Goal: Information Seeking & Learning: Learn about a topic

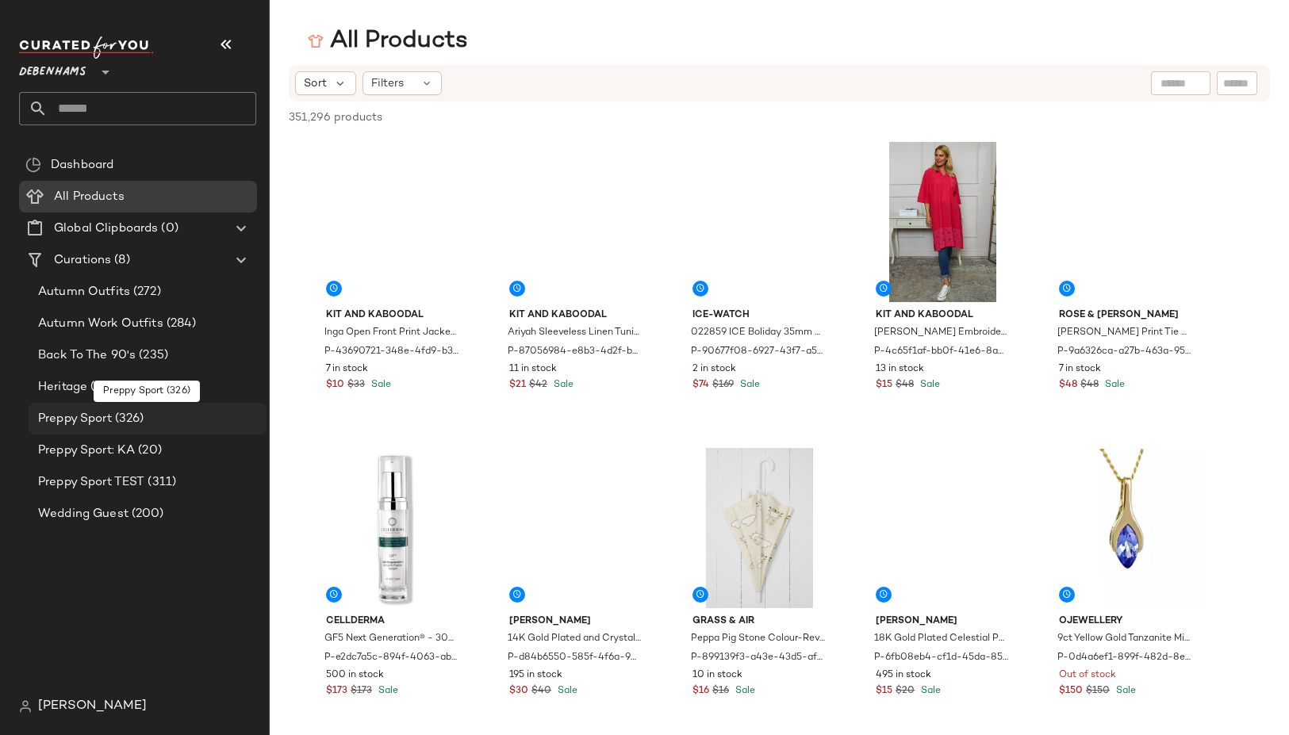
click at [89, 414] on span "Preppy Sport" at bounding box center [75, 419] width 74 height 18
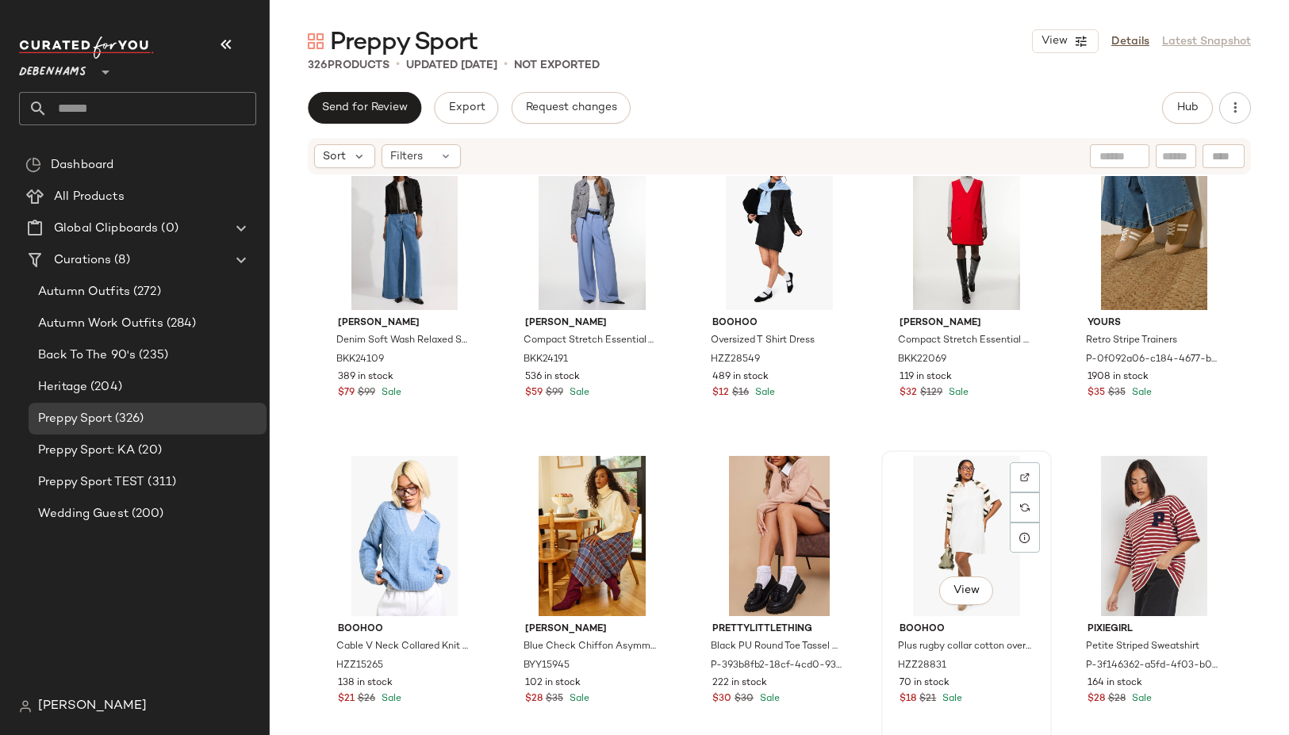
scroll to position [359, 0]
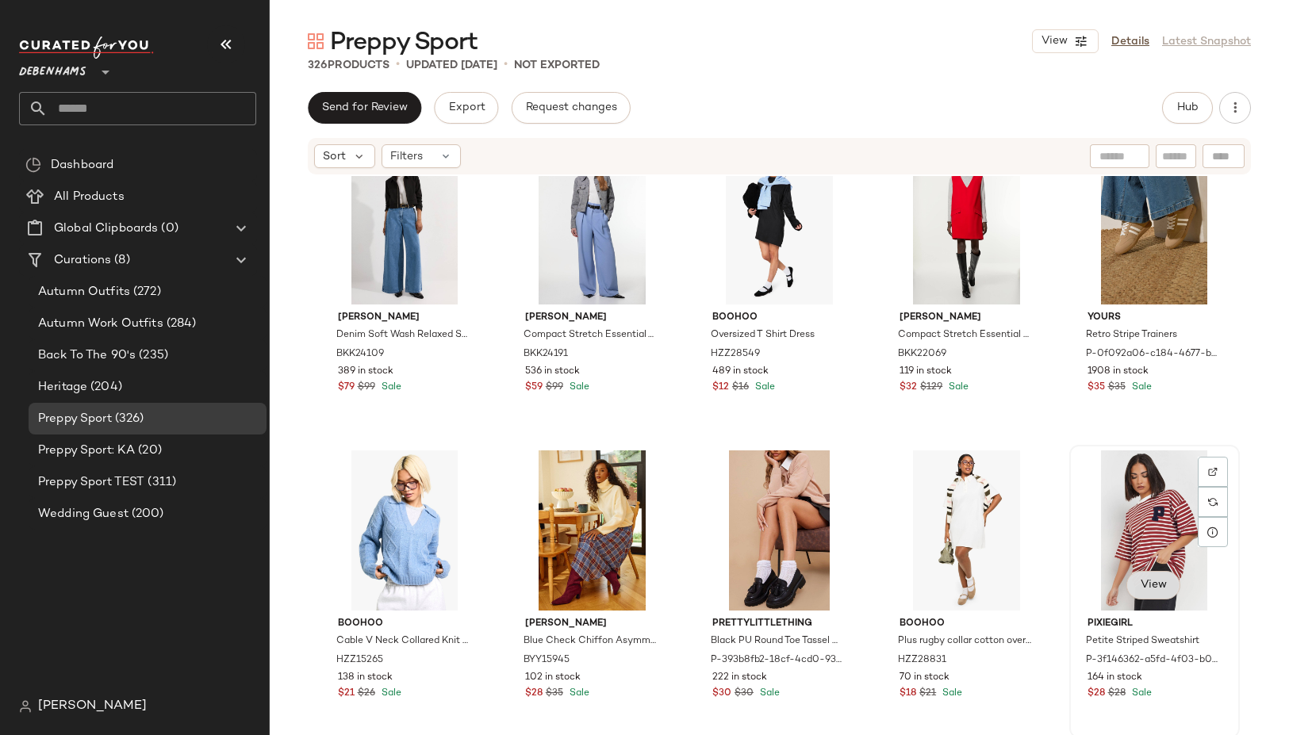
click at [1140, 579] on span "View" at bounding box center [1153, 585] width 27 height 13
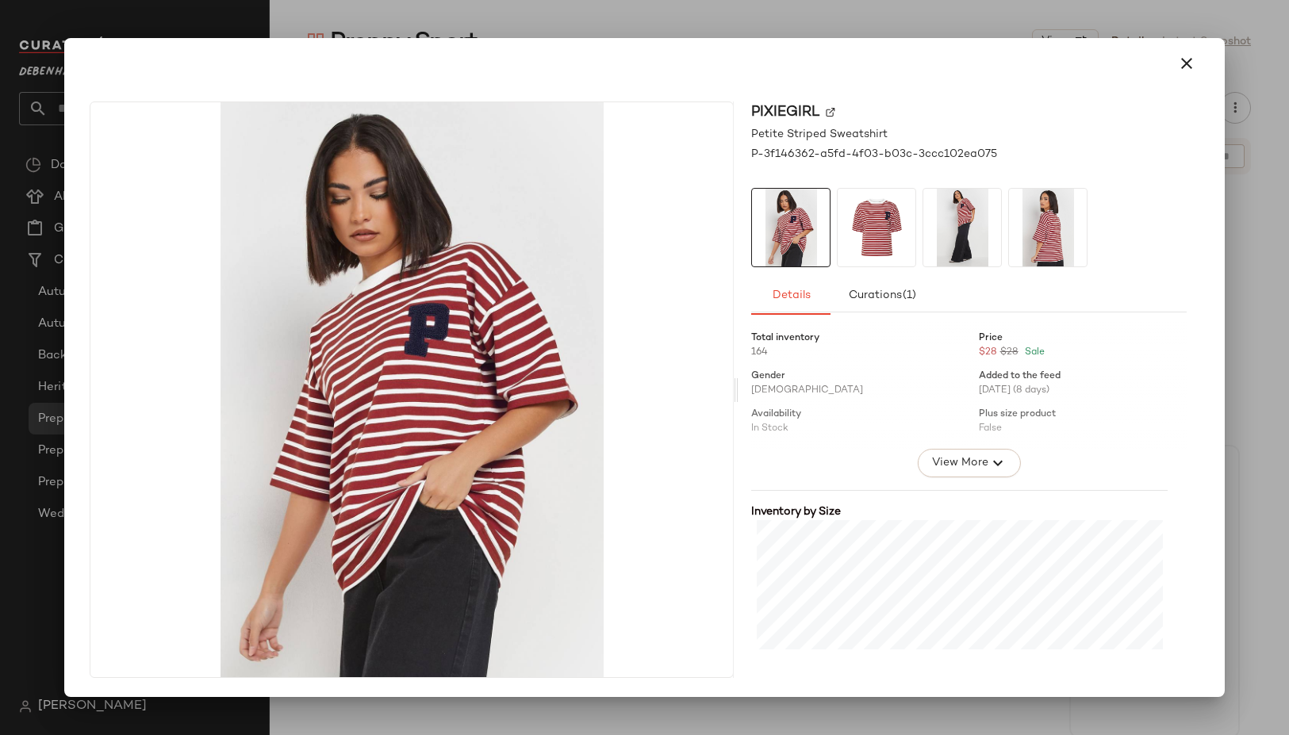
click at [1247, 447] on div at bounding box center [644, 367] width 1289 height 735
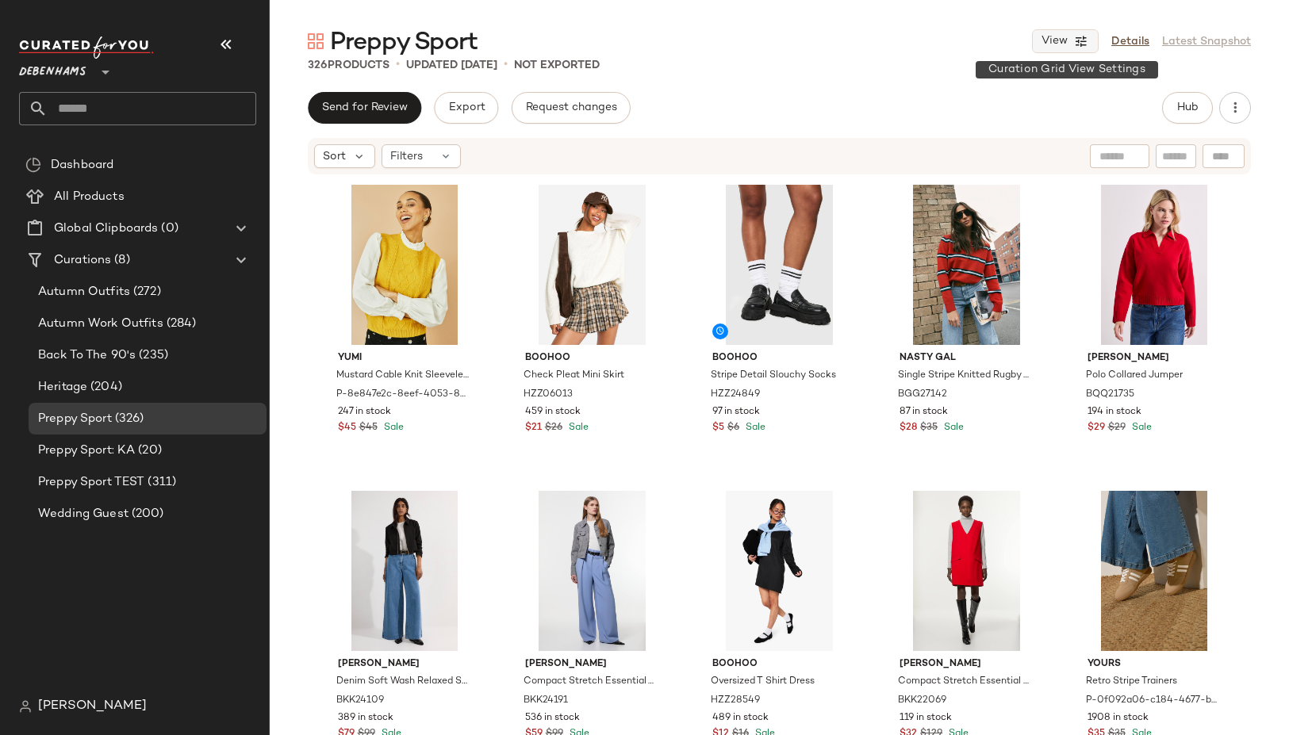
click at [1072, 44] on button "View" at bounding box center [1065, 41] width 67 height 24
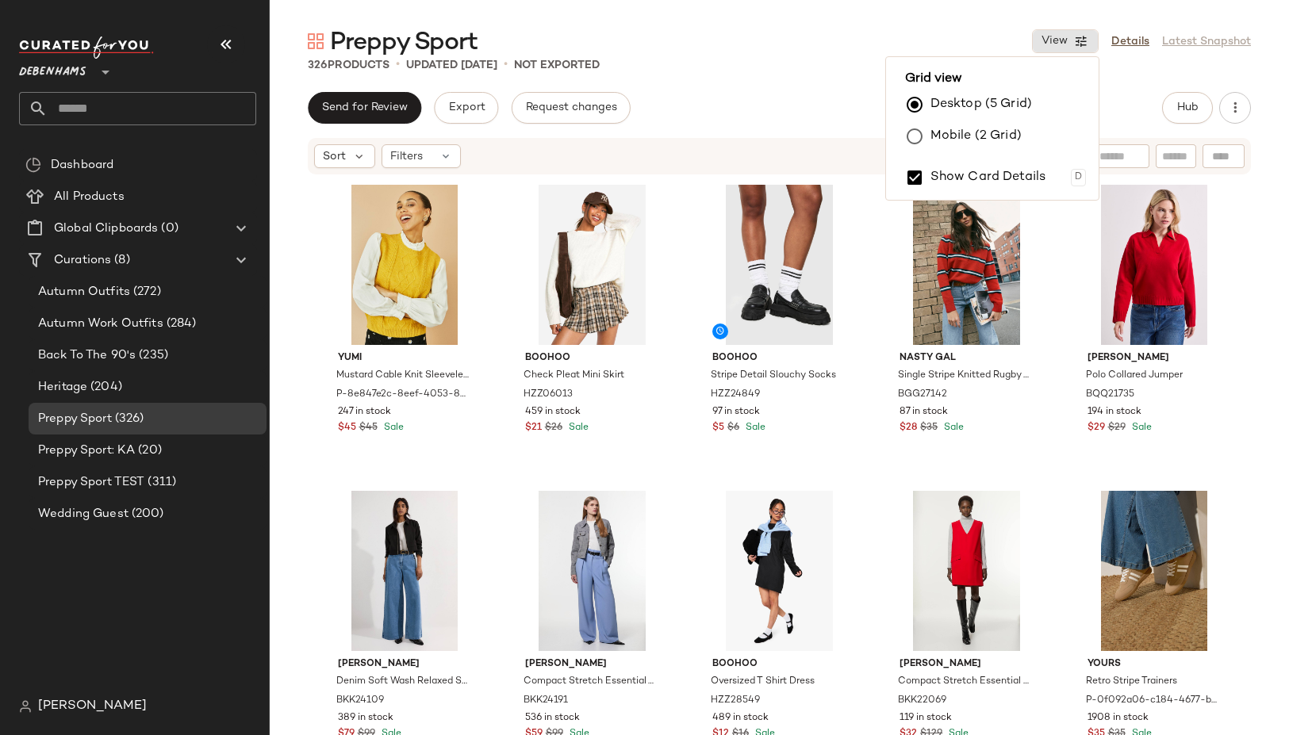
click at [1014, 131] on label "Mobile (2 Grid)" at bounding box center [975, 137] width 91 height 32
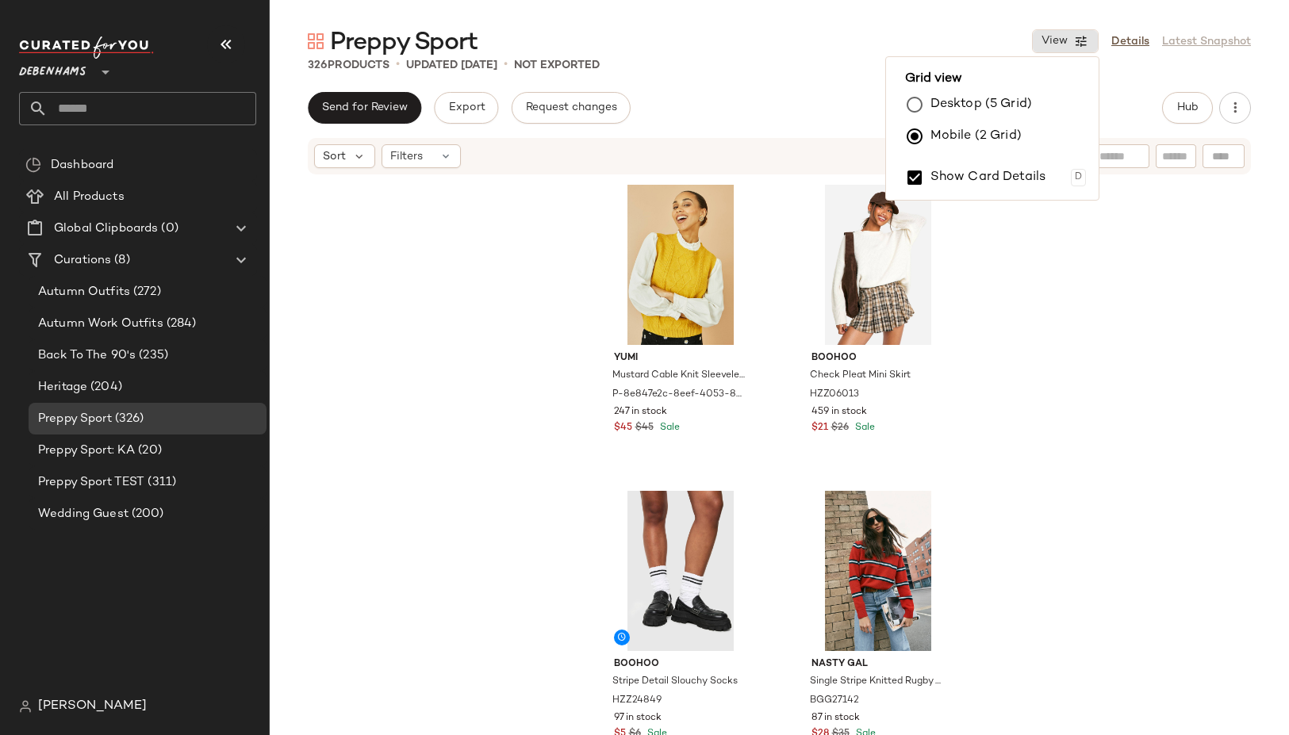
click at [1003, 365] on div "Yumi Mustard Cable Knit Sleeveless Jumper P-8e847e2c-8eef-4053-8c34-e4211fb1762…" at bounding box center [779, 479] width 1019 height 607
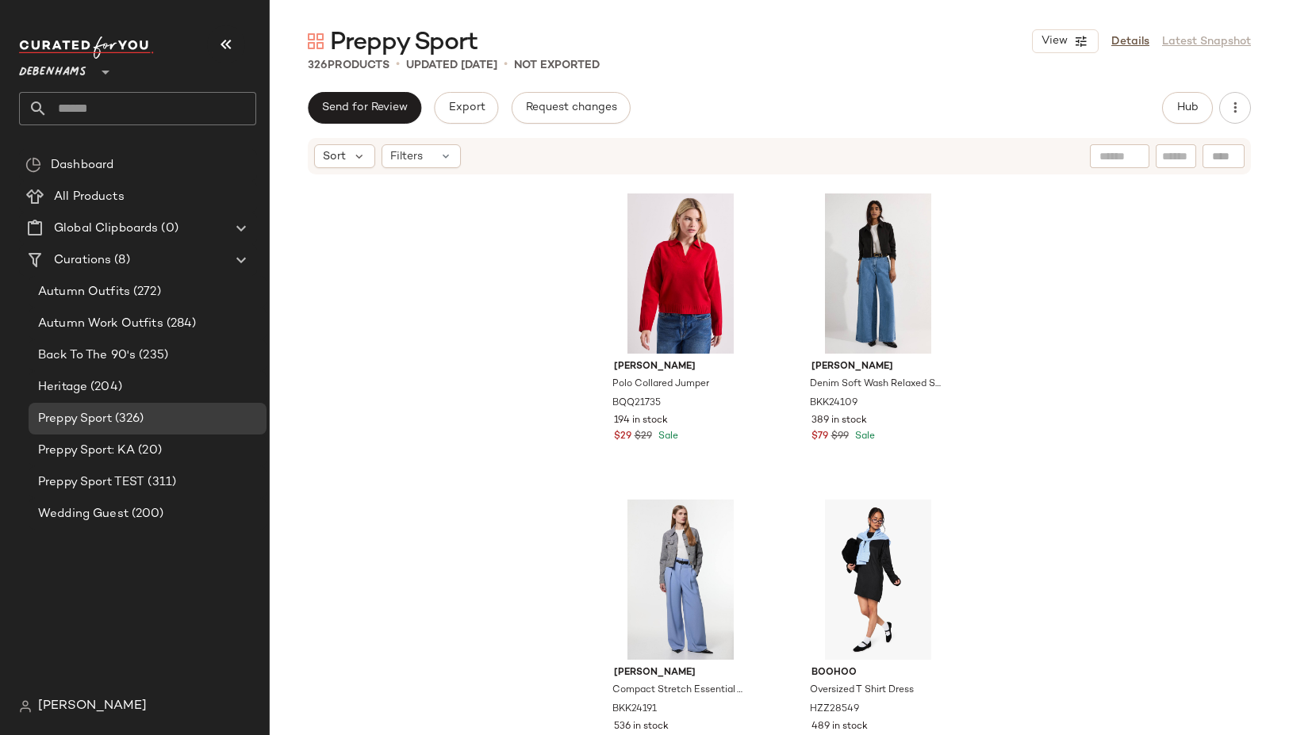
scroll to position [664, 0]
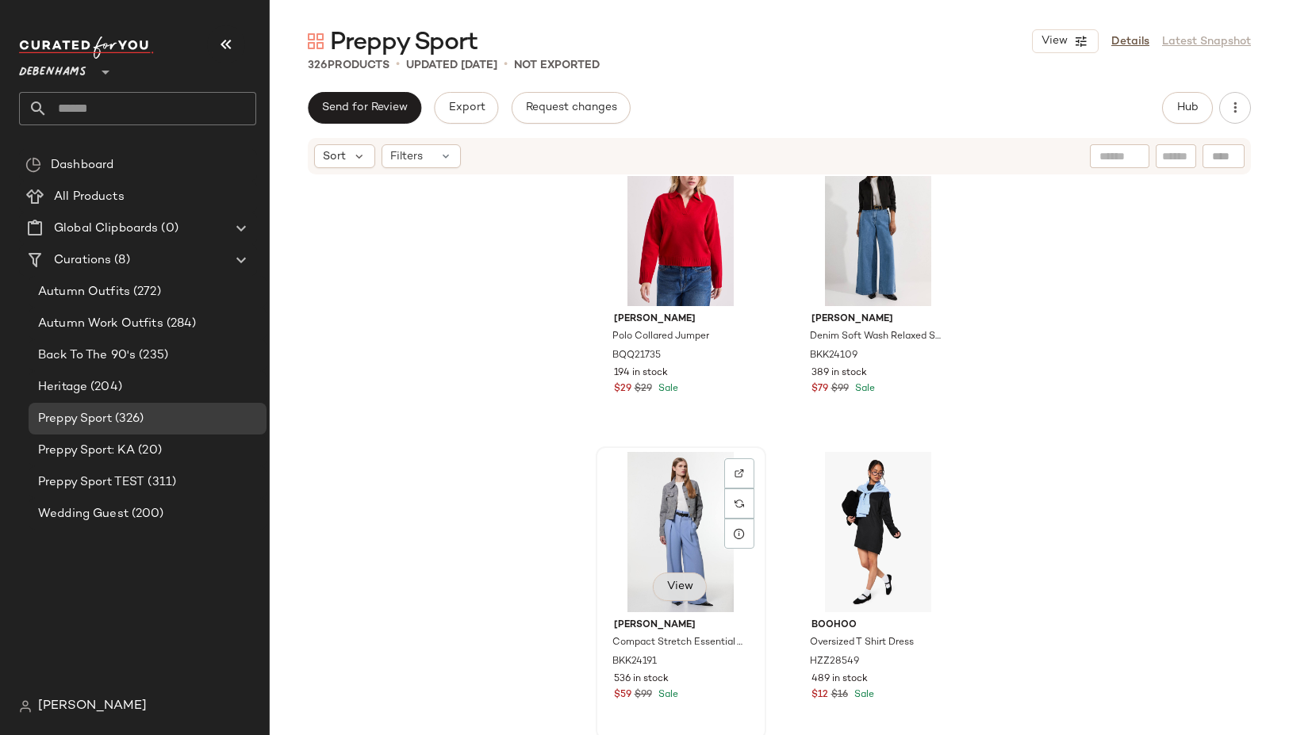
click at [668, 591] on span "View" at bounding box center [679, 587] width 27 height 13
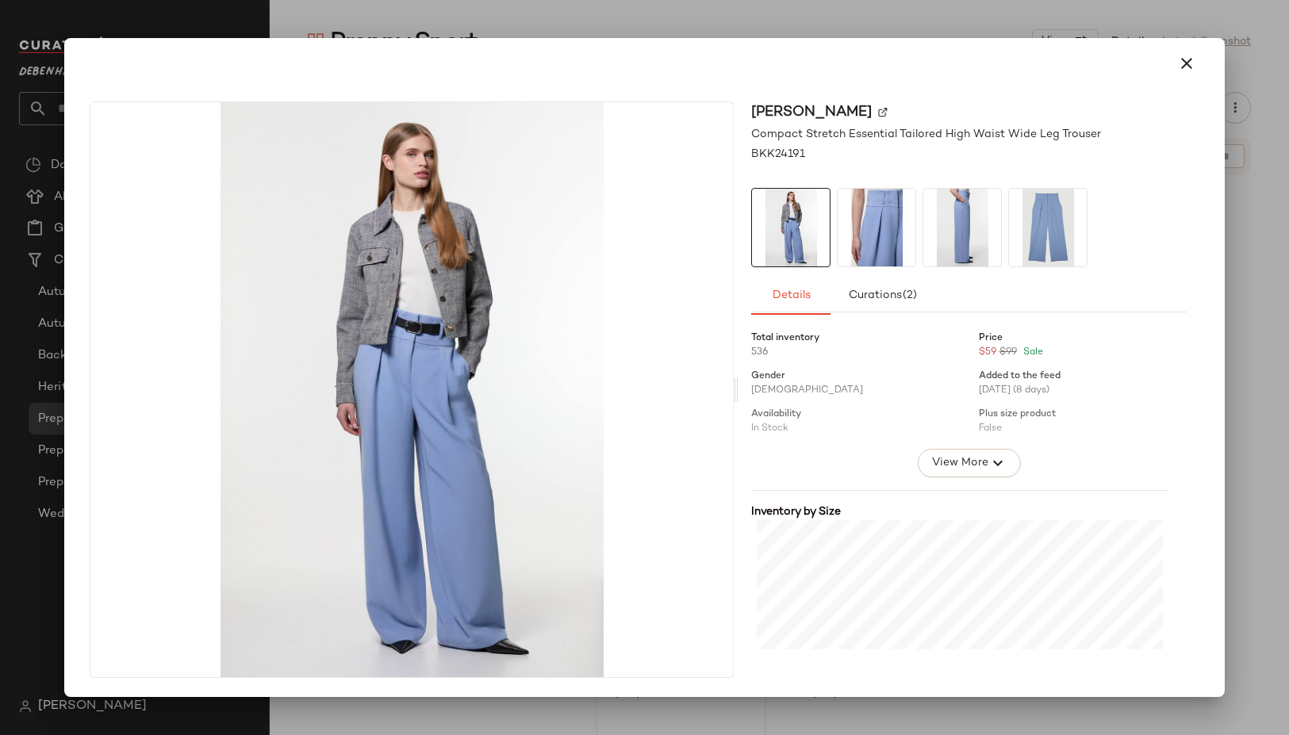
click at [933, 28] on div at bounding box center [644, 367] width 1289 height 735
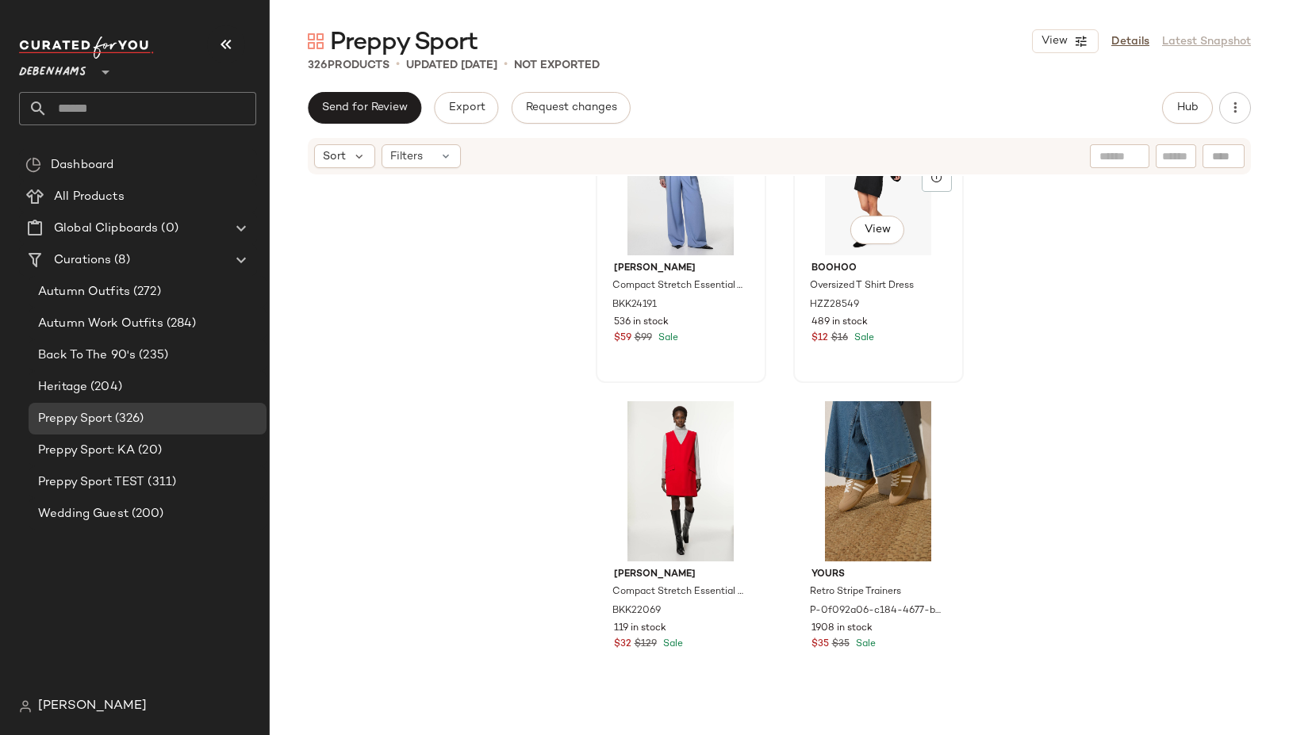
scroll to position [1037, 0]
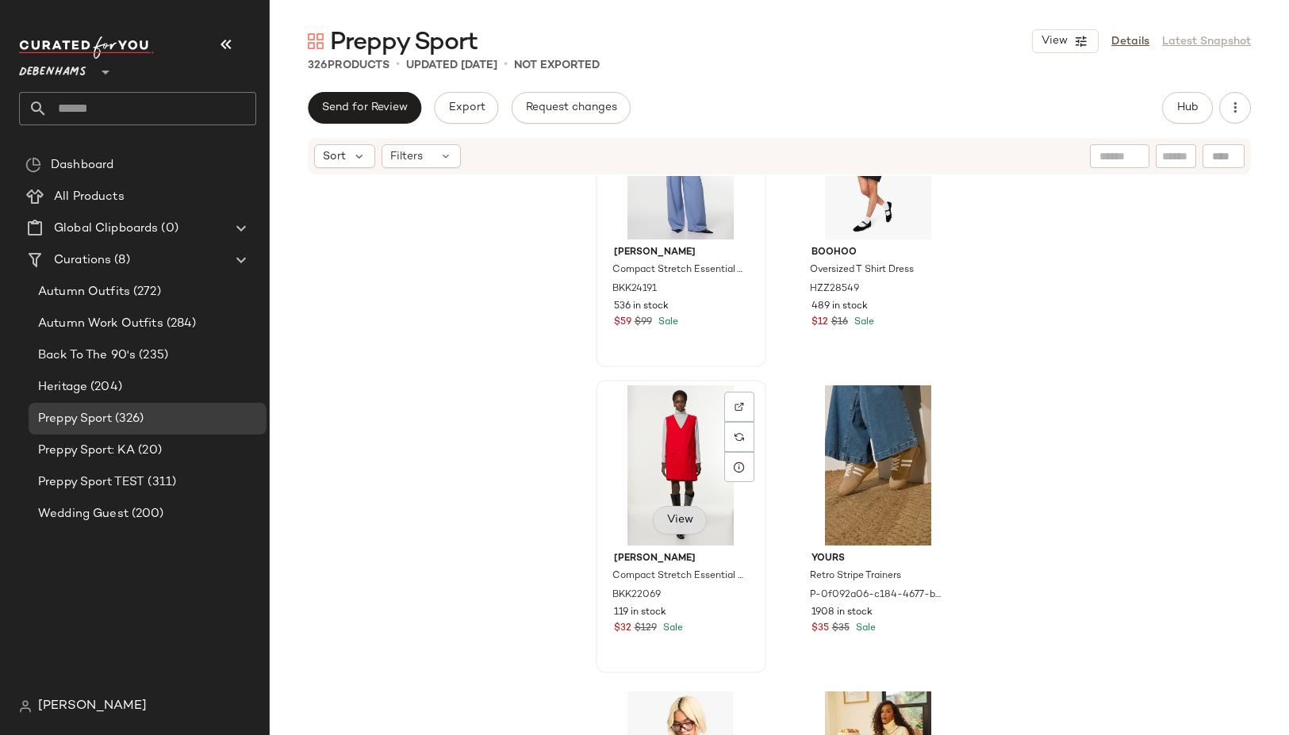
click at [688, 520] on button "View" at bounding box center [680, 520] width 54 height 29
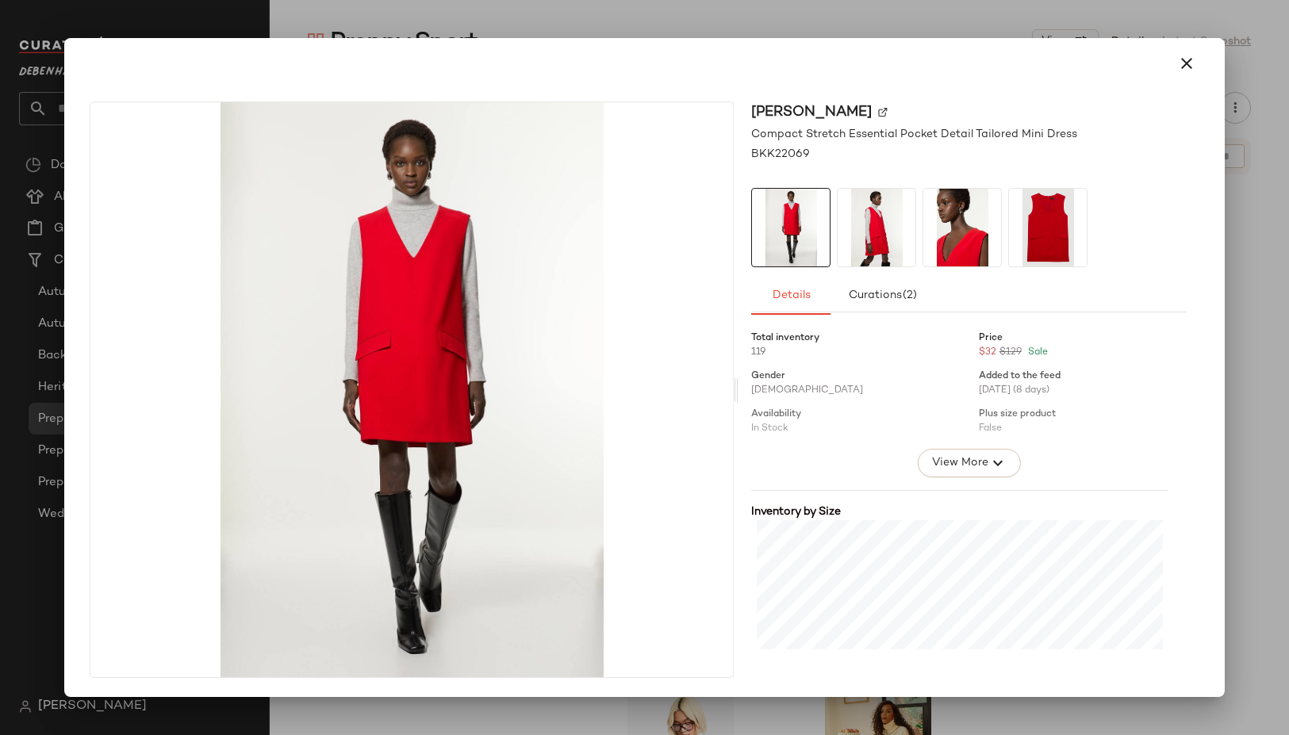
click at [1238, 247] on div at bounding box center [644, 367] width 1289 height 735
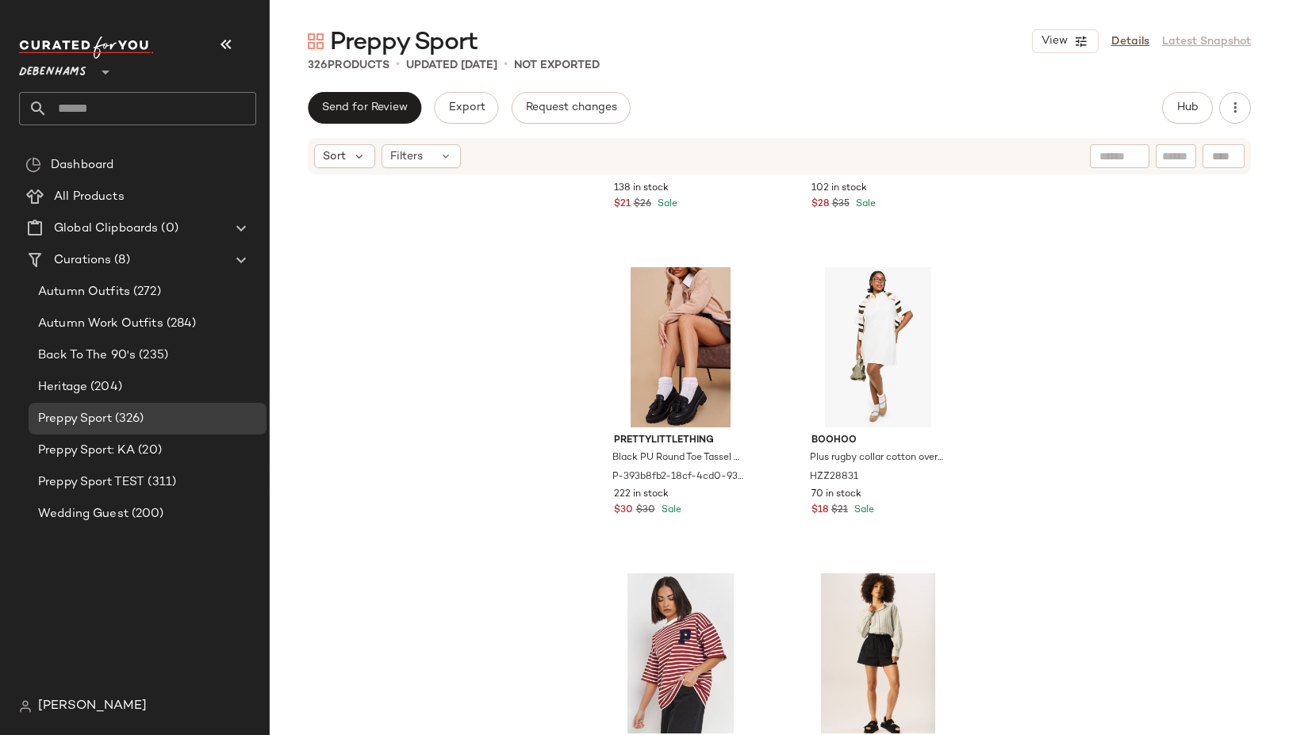
scroll to position [1775, 0]
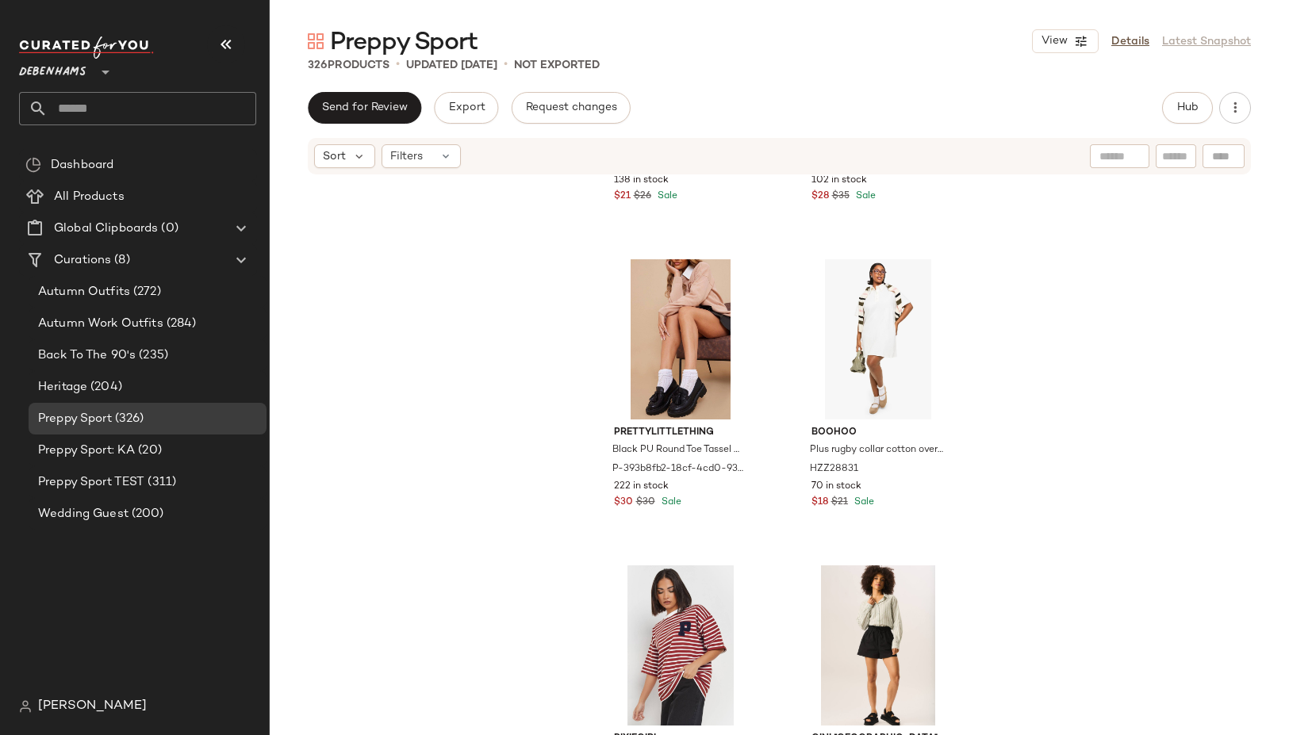
click at [1092, 75] on div "Preppy Sport View Details Latest Snapshot 326 Products • updated Sep 4th • Not …" at bounding box center [779, 380] width 1019 height 710
click at [1168, 117] on button "Hub" at bounding box center [1187, 108] width 51 height 32
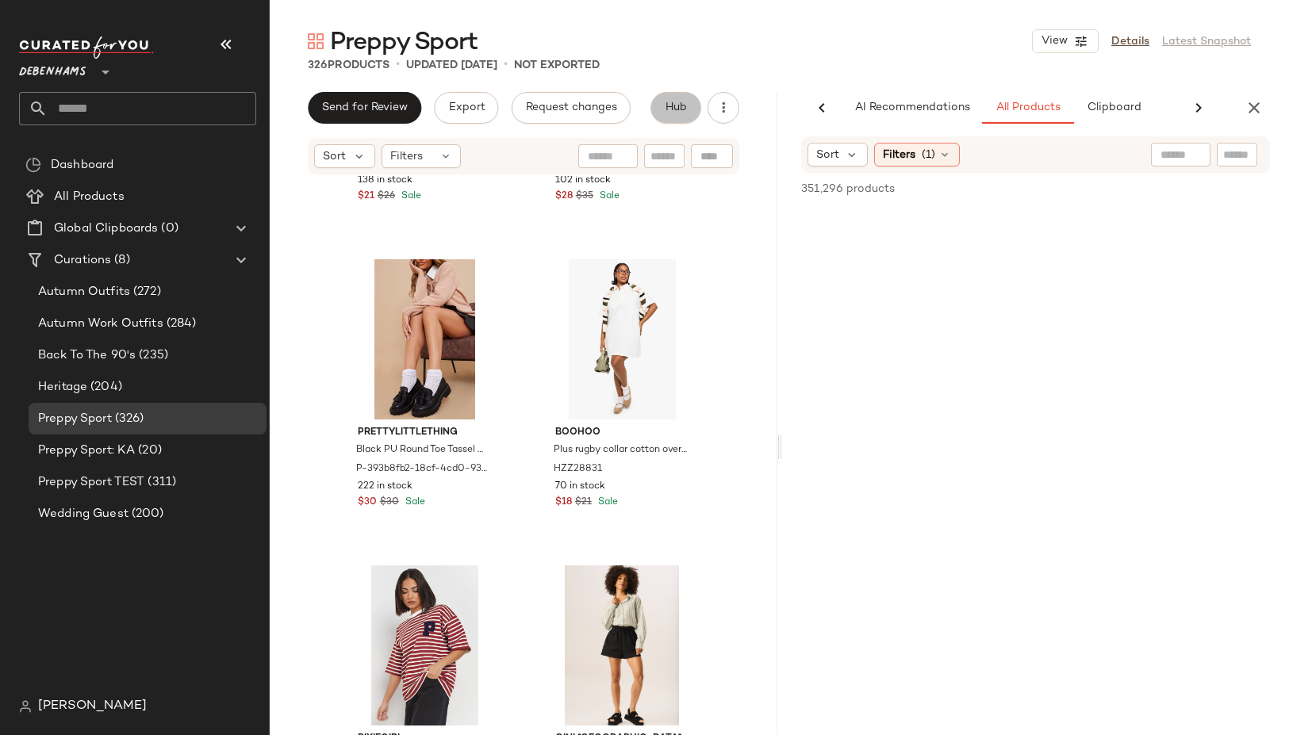
scroll to position [0, 67]
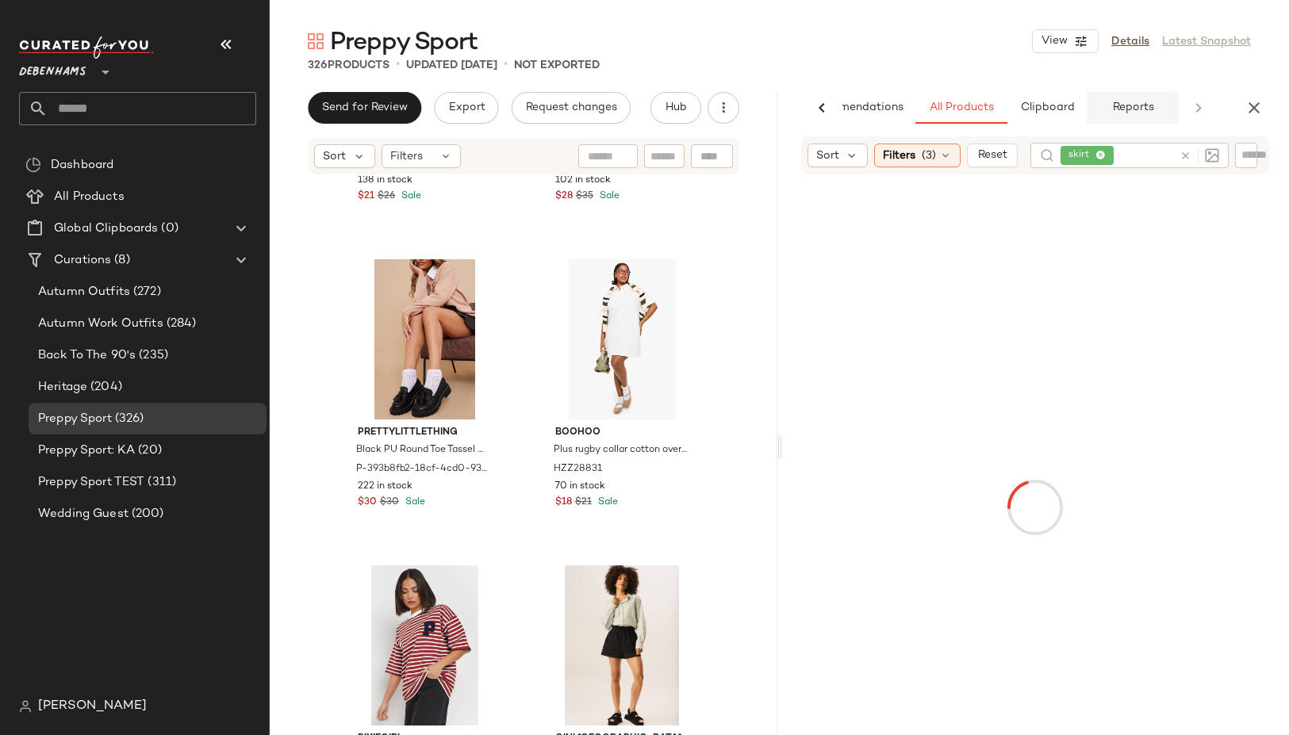
click at [1118, 113] on span "Reports" at bounding box center [1132, 108] width 42 height 13
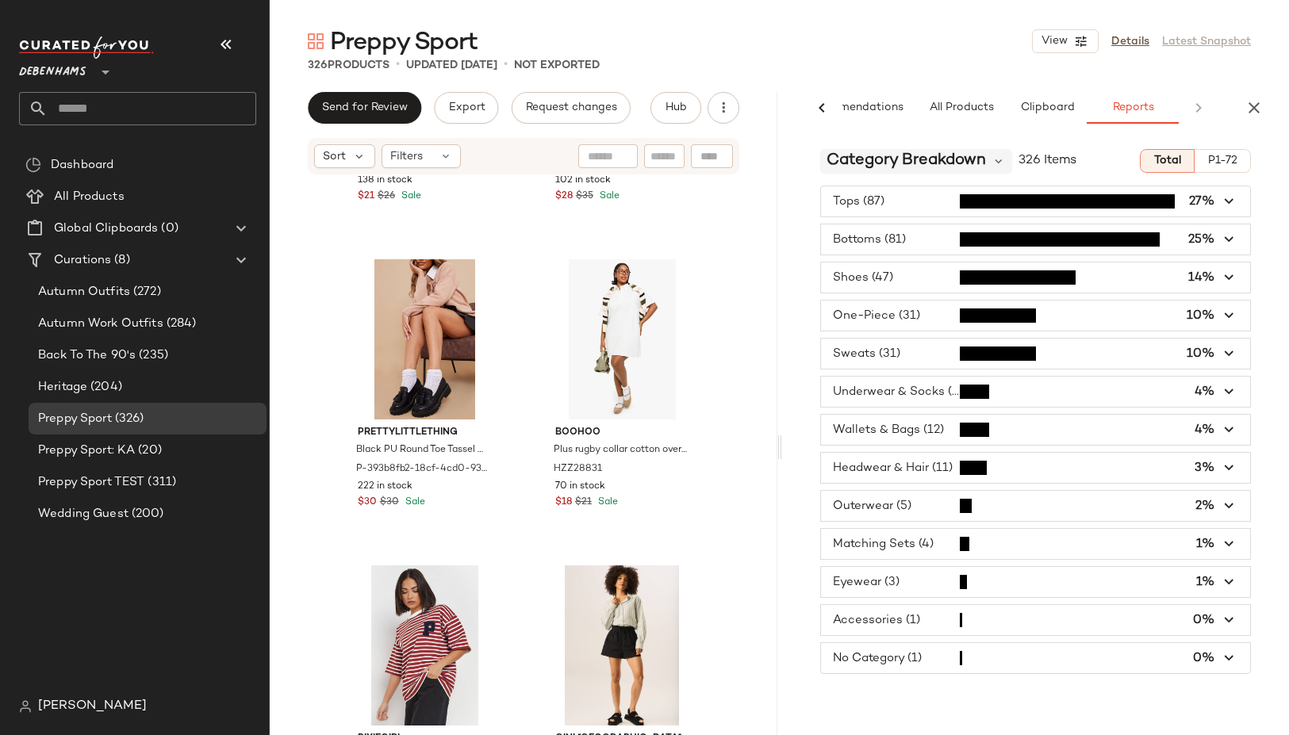
click at [972, 156] on span "Category Breakdown" at bounding box center [905, 161] width 159 height 24
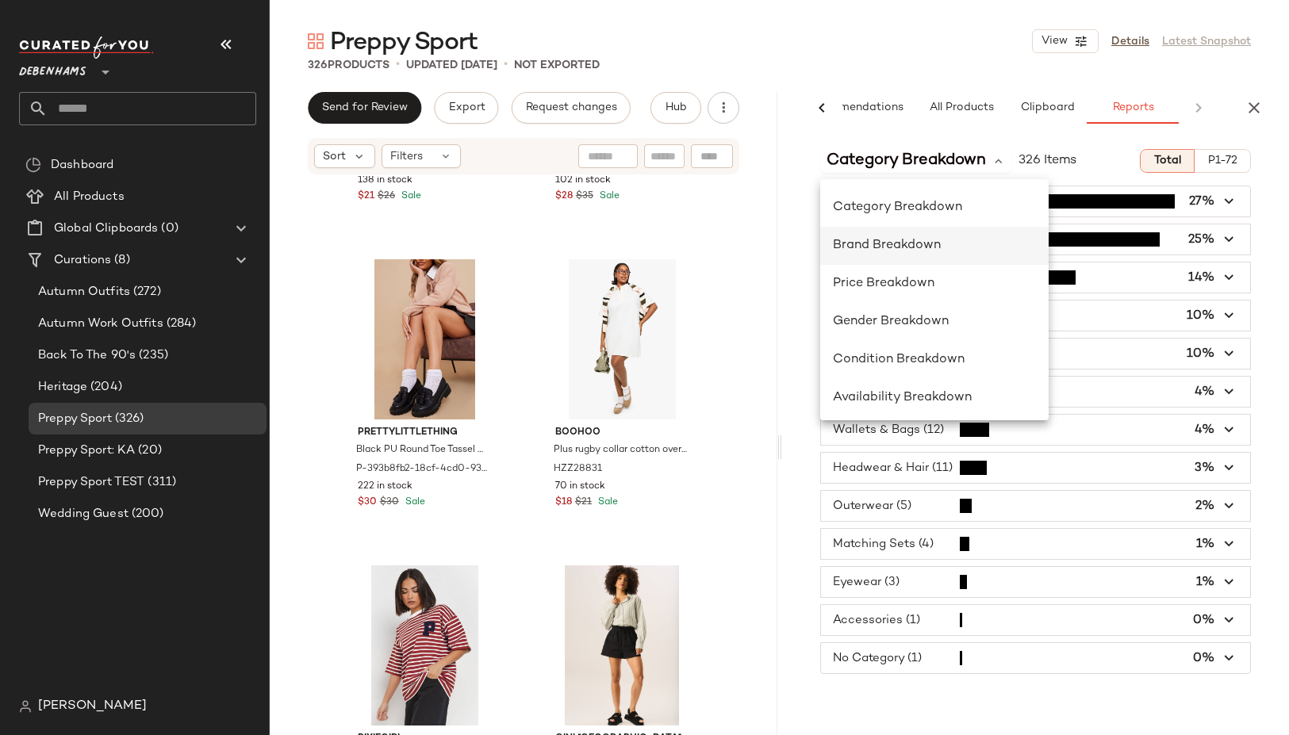
click at [917, 242] on span "Brand Breakdown" at bounding box center [887, 245] width 108 height 13
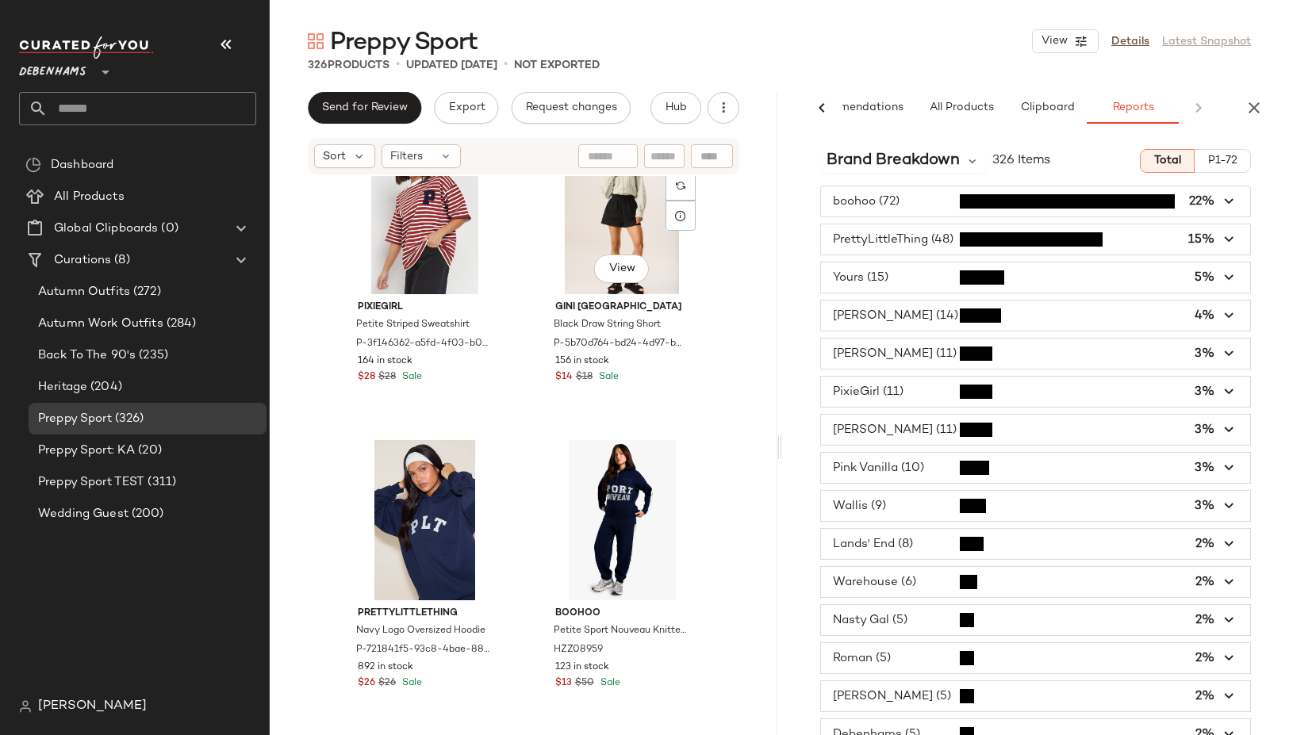
scroll to position [2207, 0]
click at [945, 159] on span "Brand Breakdown" at bounding box center [892, 161] width 133 height 24
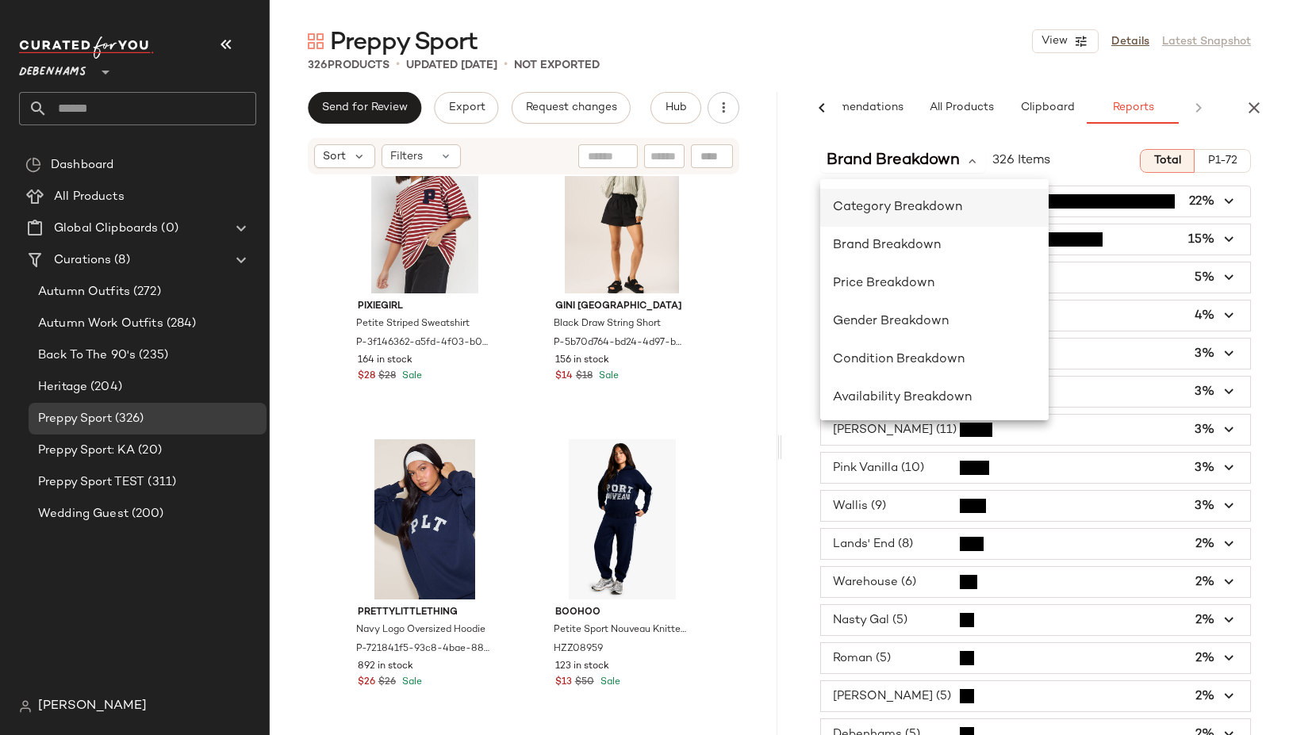
click at [932, 201] on span "Category Breakdown" at bounding box center [897, 207] width 129 height 13
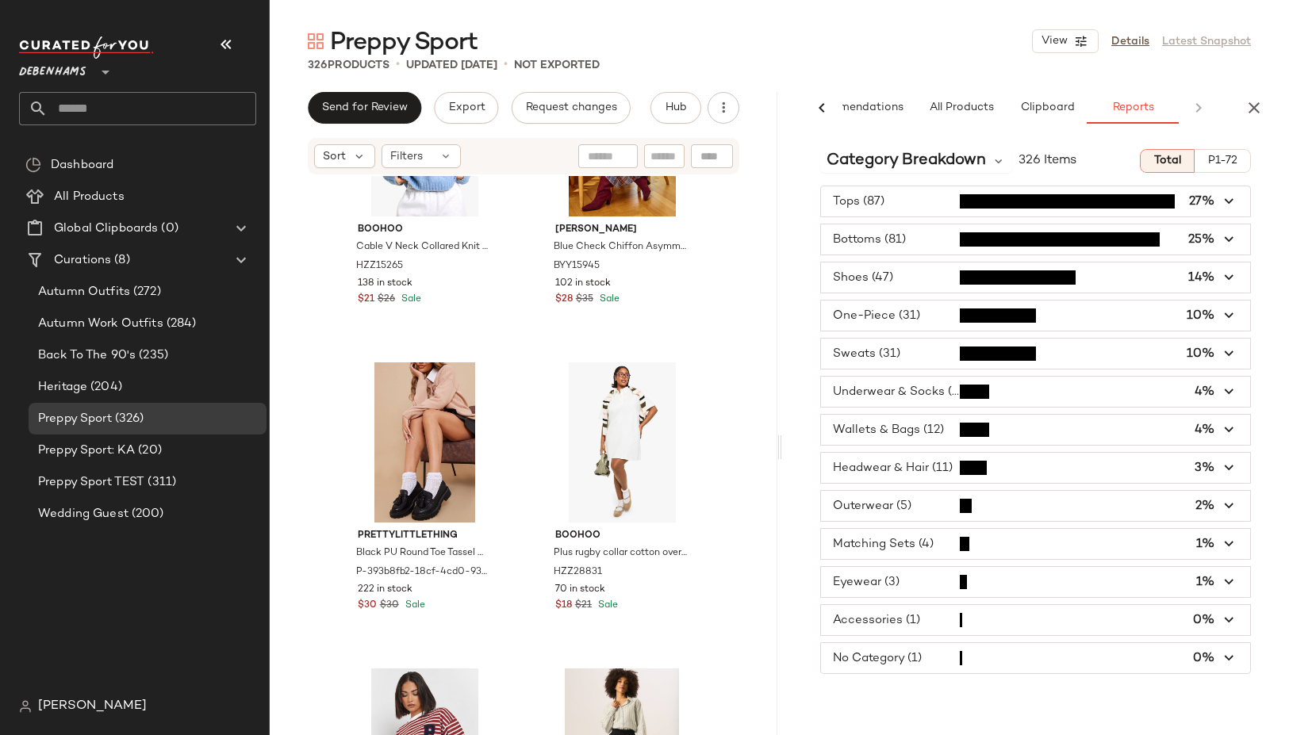
scroll to position [1845, 0]
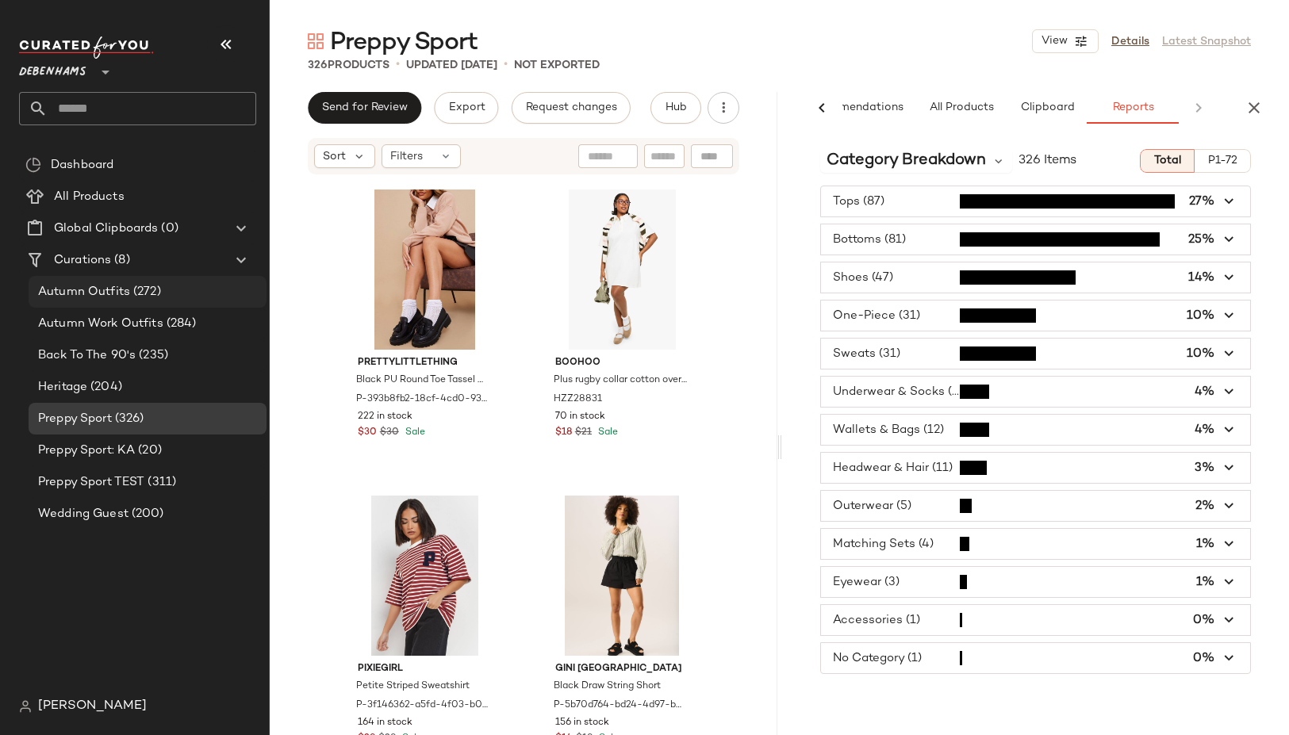
click at [136, 304] on div "Autumn Outfits (272)" at bounding box center [148, 292] width 238 height 32
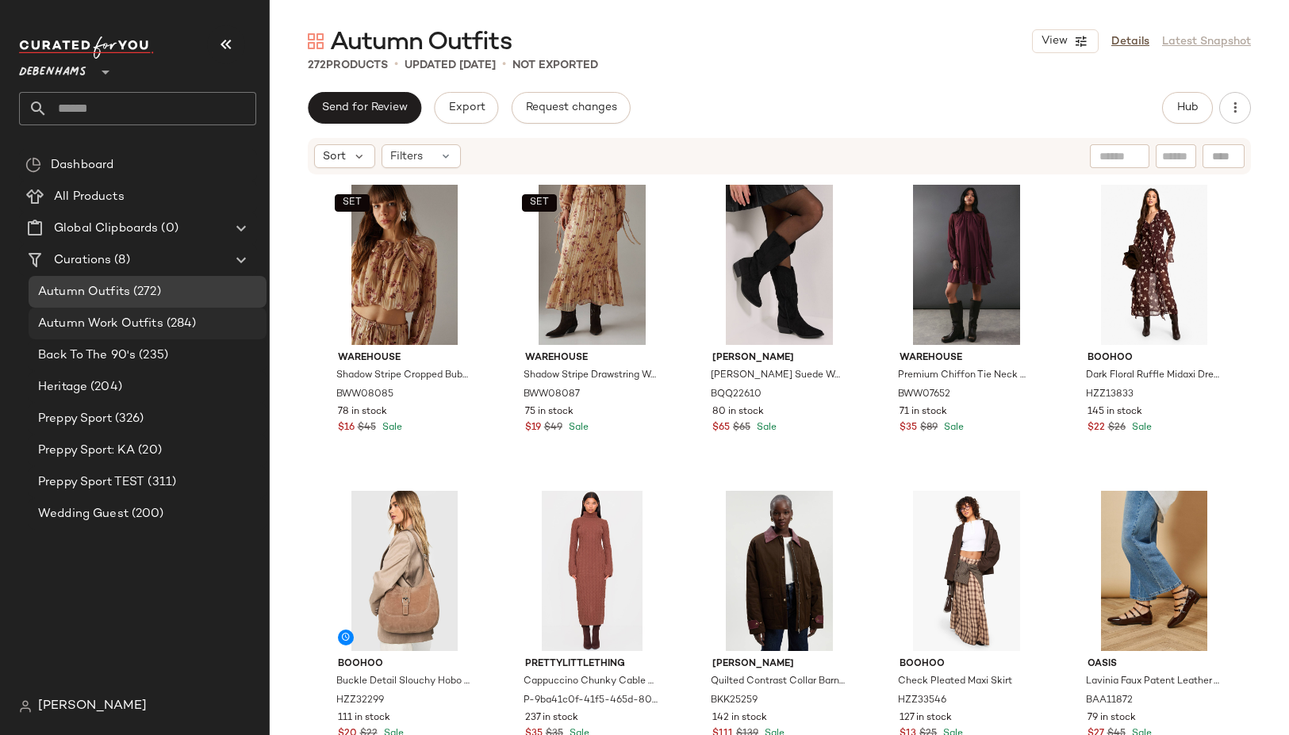
click at [159, 323] on span "Autumn Work Outfits" at bounding box center [100, 324] width 125 height 18
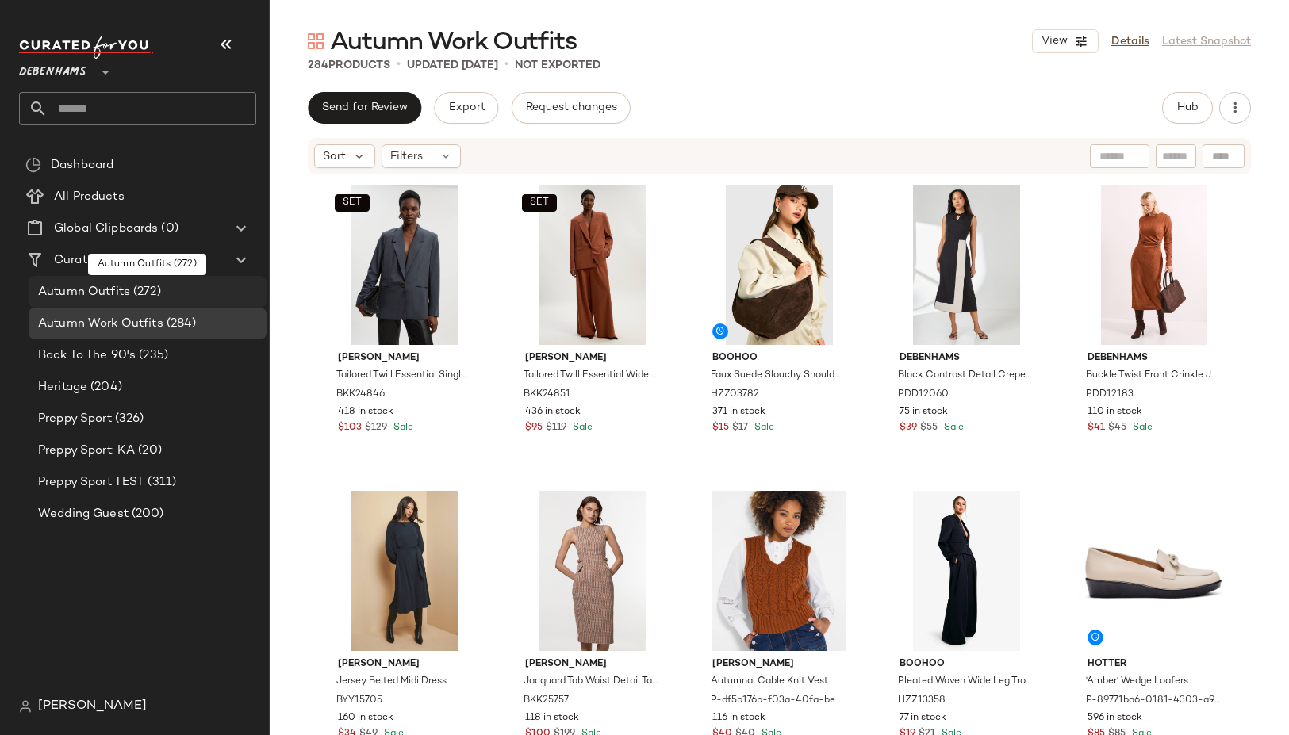
click at [111, 293] on span "Autumn Outfits" at bounding box center [84, 292] width 92 height 18
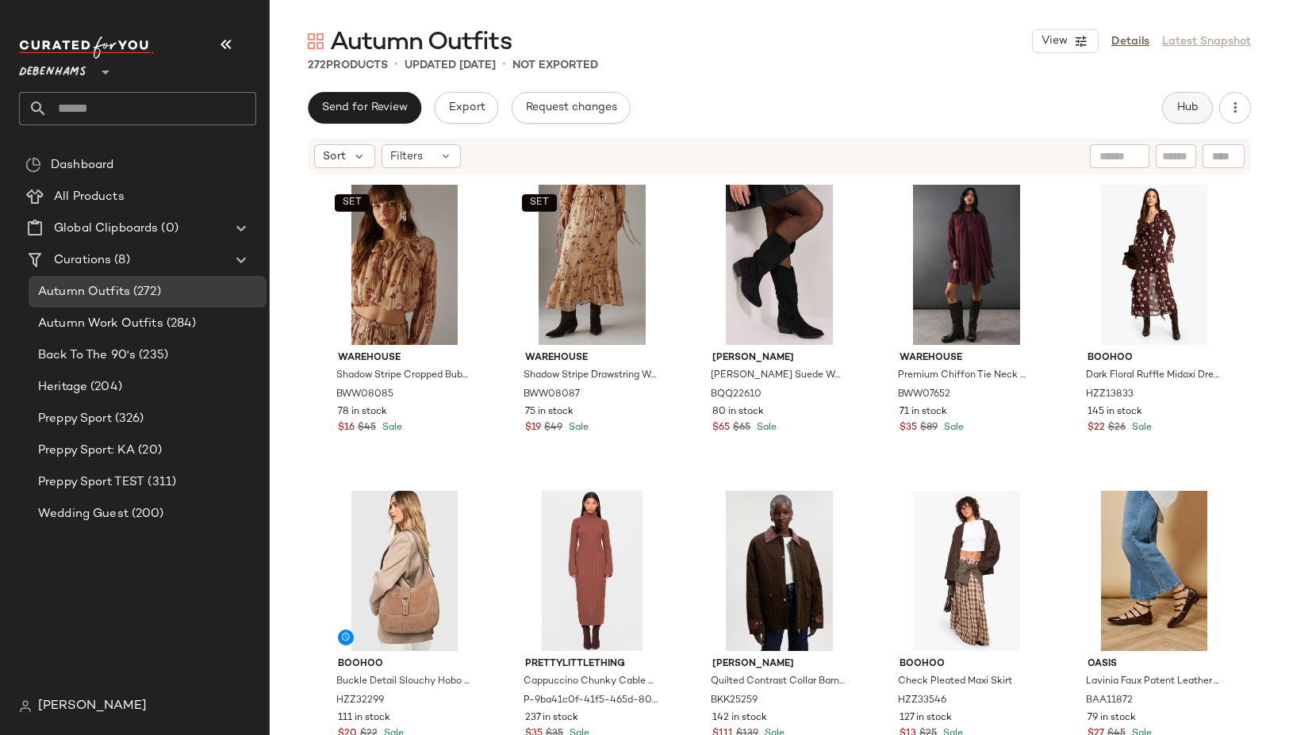
click at [1178, 99] on button "Hub" at bounding box center [1187, 108] width 51 height 32
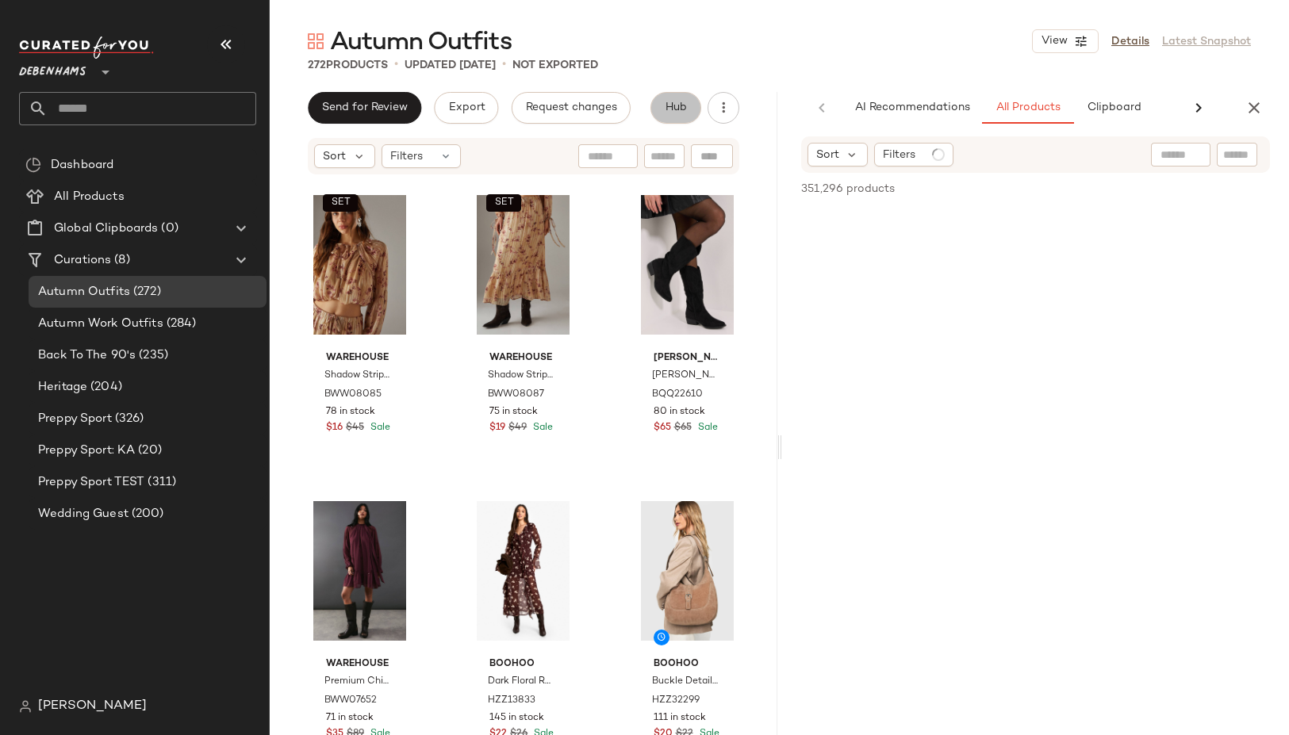
scroll to position [0, 67]
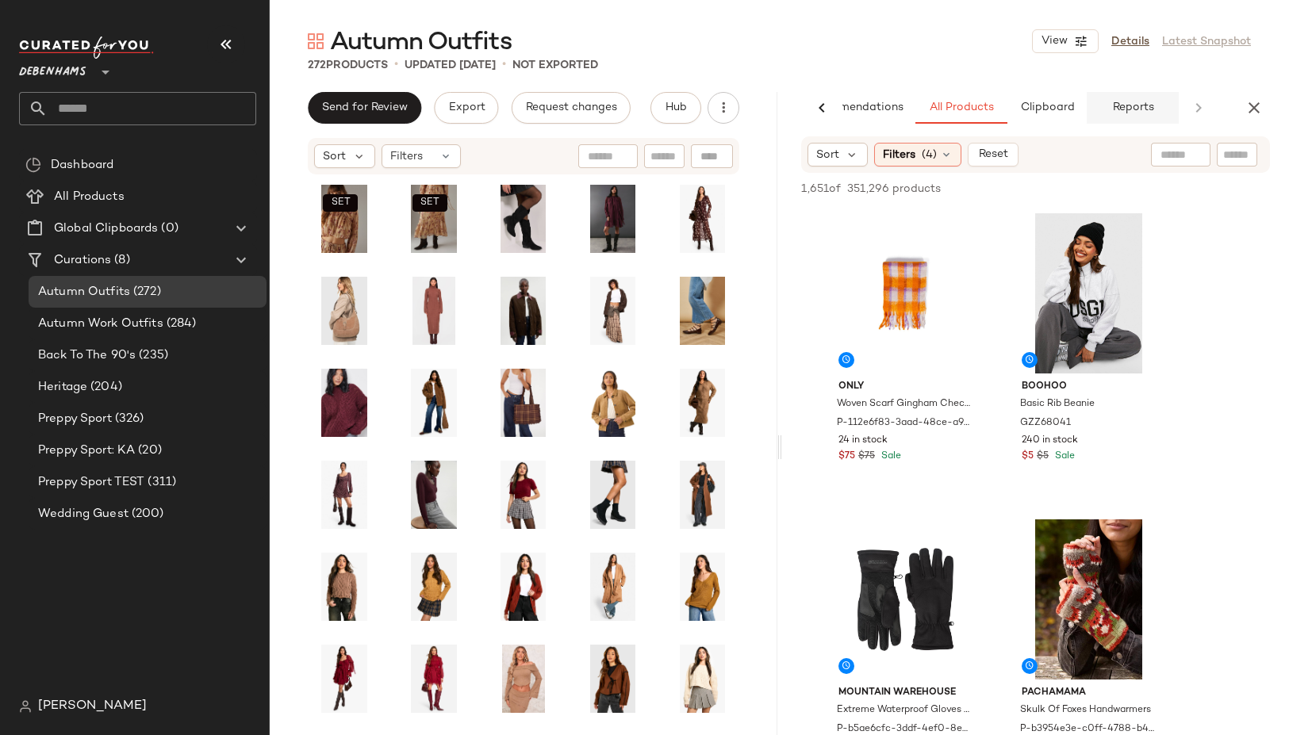
click at [1104, 94] on button "Reports" at bounding box center [1133, 108] width 92 height 32
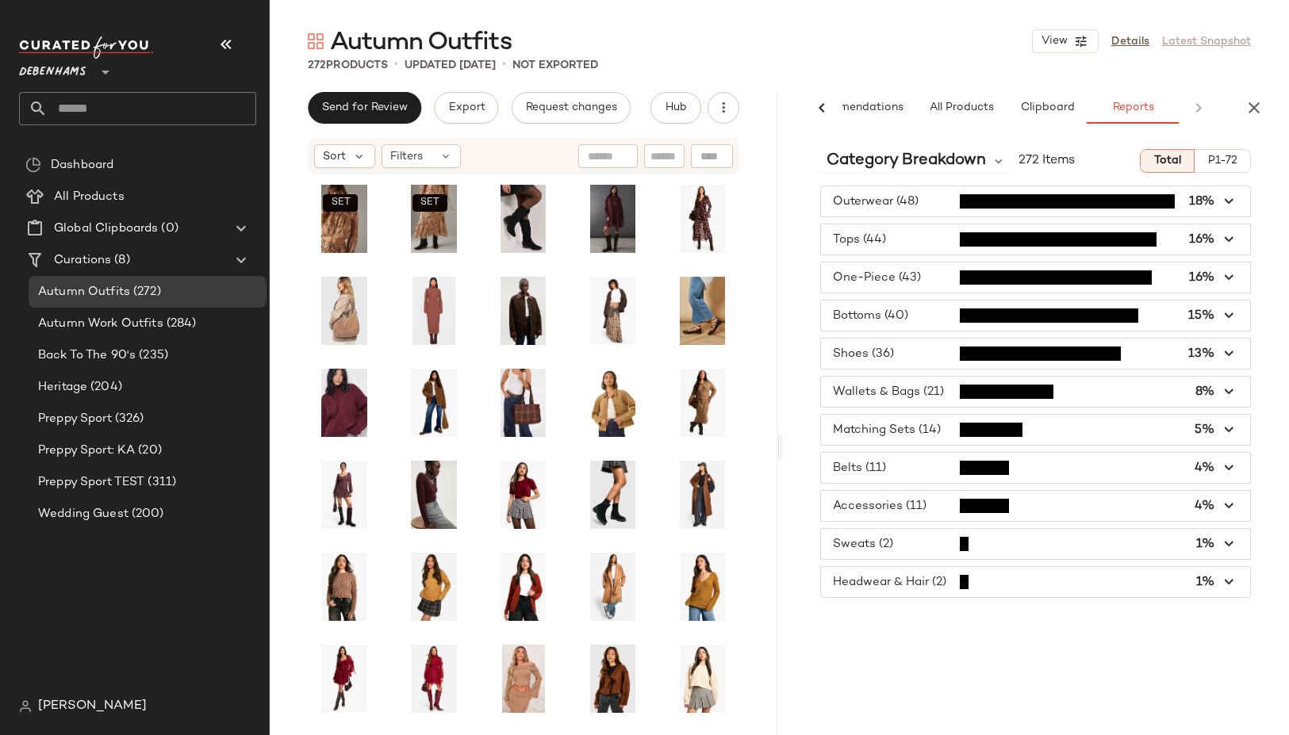
click at [1029, 170] on span "272 Items" at bounding box center [1046, 160] width 56 height 19
click at [977, 167] on span "Category Breakdown" at bounding box center [905, 161] width 159 height 24
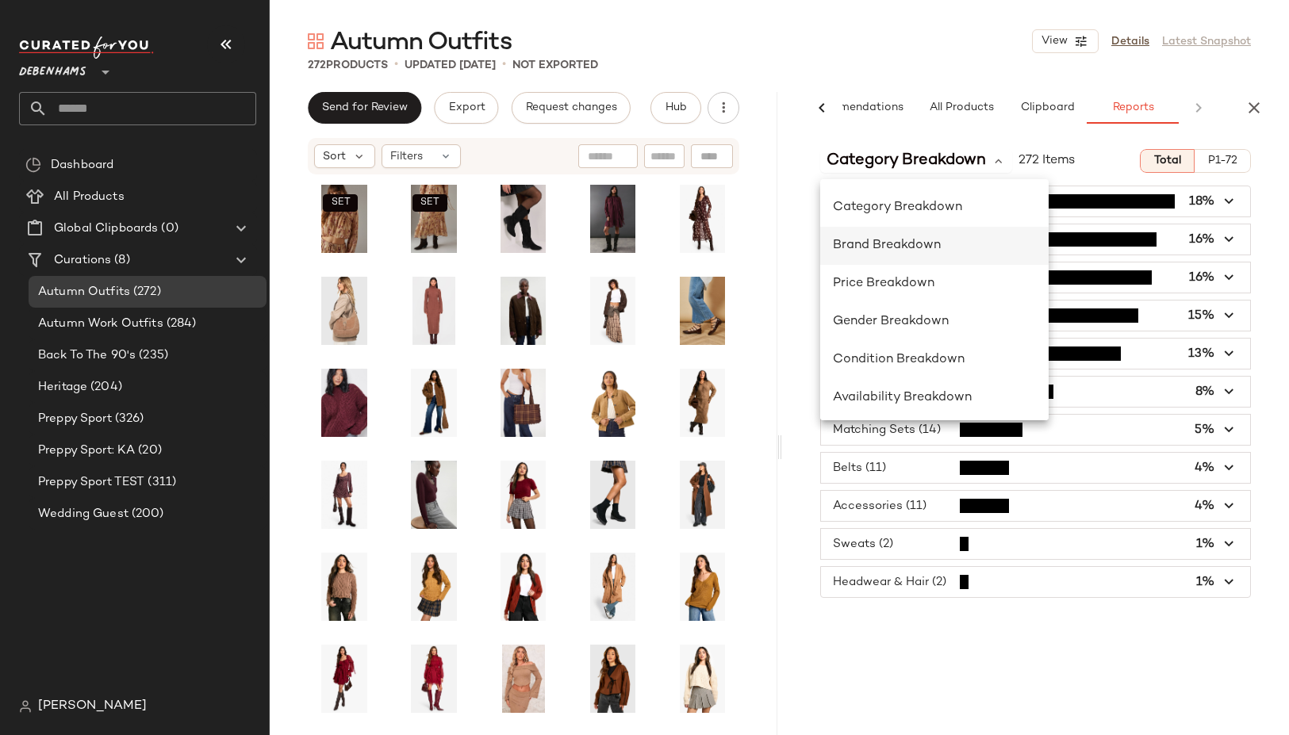
click at [939, 240] on div "Brand Breakdown" at bounding box center [934, 245] width 203 height 19
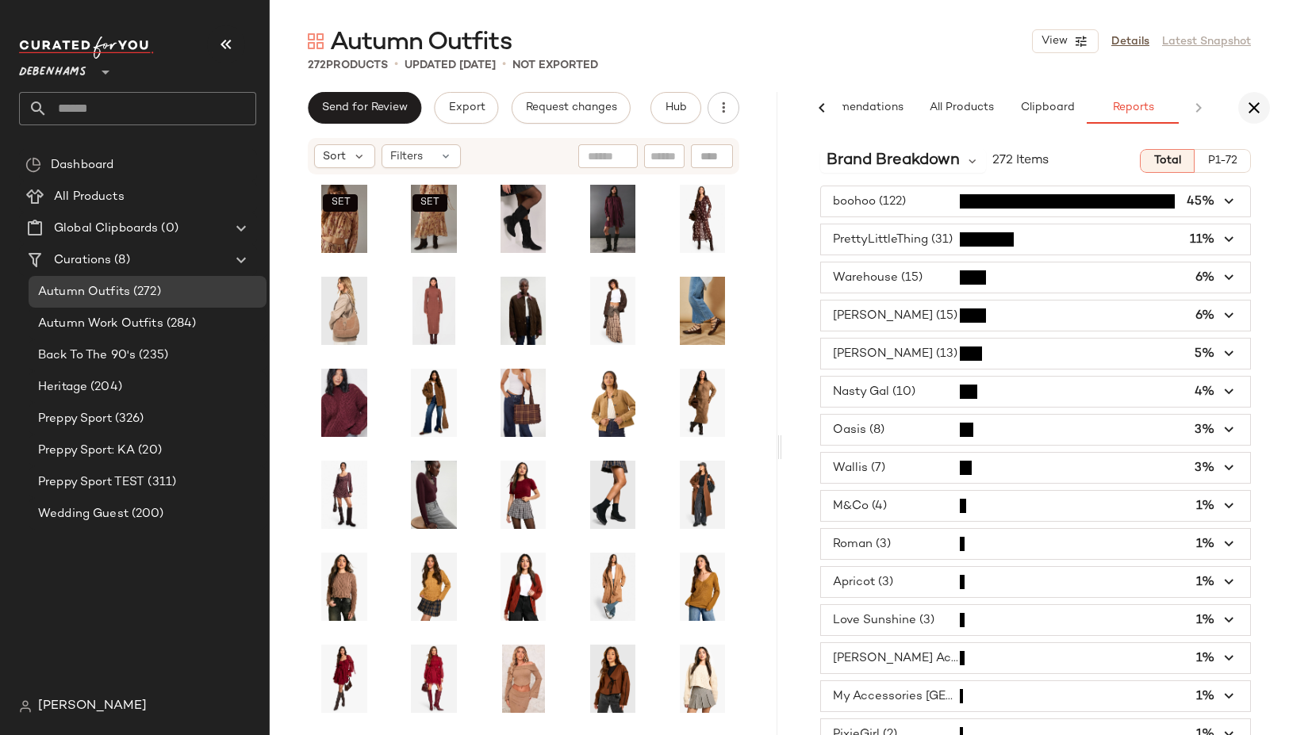
click at [1248, 98] on icon "button" at bounding box center [1253, 107] width 19 height 19
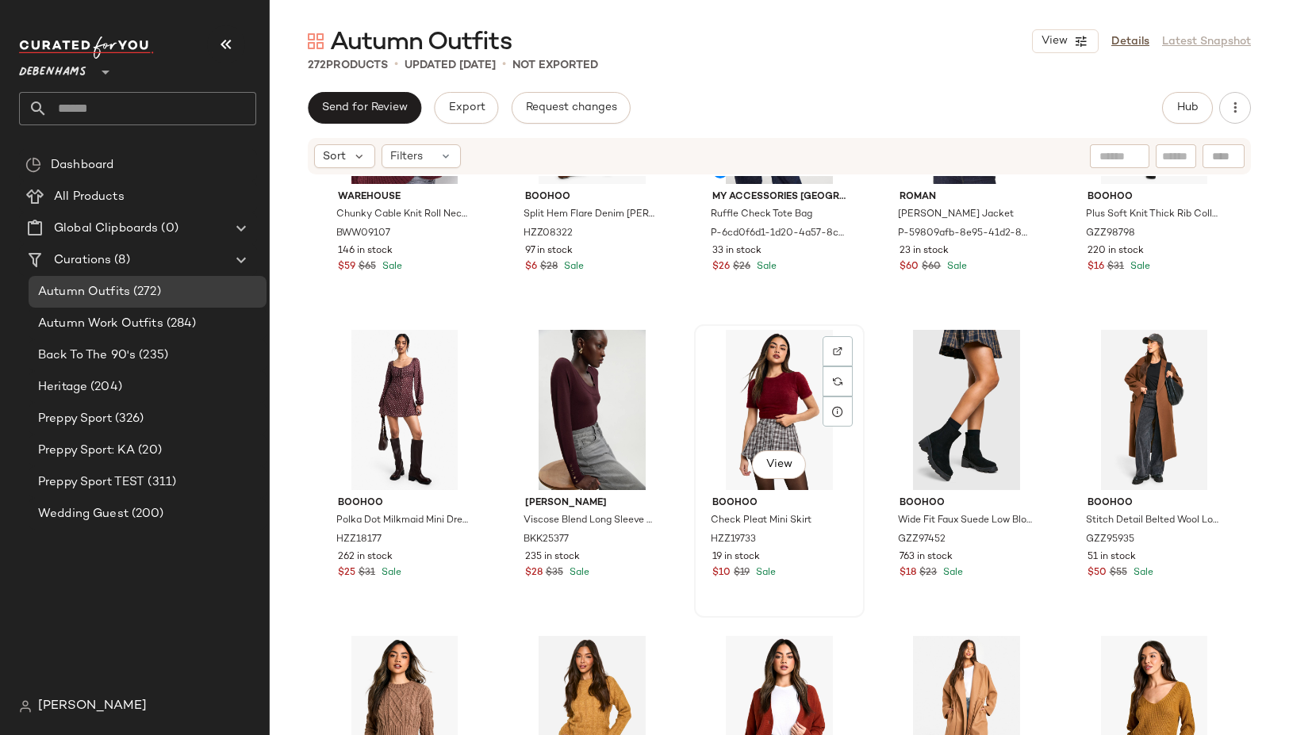
scroll to position [782, 0]
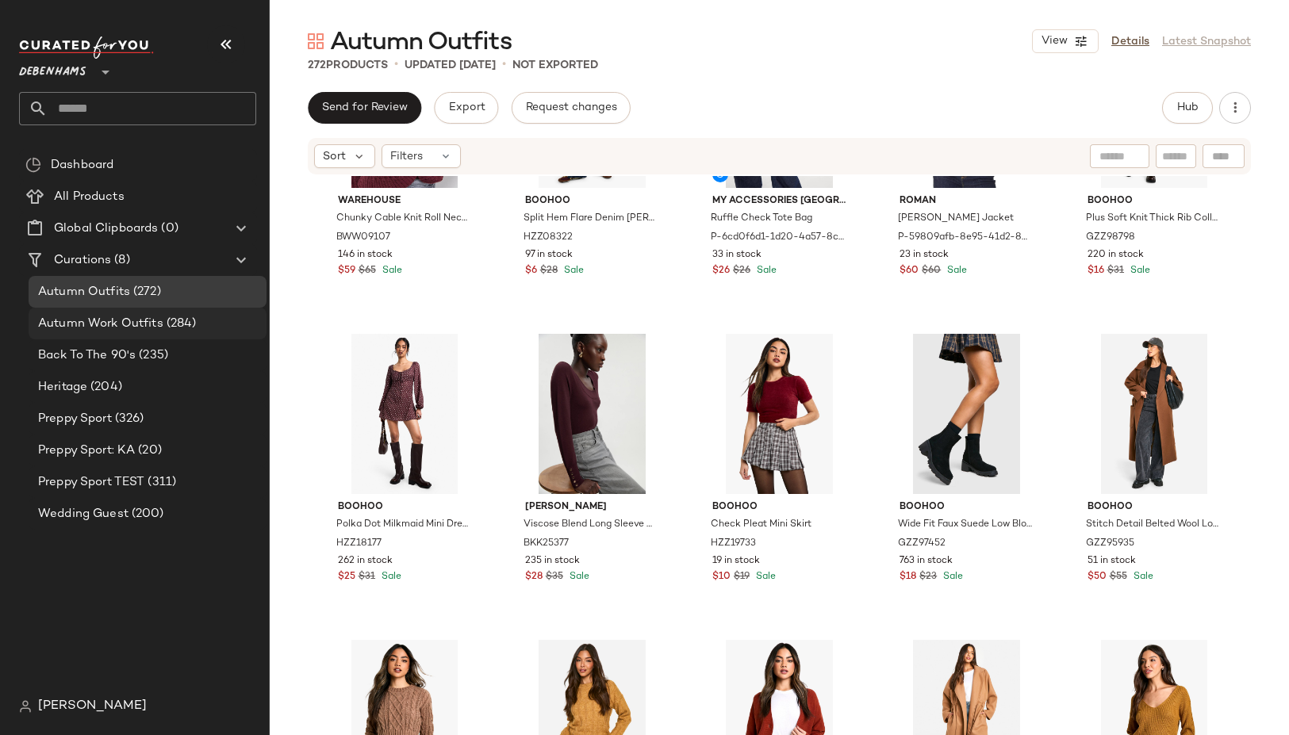
click at [173, 321] on span "(284)" at bounding box center [179, 324] width 33 height 18
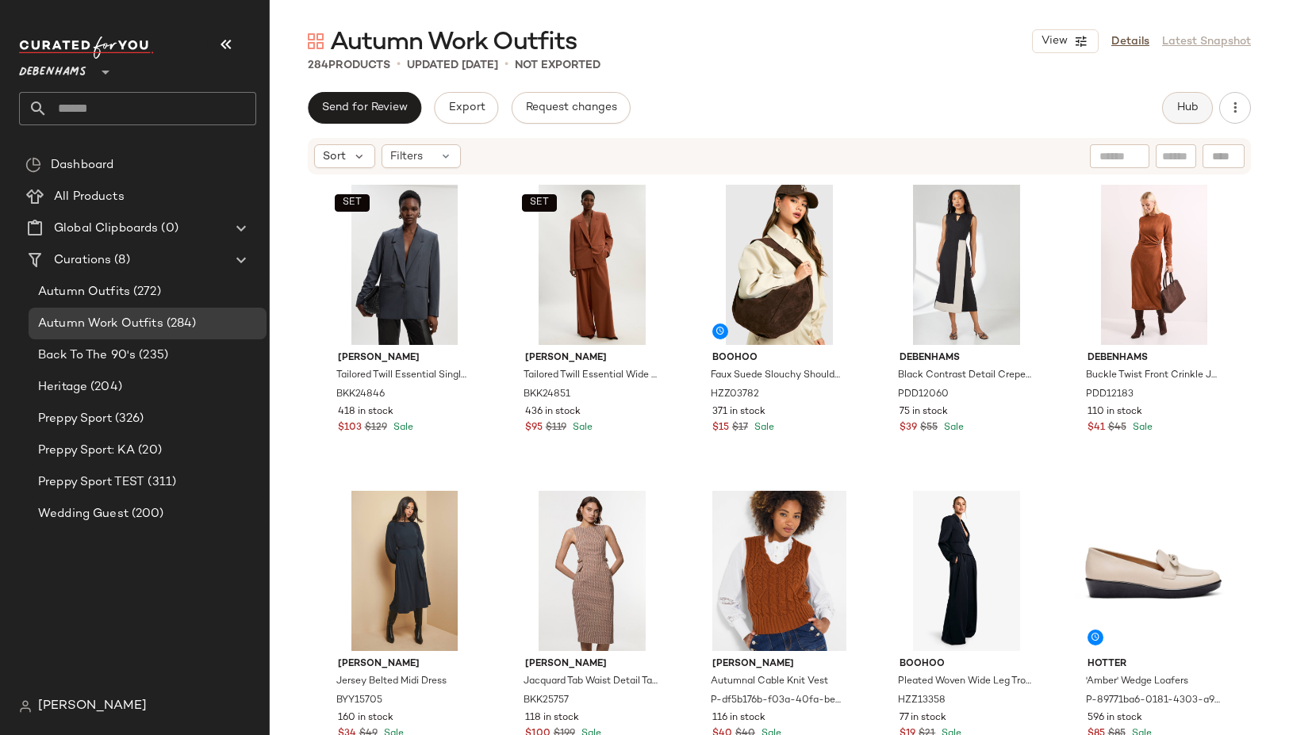
click at [1187, 102] on span "Hub" at bounding box center [1187, 108] width 22 height 13
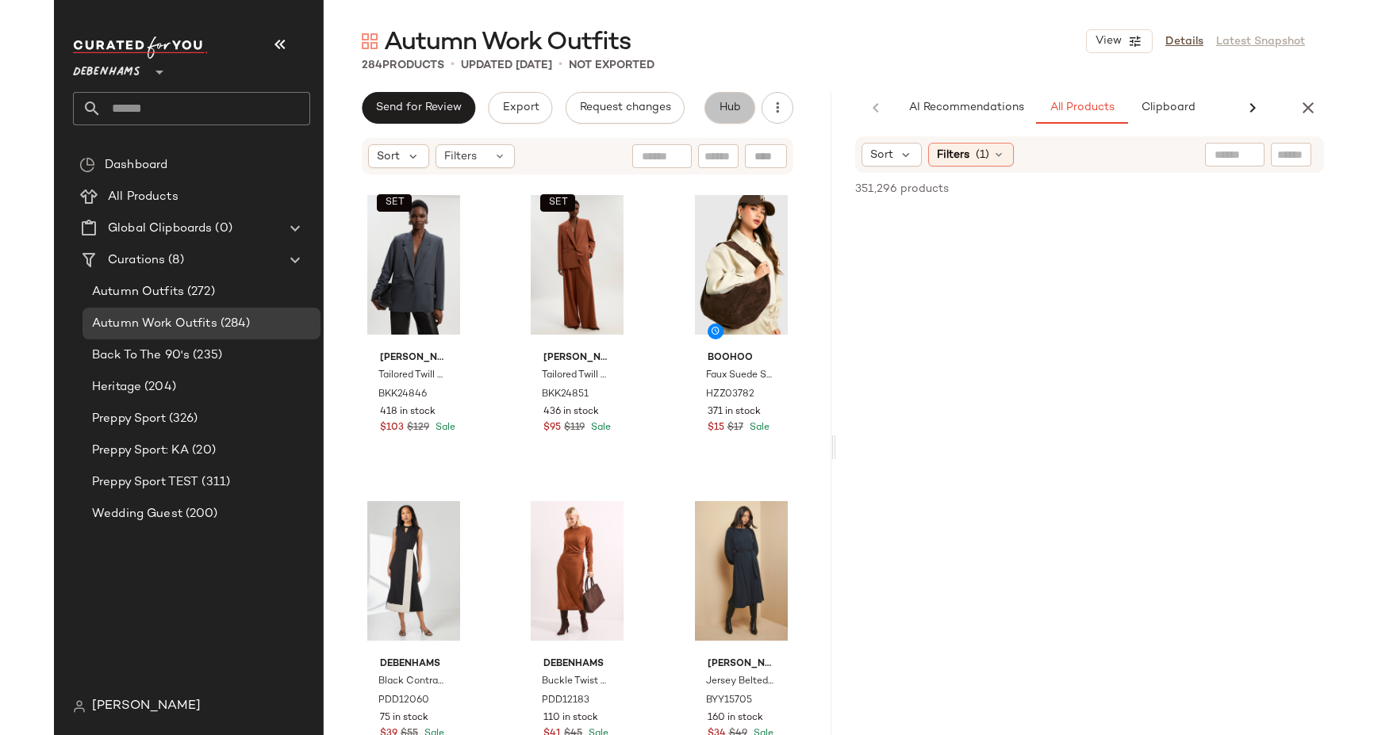
scroll to position [0, 67]
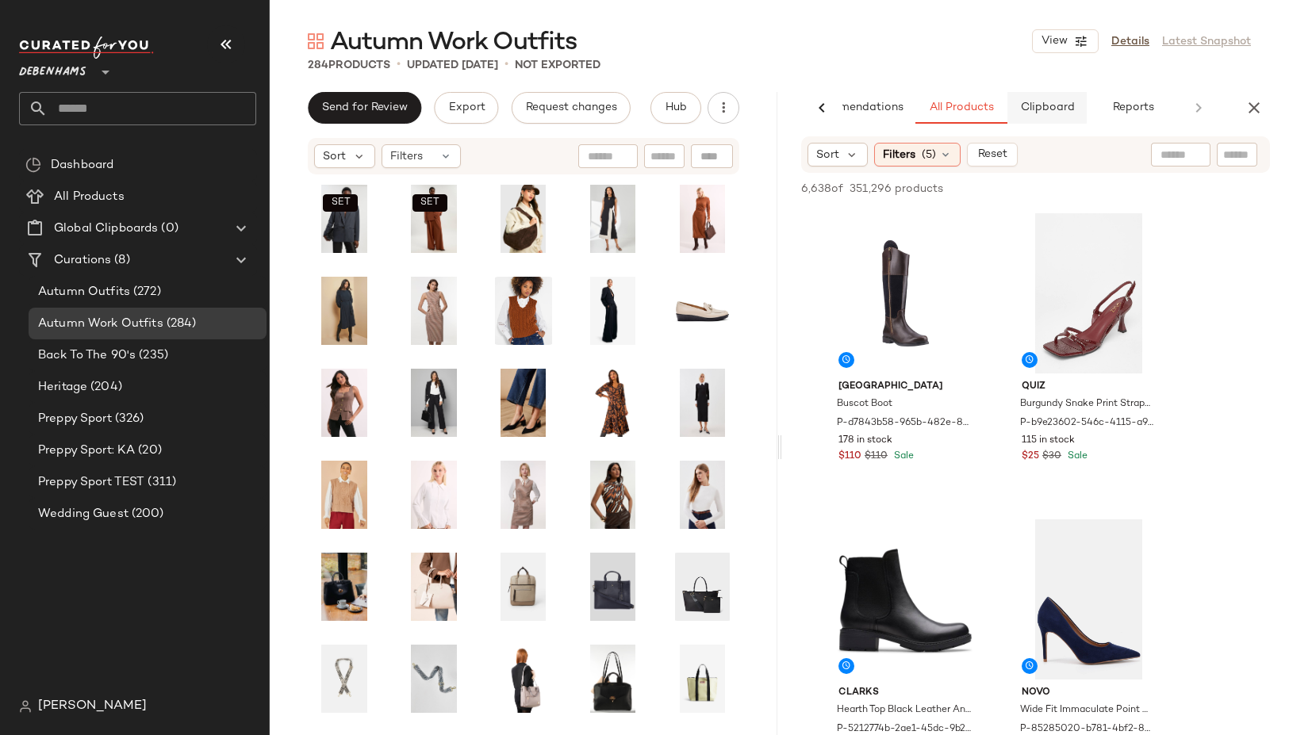
click at [1024, 94] on button "Clipboard" at bounding box center [1046, 108] width 79 height 32
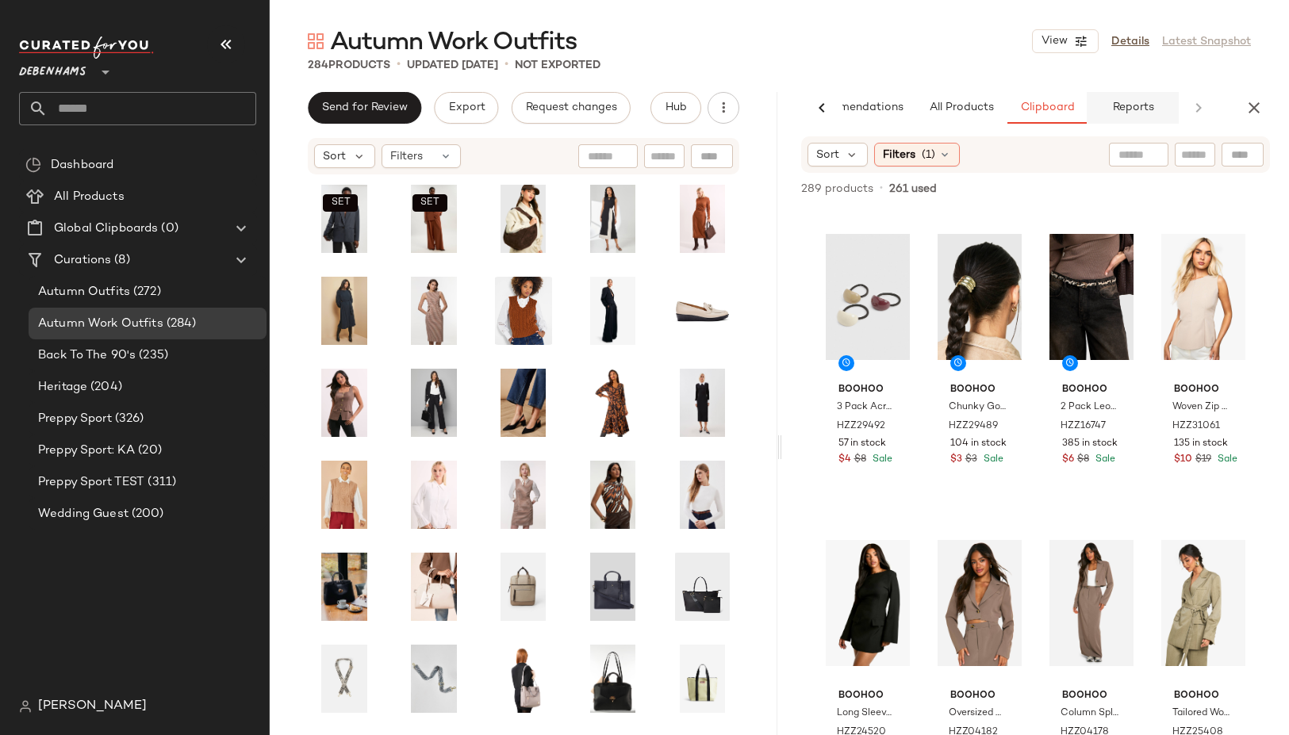
click at [1126, 102] on span "Reports" at bounding box center [1132, 108] width 42 height 13
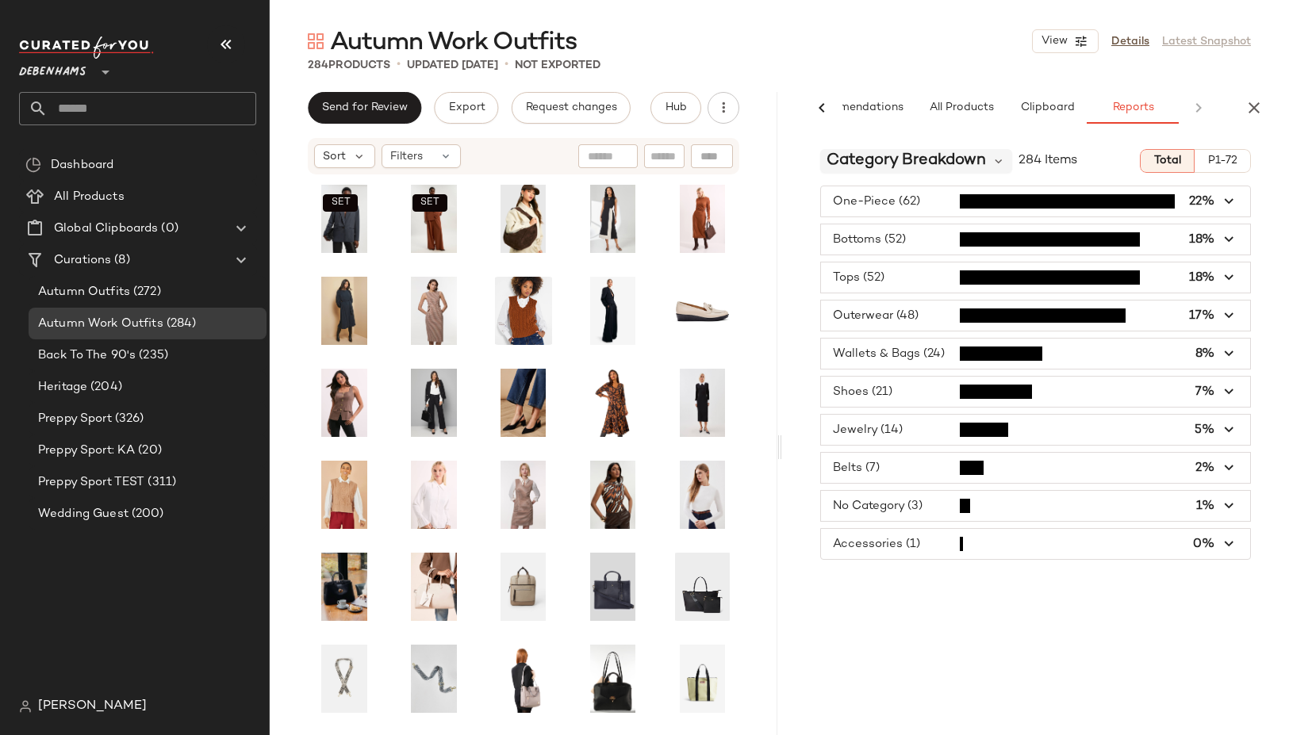
click at [968, 164] on span "Category Breakdown" at bounding box center [905, 161] width 159 height 24
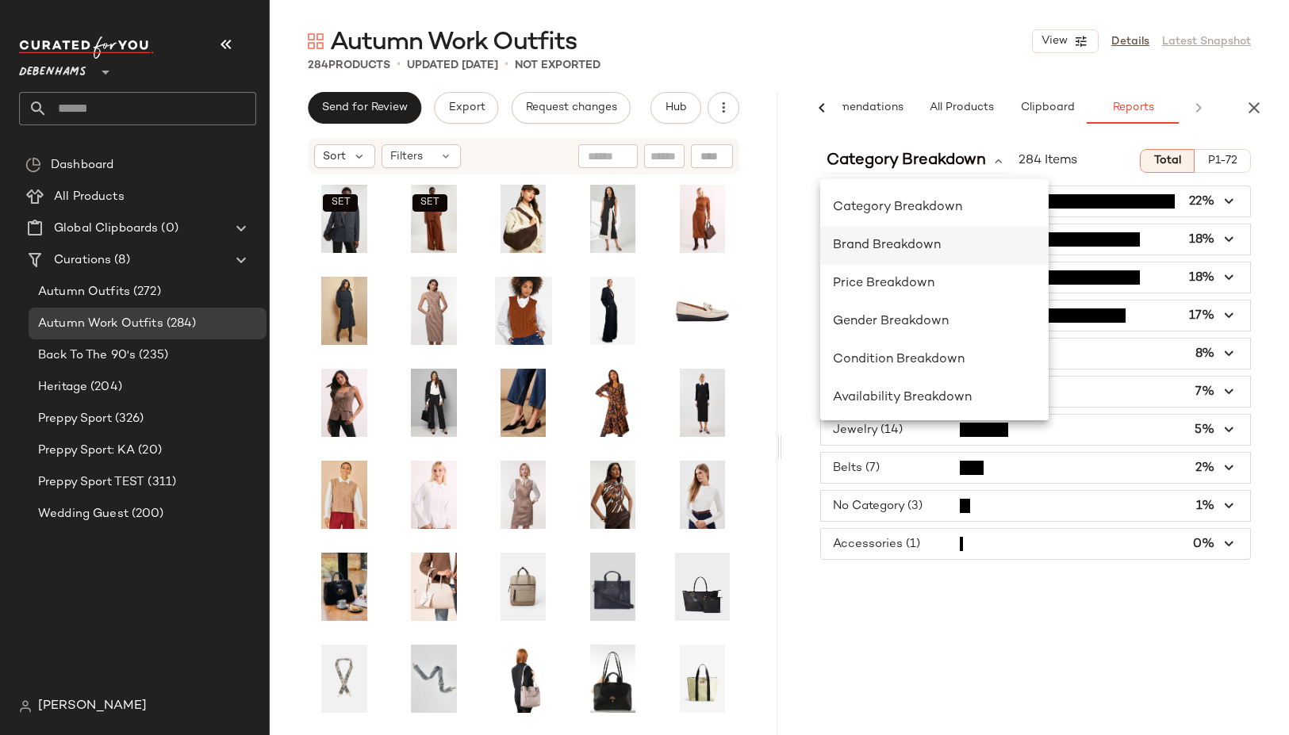
click at [953, 245] on div "Brand Breakdown" at bounding box center [934, 245] width 203 height 19
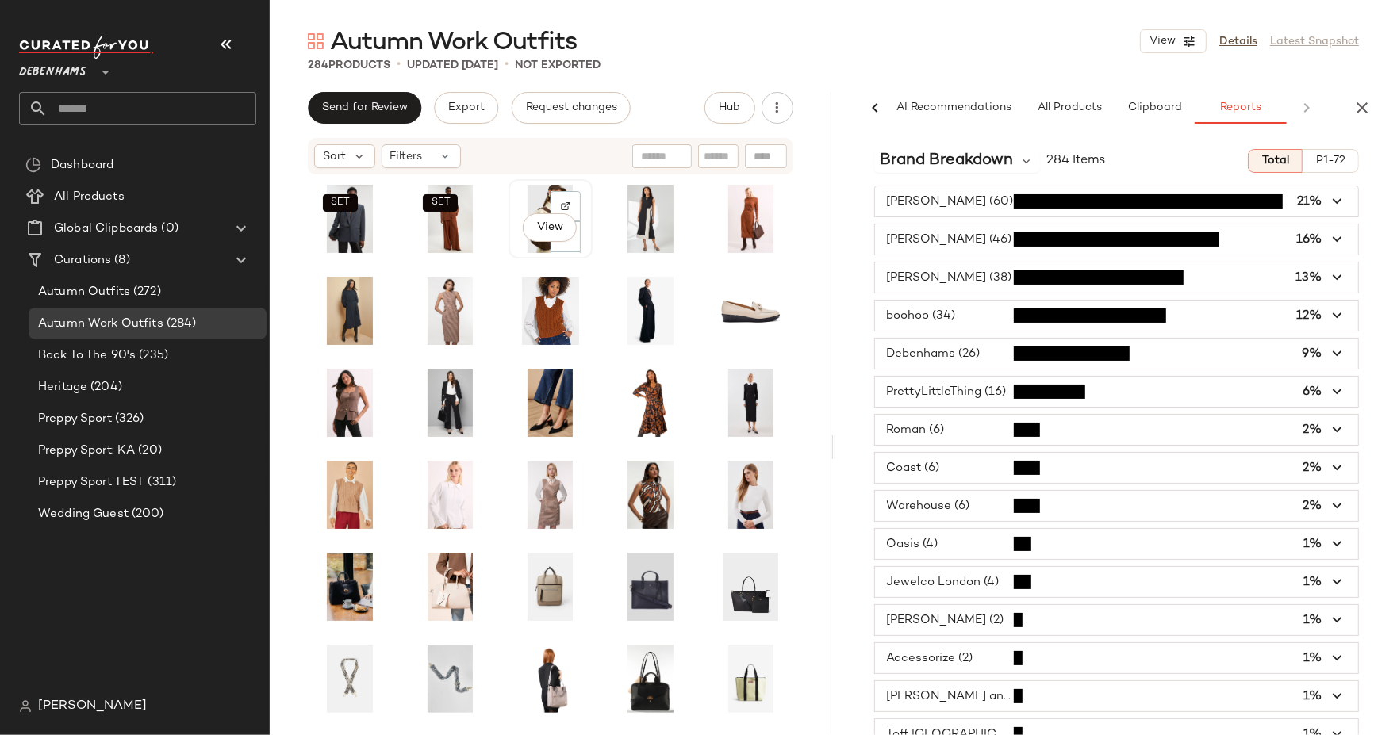
scroll to position [0, 13]
click at [129, 373] on div "Heritage (204)" at bounding box center [148, 387] width 238 height 32
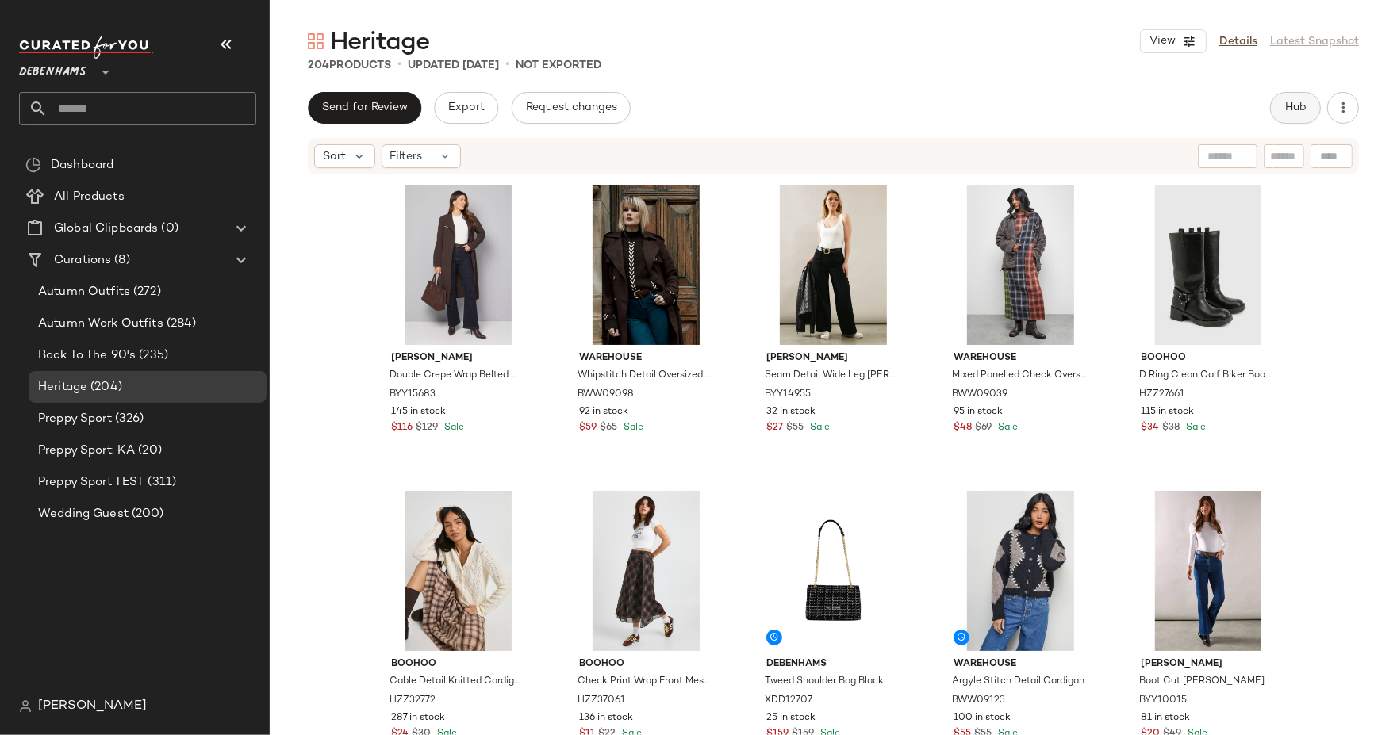
click at [1287, 111] on span "Hub" at bounding box center [1295, 108] width 22 height 13
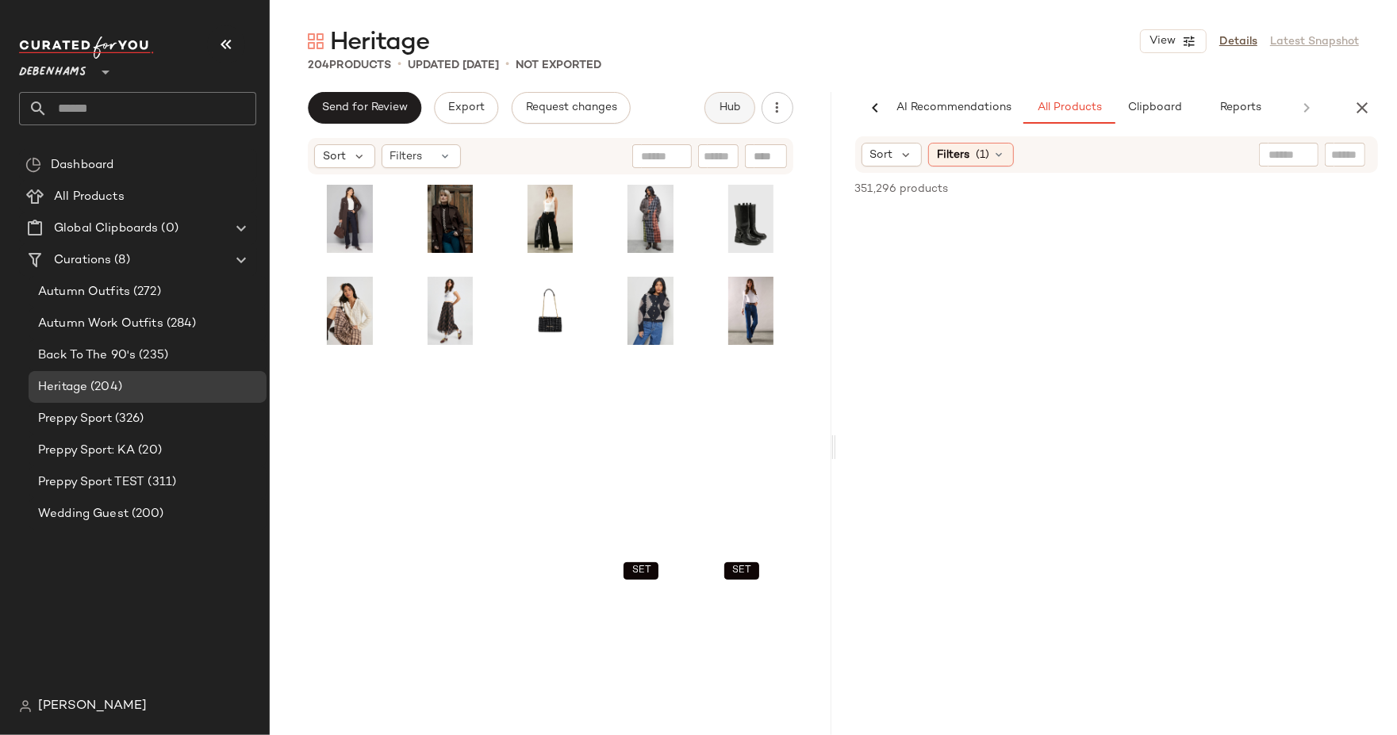
scroll to position [0, 13]
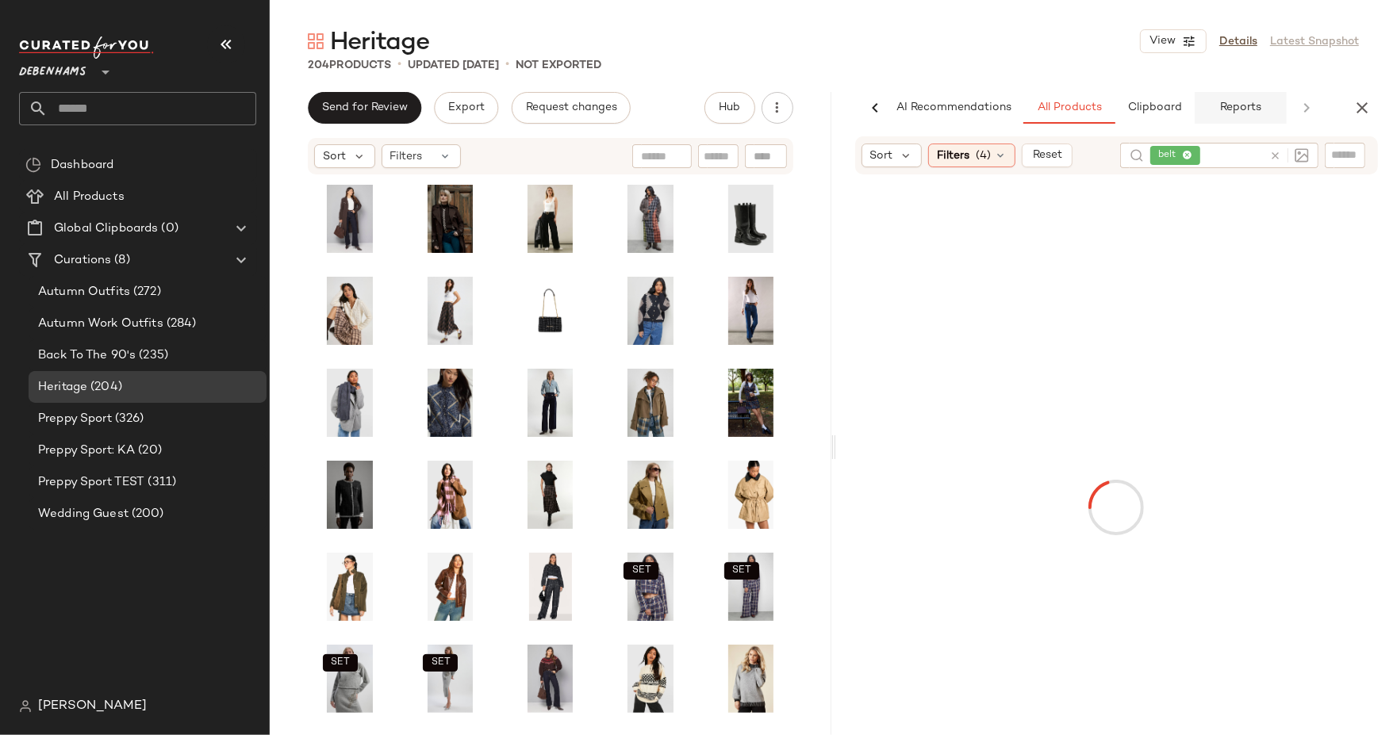
click at [1214, 119] on button "Reports" at bounding box center [1240, 108] width 92 height 32
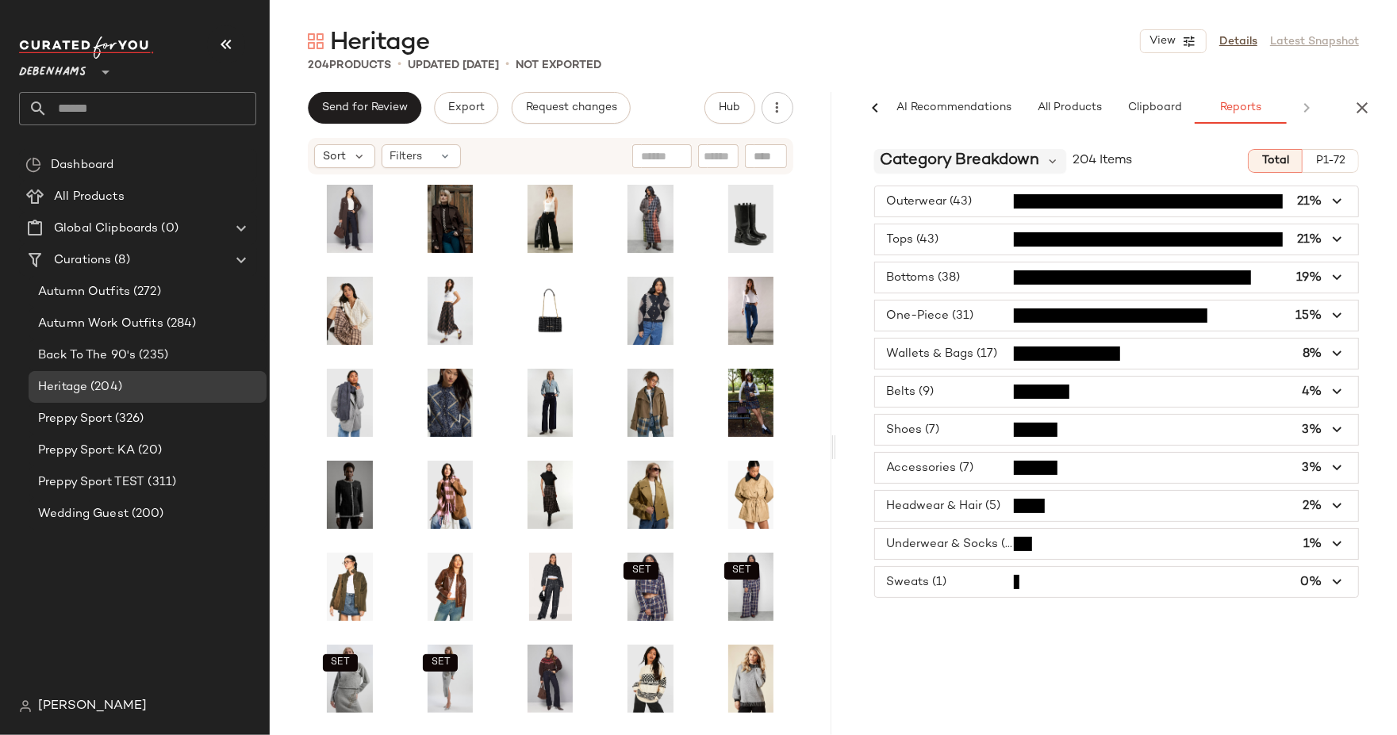
click at [1034, 159] on span "Category Breakdown" at bounding box center [959, 161] width 159 height 24
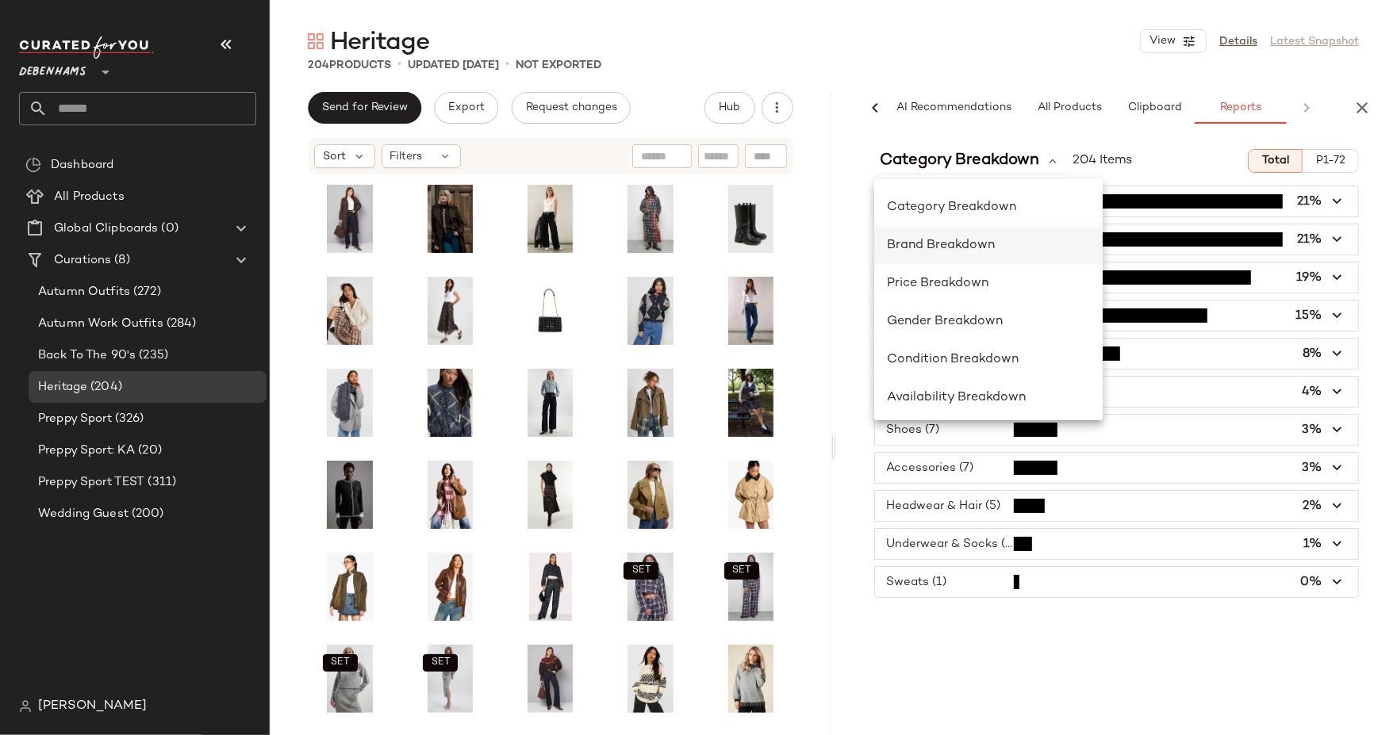
click at [1003, 242] on div "Brand Breakdown" at bounding box center [988, 245] width 203 height 19
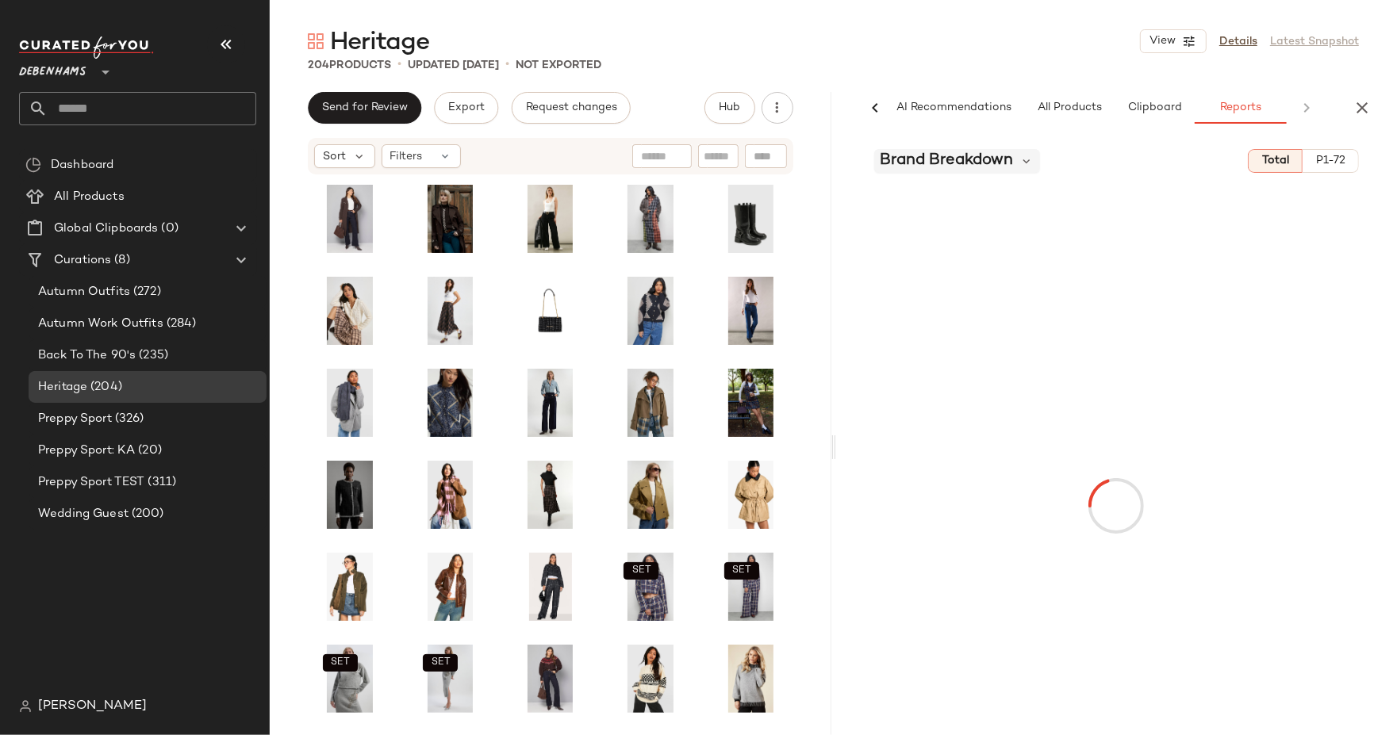
click at [1006, 154] on span "Brand Breakdown" at bounding box center [946, 161] width 133 height 24
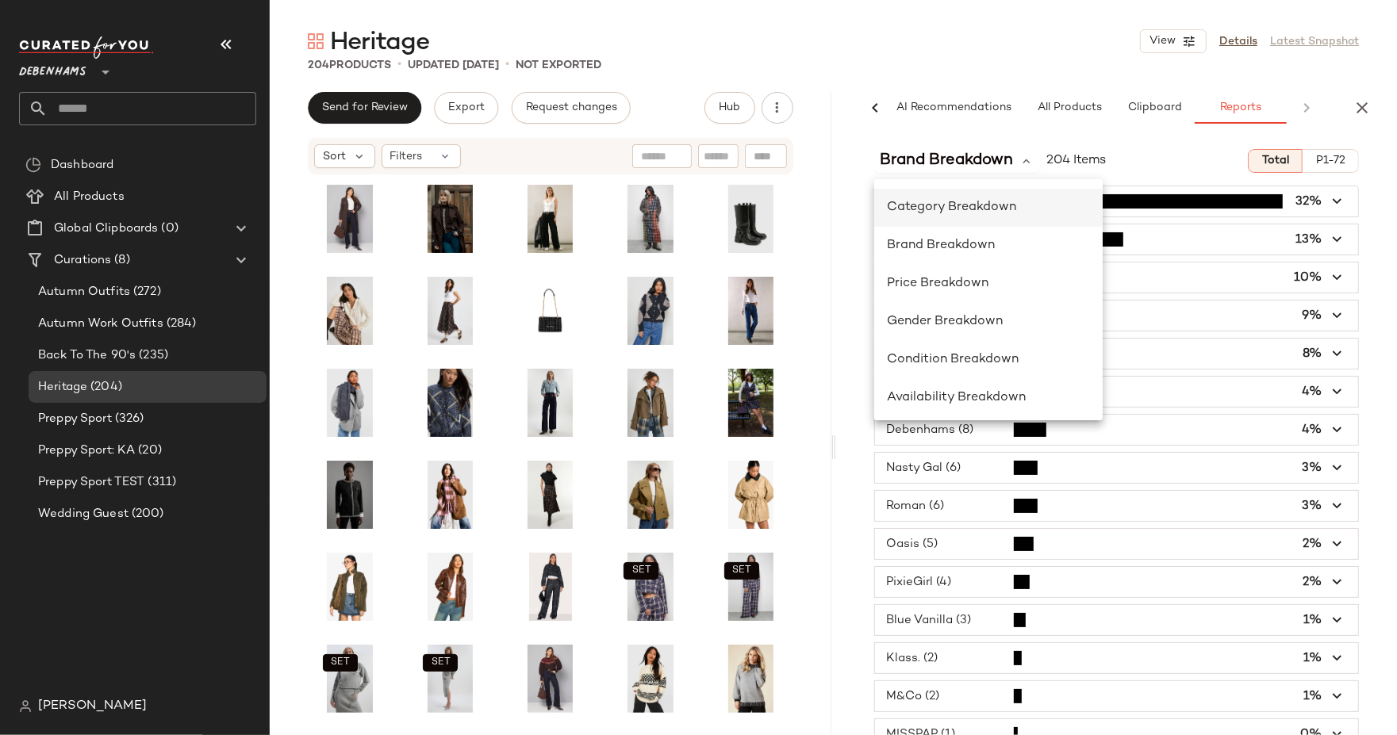
click at [995, 202] on span "Category Breakdown" at bounding box center [951, 207] width 129 height 13
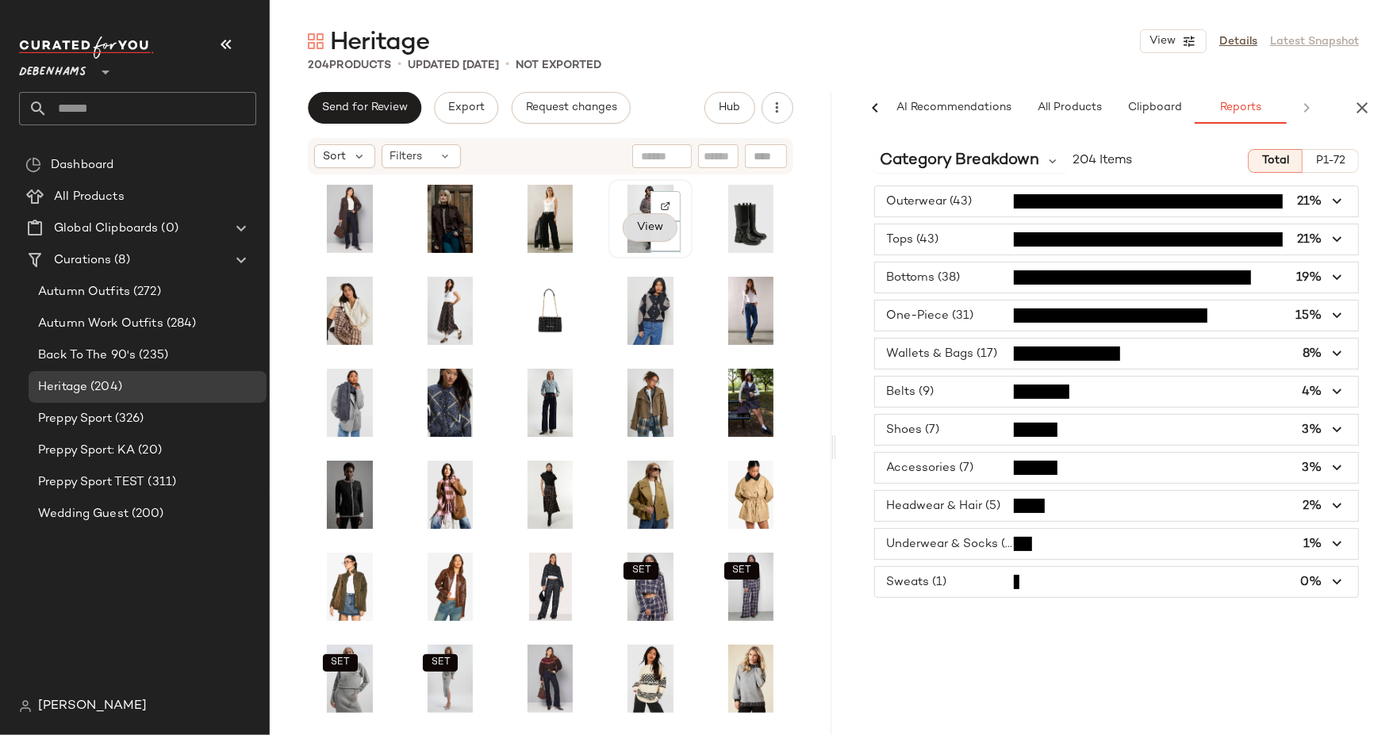
click at [646, 224] on span "View" at bounding box center [649, 227] width 27 height 13
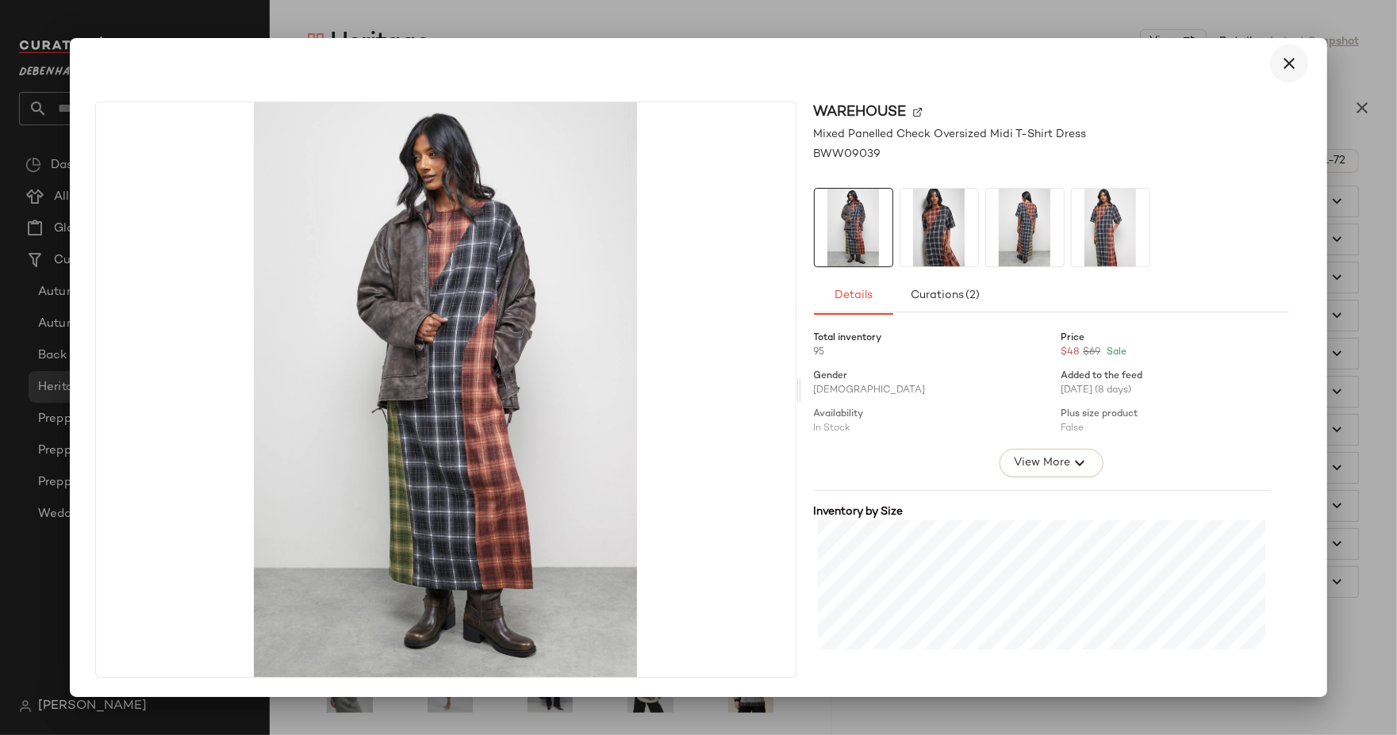
click at [1288, 50] on button "button" at bounding box center [1289, 63] width 38 height 38
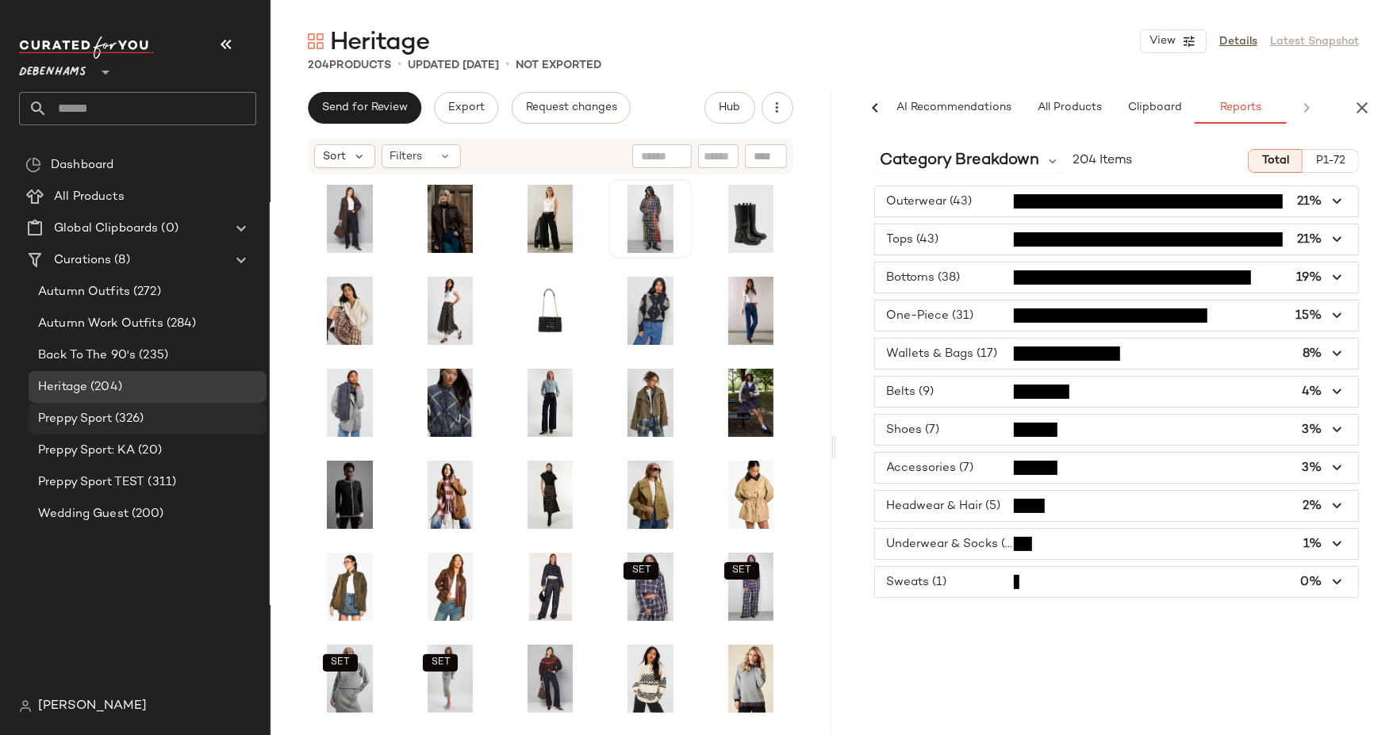
click at [99, 408] on div "Preppy Sport (326)" at bounding box center [148, 419] width 238 height 32
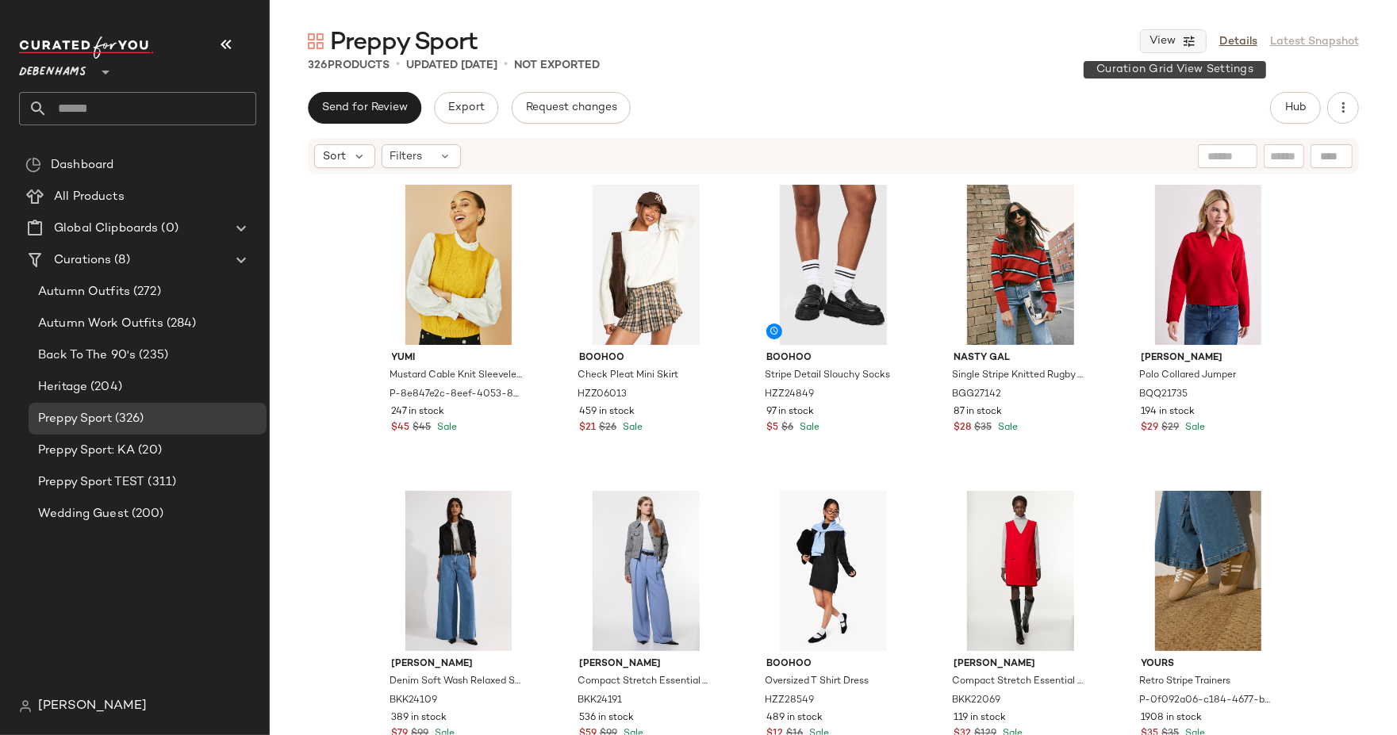
click at [1187, 36] on icon "button" at bounding box center [1189, 41] width 14 height 14
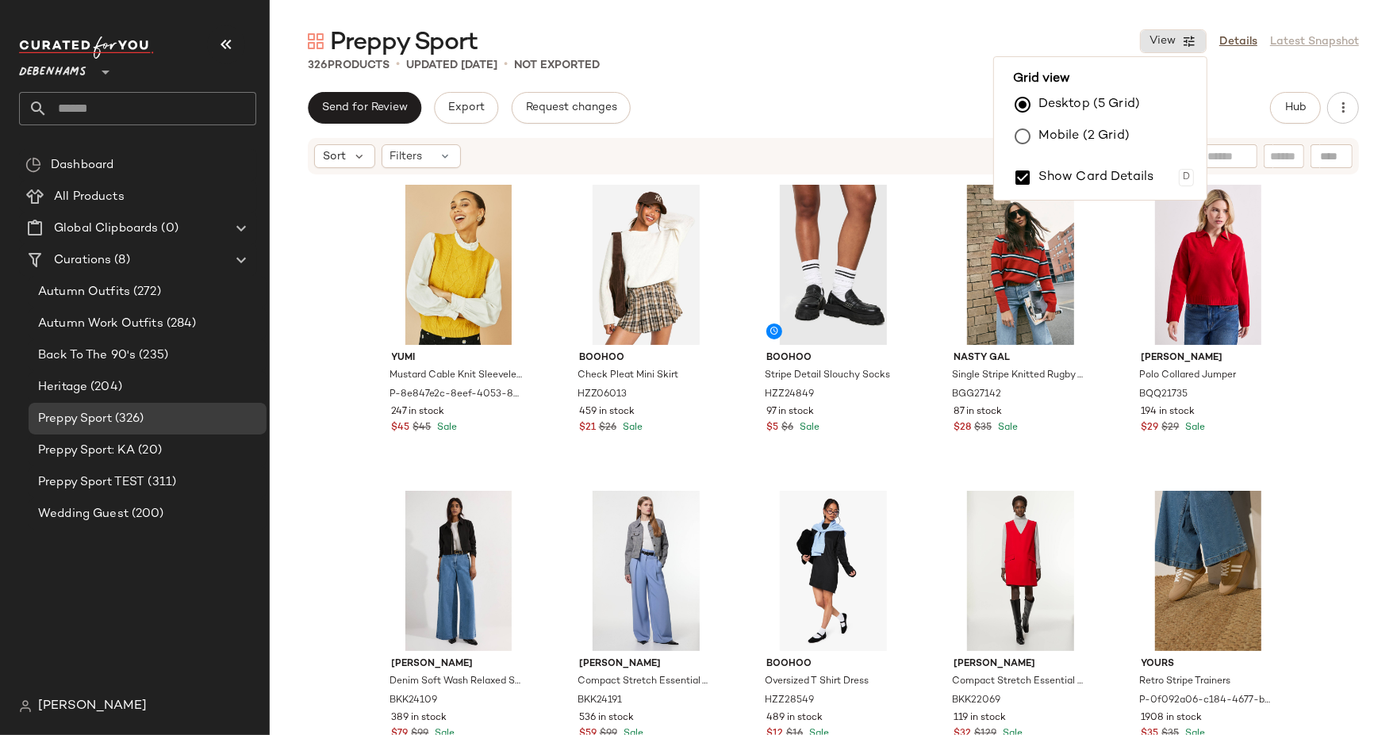
click at [1106, 125] on label "Mobile (2 Grid)" at bounding box center [1083, 137] width 91 height 32
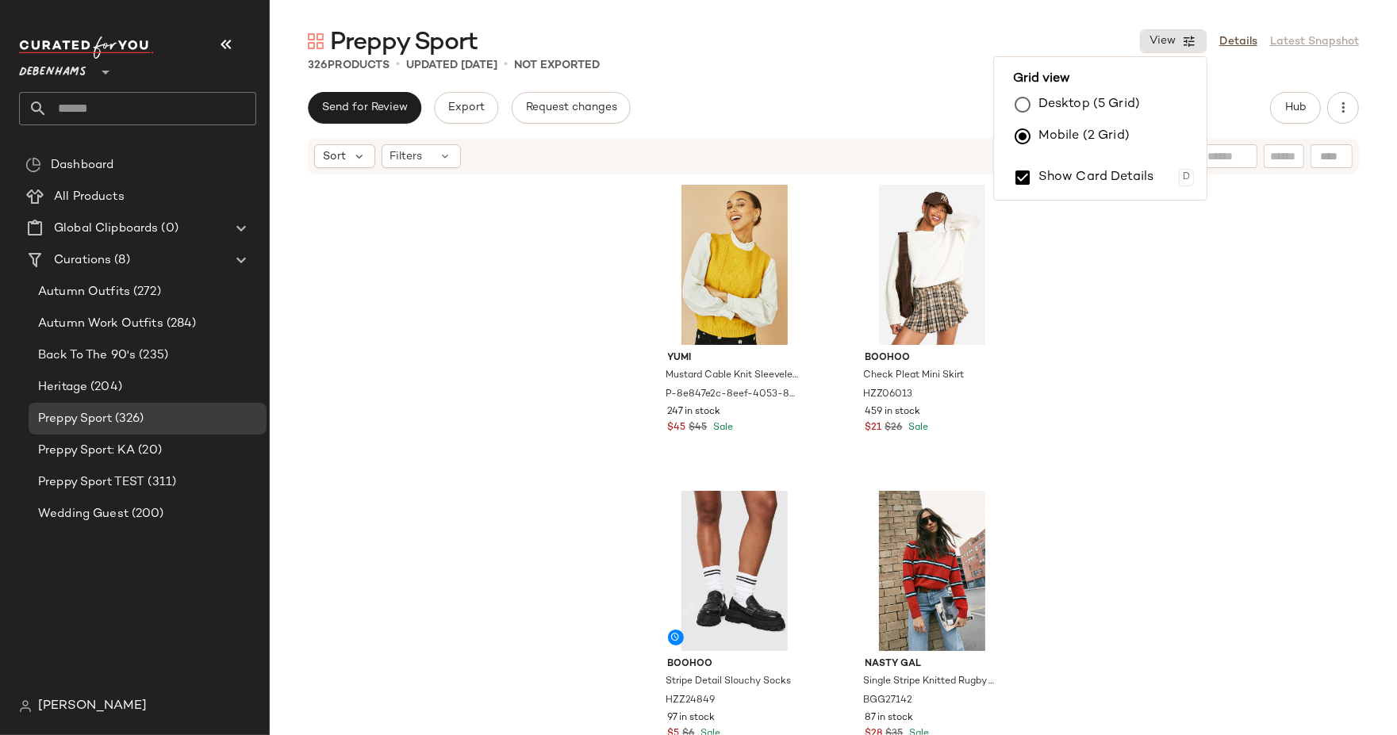
click at [1102, 370] on div "Yumi Mustard Cable Knit Sleeveless Jumper P-8e847e2c-8eef-4053-8c34-e4211fb1762…" at bounding box center [833, 479] width 1127 height 607
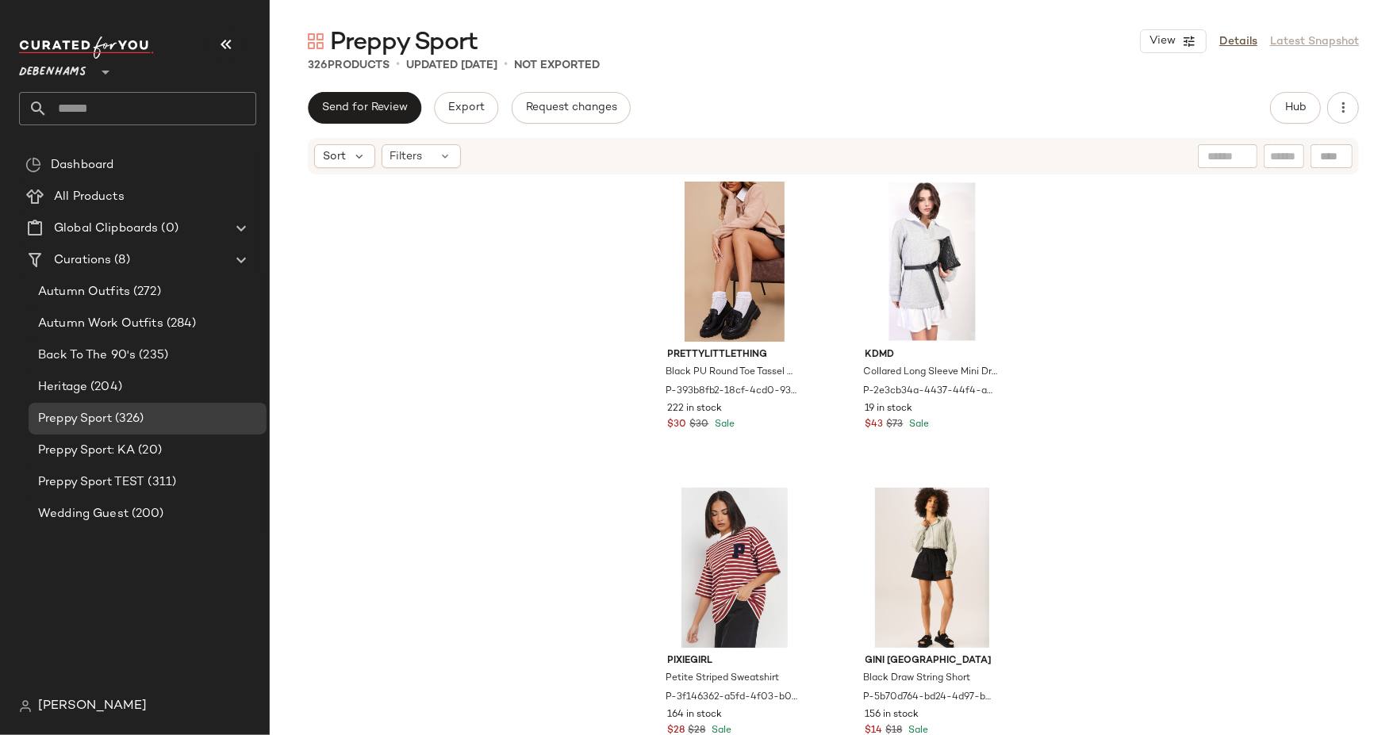
scroll to position [1870, 0]
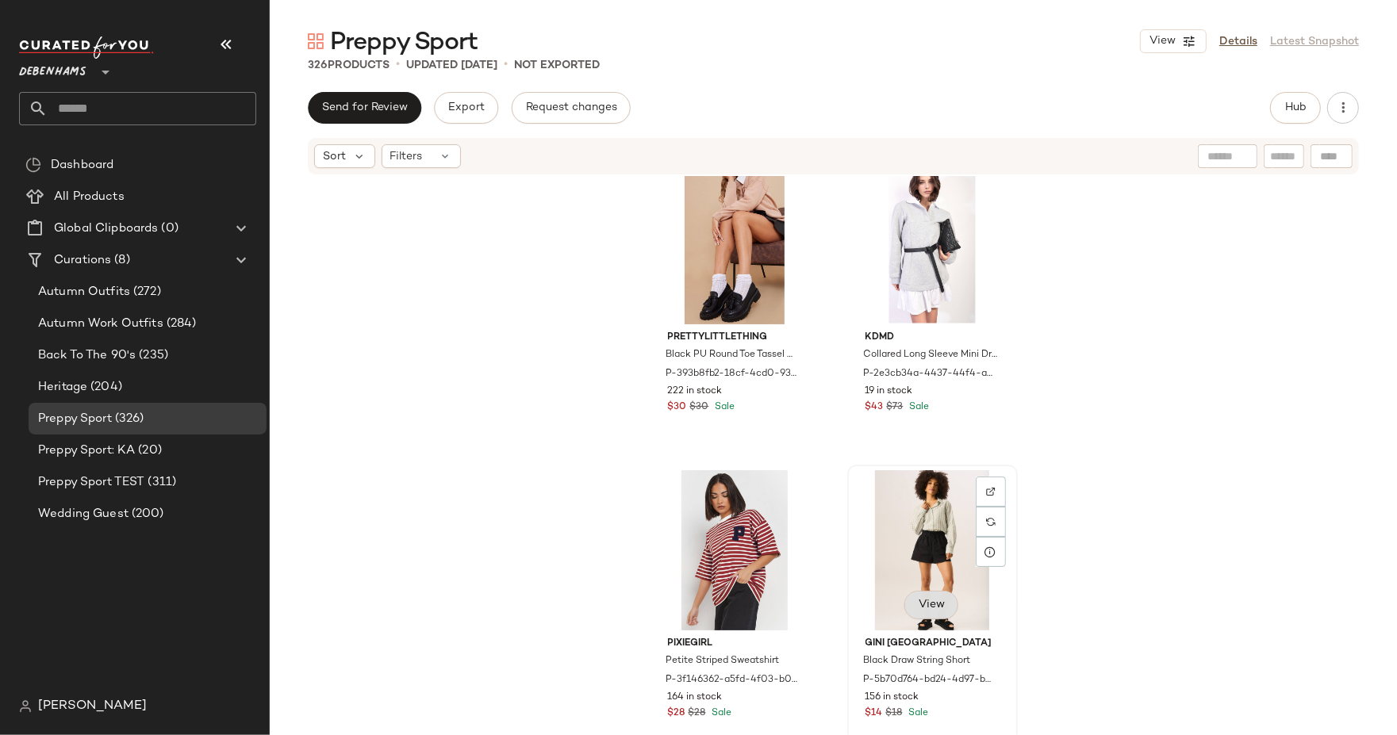
click at [937, 601] on span "View" at bounding box center [931, 605] width 27 height 13
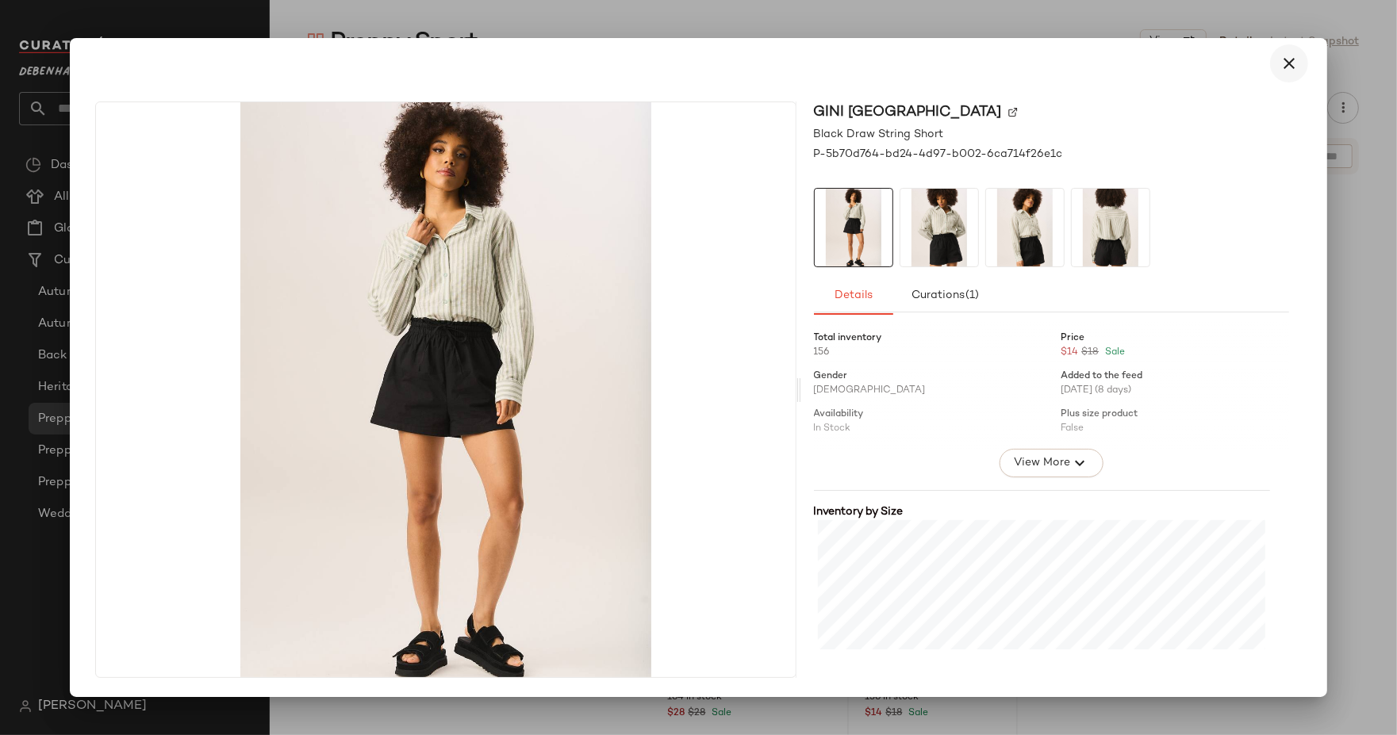
click at [1288, 74] on button "button" at bounding box center [1289, 63] width 38 height 38
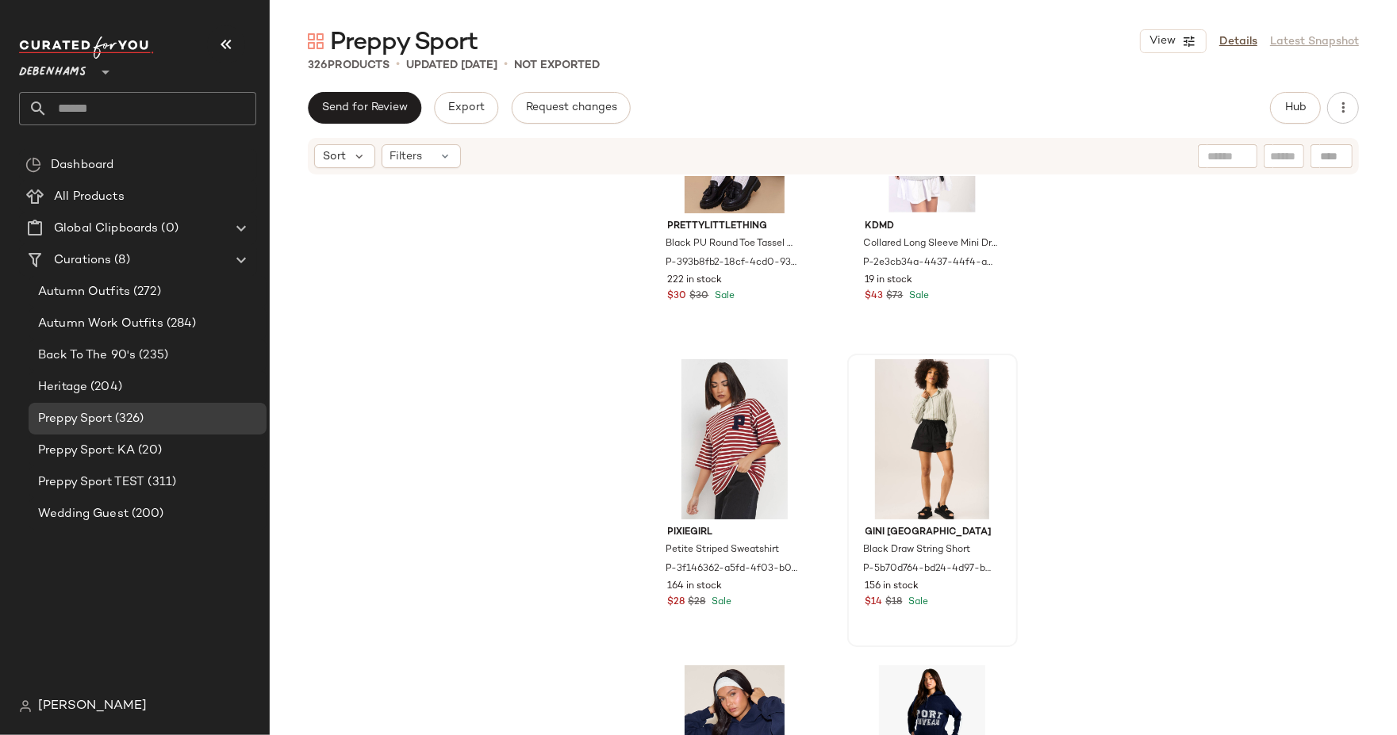
scroll to position [1838, 0]
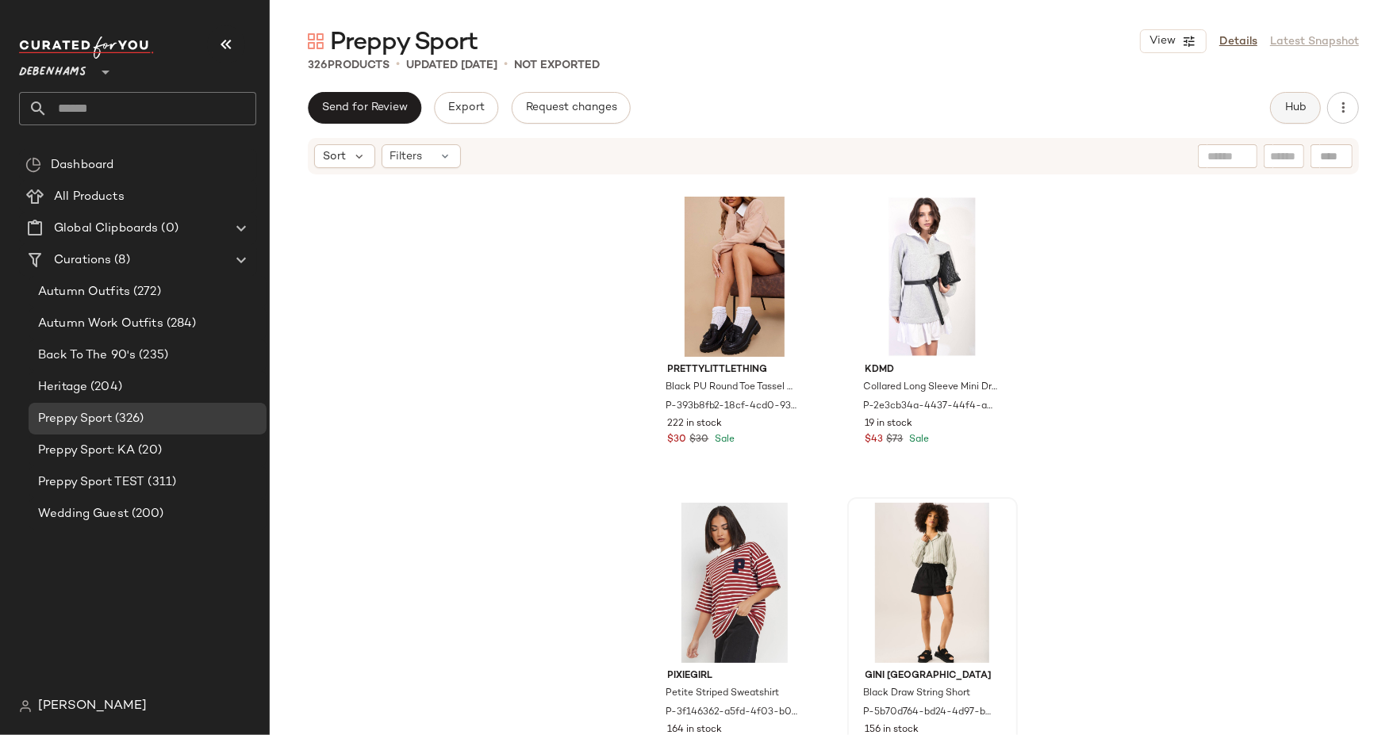
click at [1288, 107] on span "Hub" at bounding box center [1295, 108] width 22 height 13
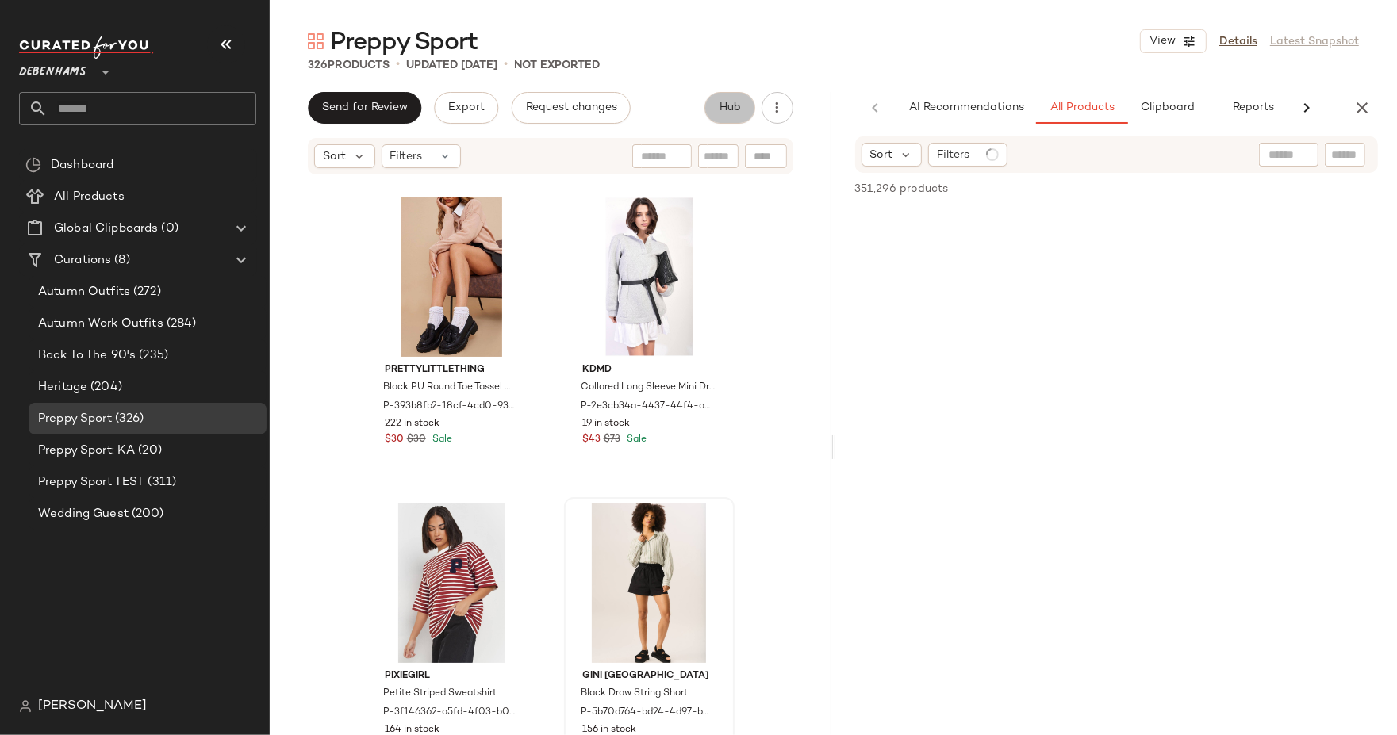
scroll to position [0, 13]
click at [1210, 111] on button "Reports" at bounding box center [1240, 108] width 92 height 32
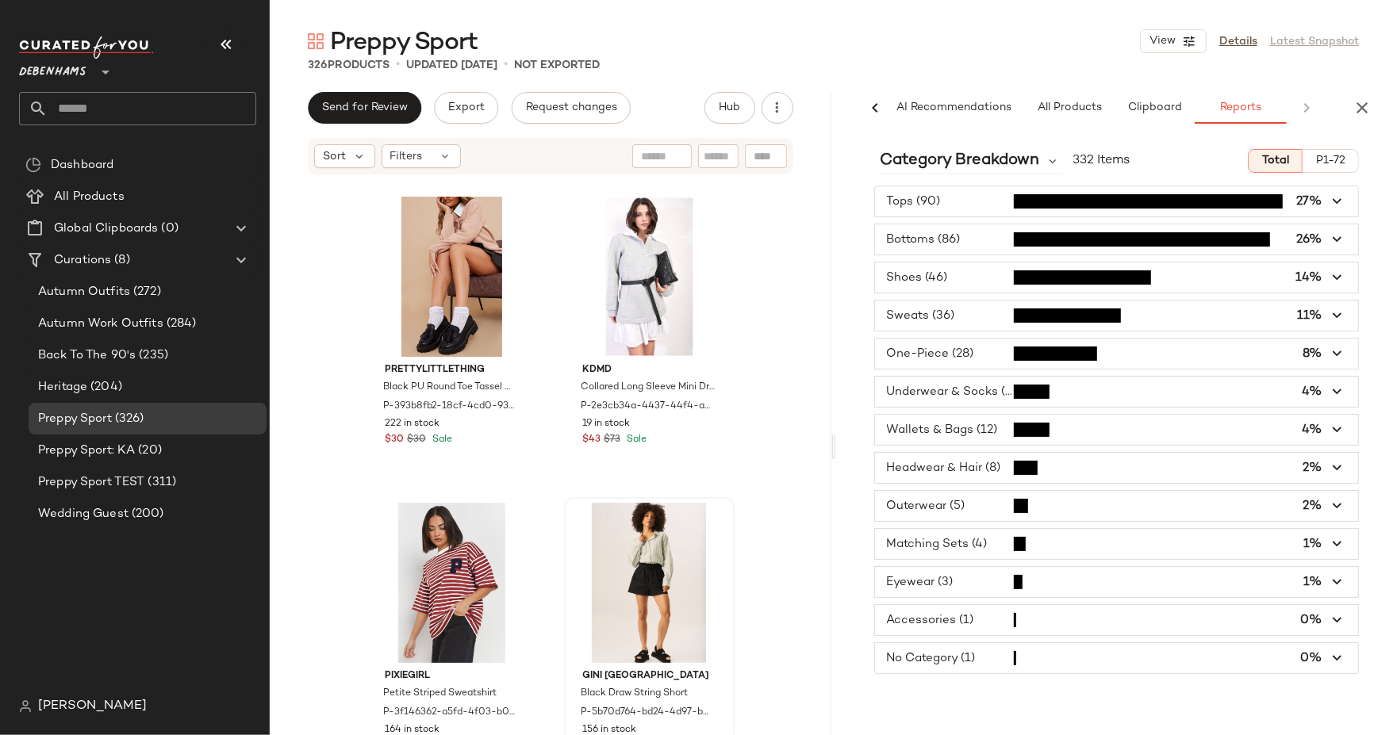
click at [1073, 156] on span "332 Items" at bounding box center [1100, 160] width 57 height 19
click at [1043, 164] on div "Category Breakdown" at bounding box center [970, 161] width 193 height 24
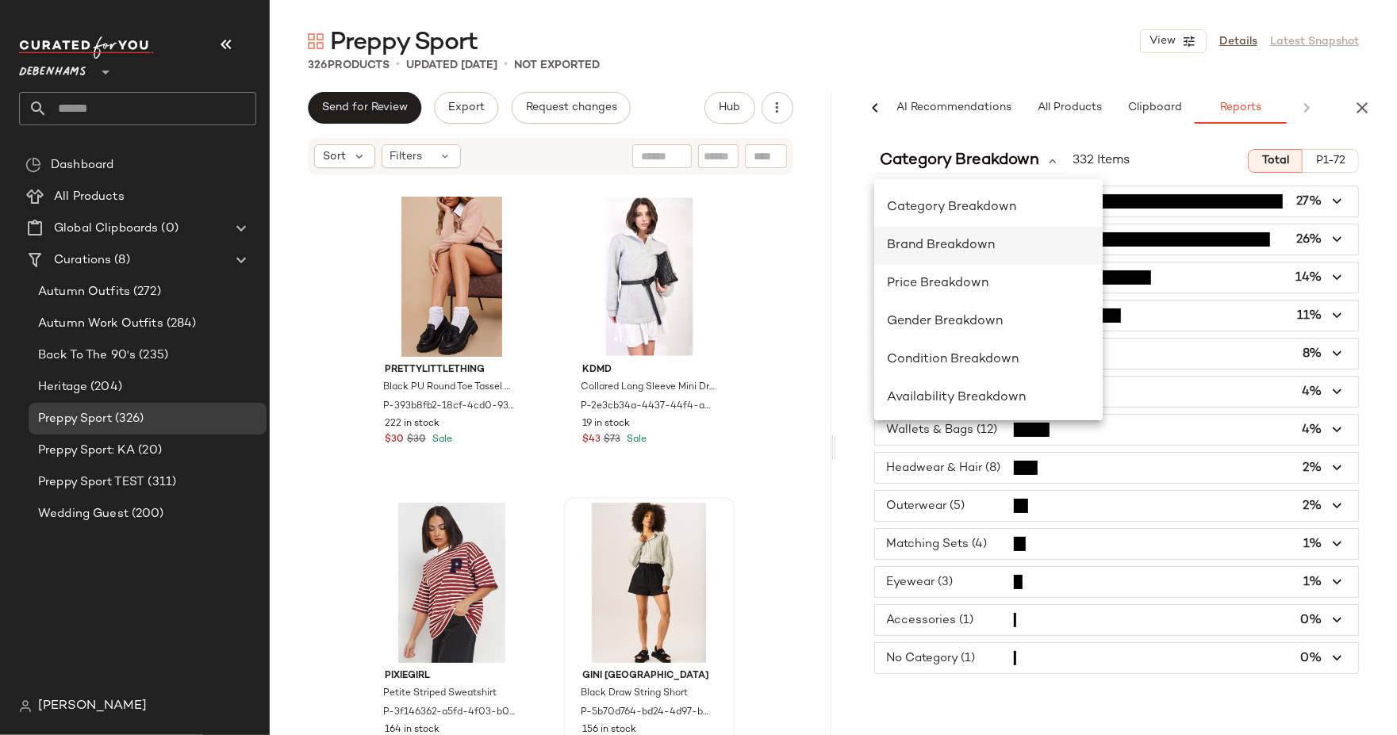
click at [1020, 248] on div "Brand Breakdown" at bounding box center [988, 245] width 203 height 19
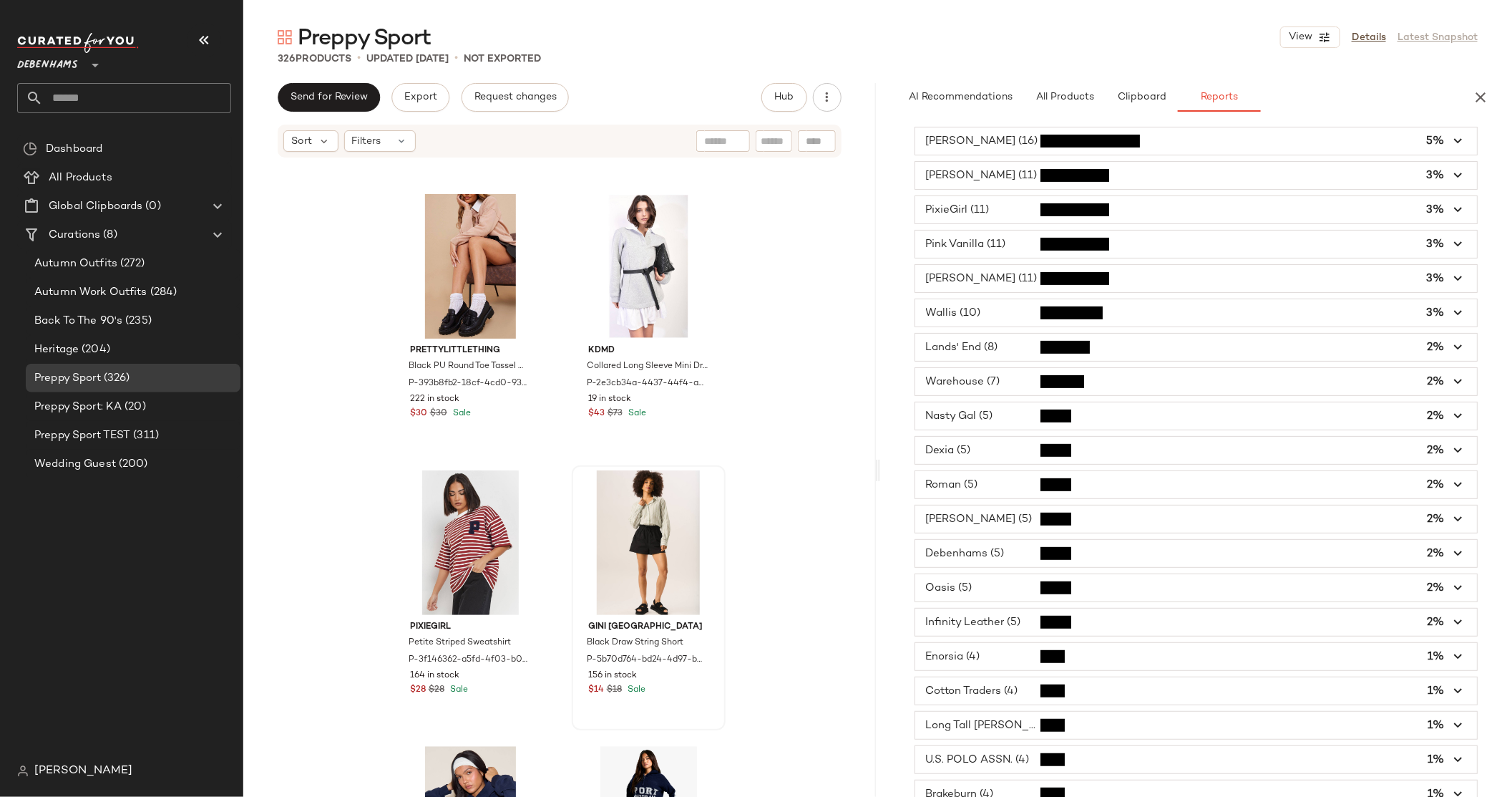
scroll to position [0, 0]
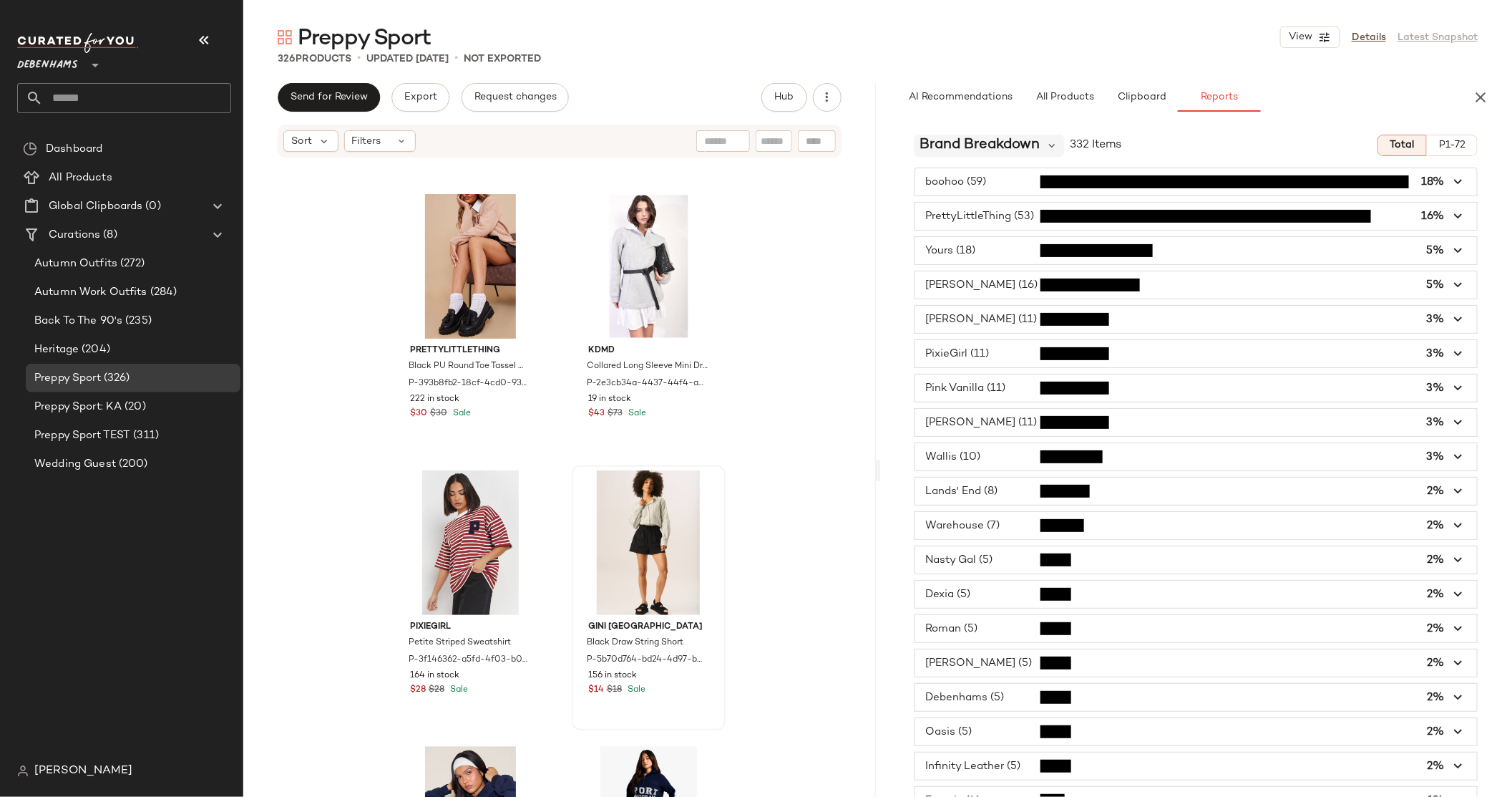
click at [1029, 138] on span "Brand Breakdown" at bounding box center [980, 145] width 120 height 22
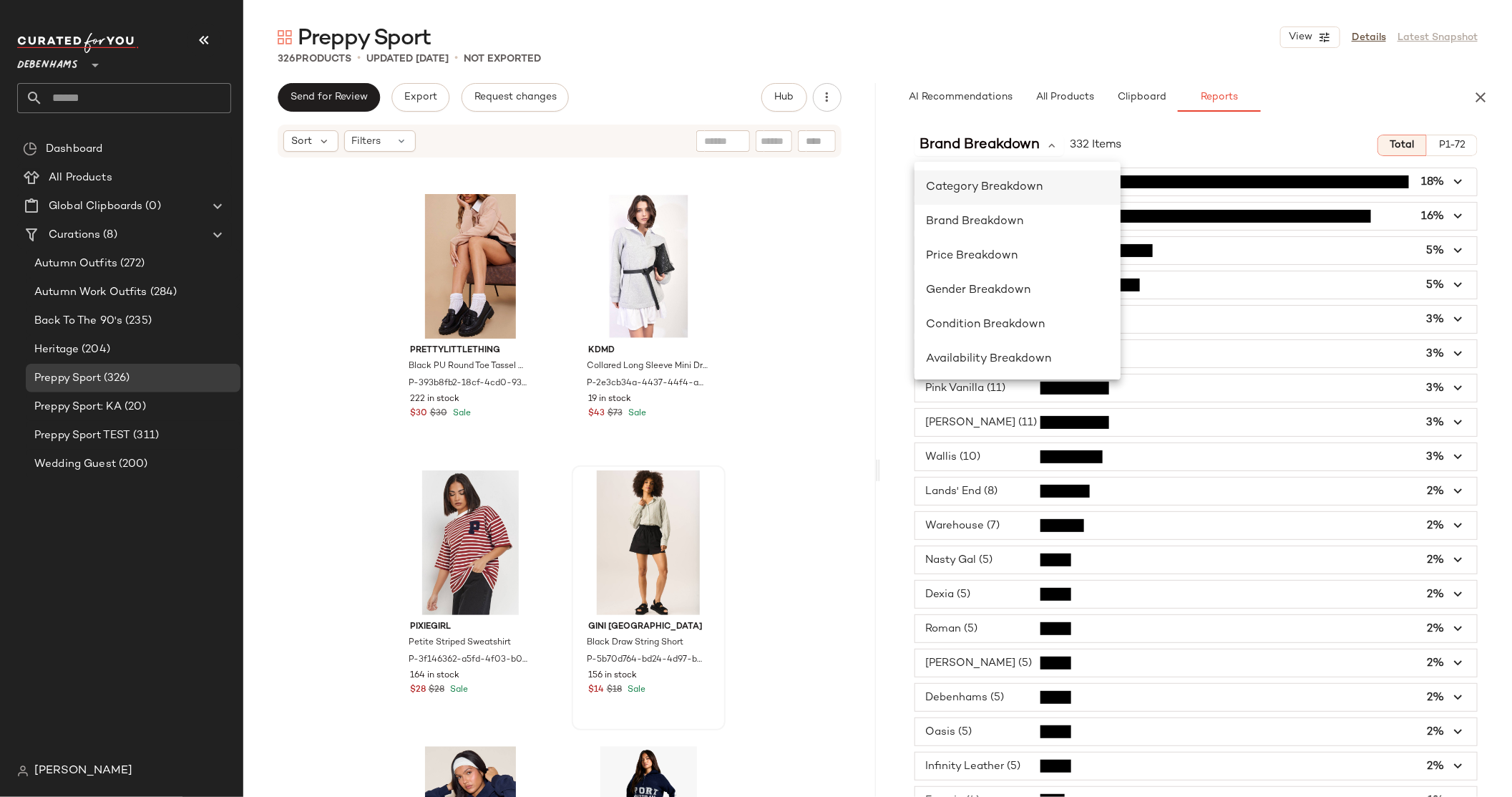
click at [1010, 184] on span "Category Breakdown" at bounding box center [983, 187] width 116 height 12
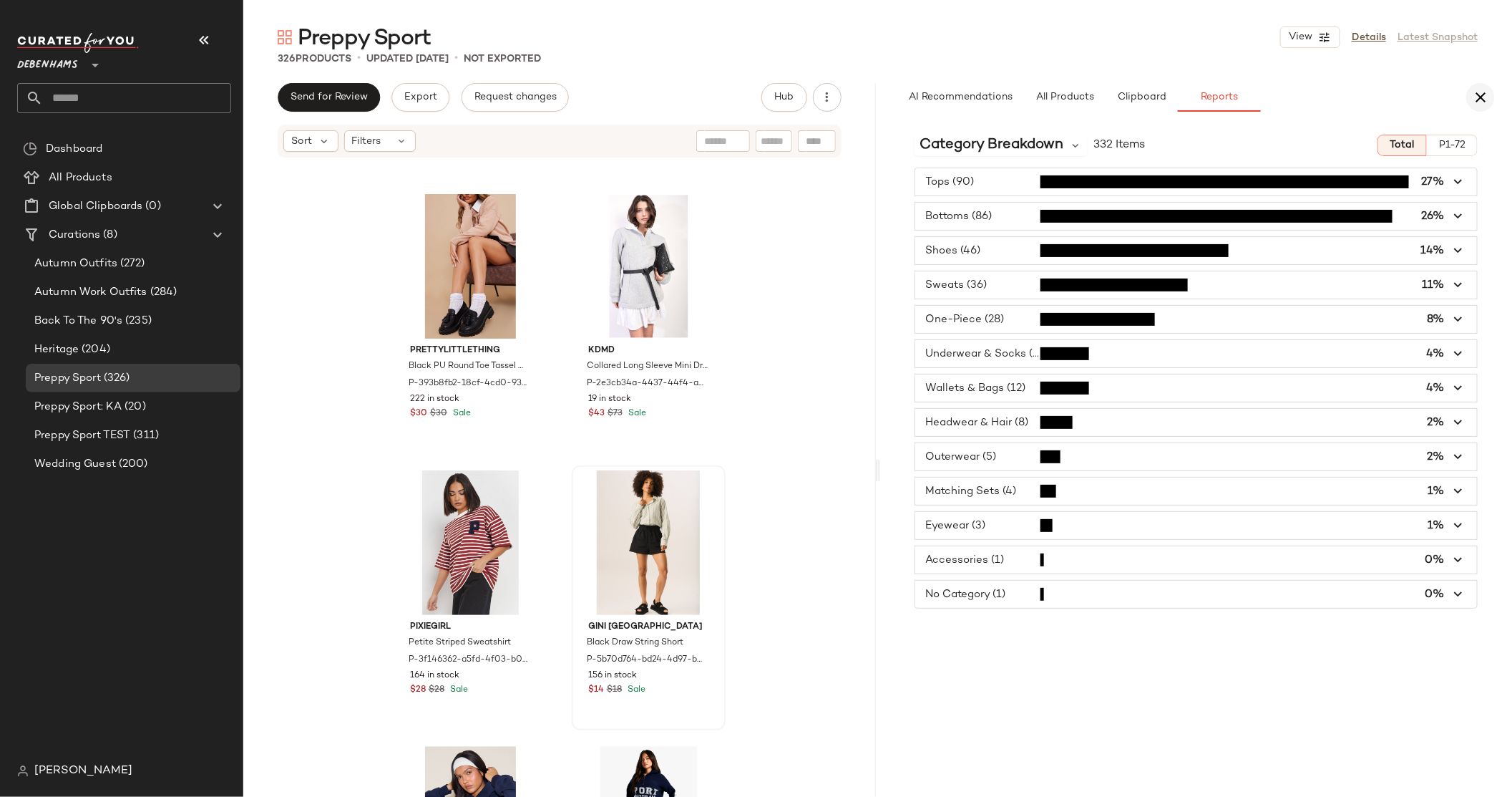
click at [1162, 99] on icon "button" at bounding box center [1480, 97] width 17 height 17
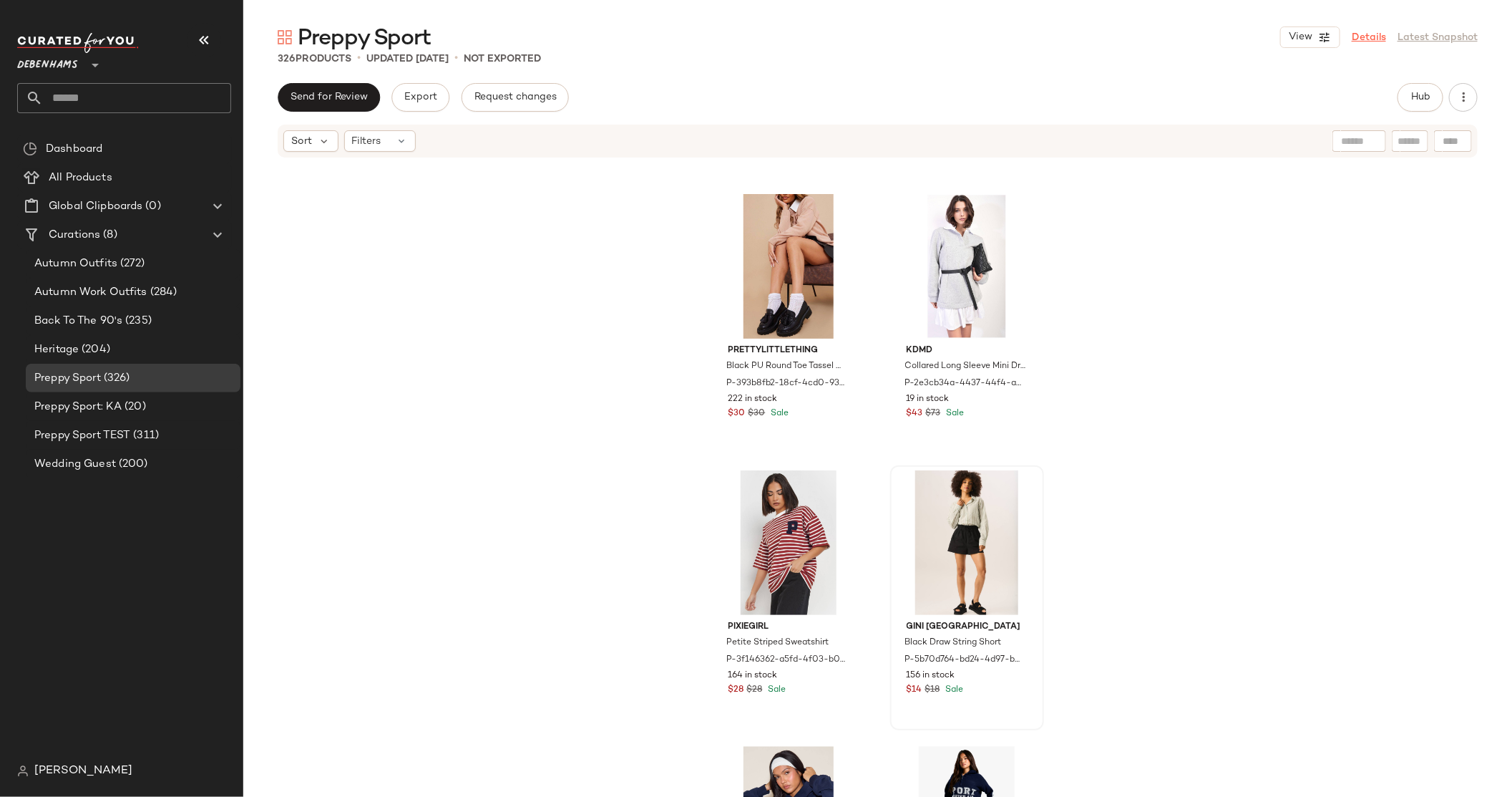
click at [1162, 43] on link "Details" at bounding box center [1369, 37] width 34 height 15
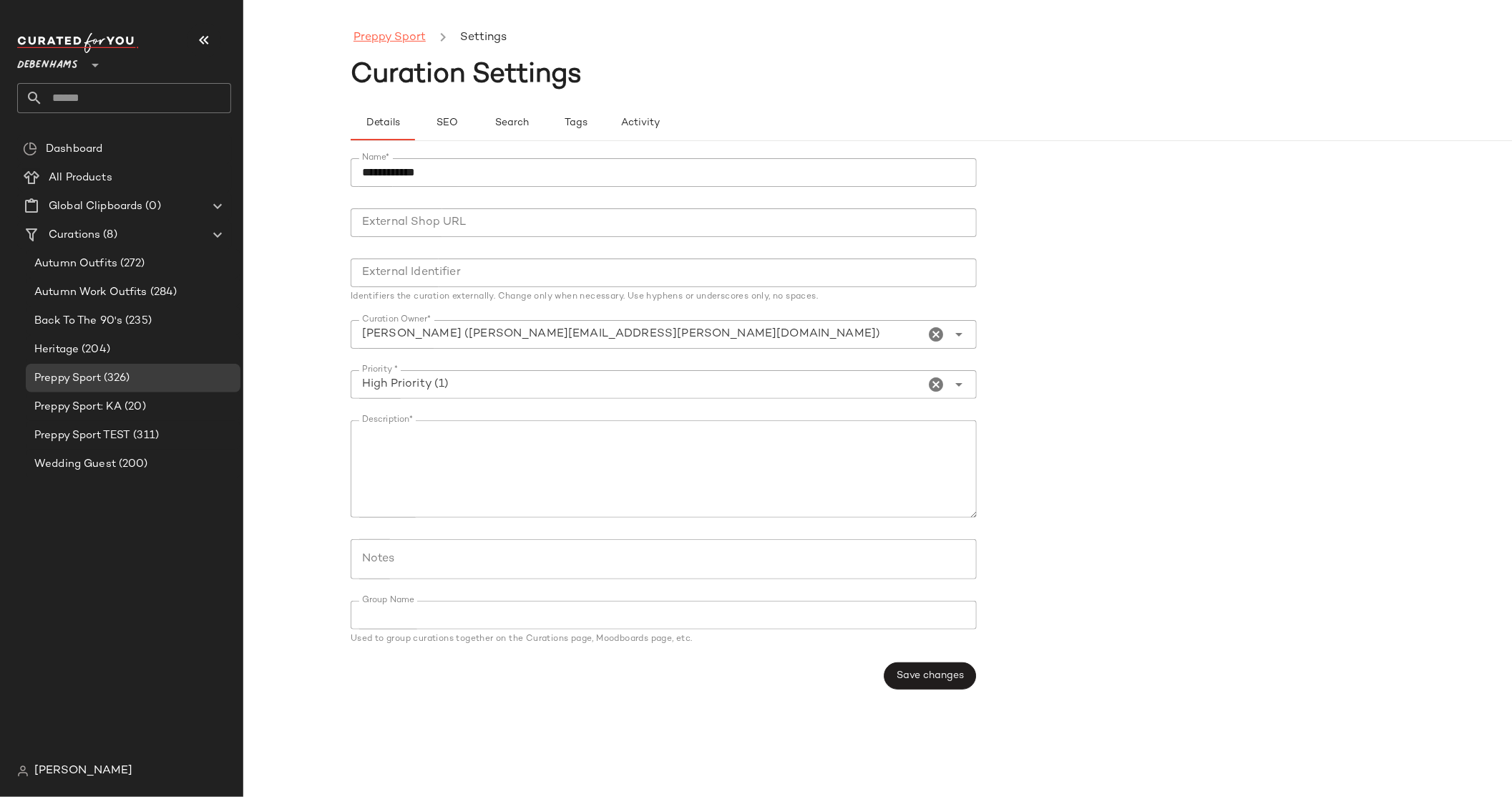
click at [401, 41] on link "Preppy Sport" at bounding box center [390, 38] width 72 height 19
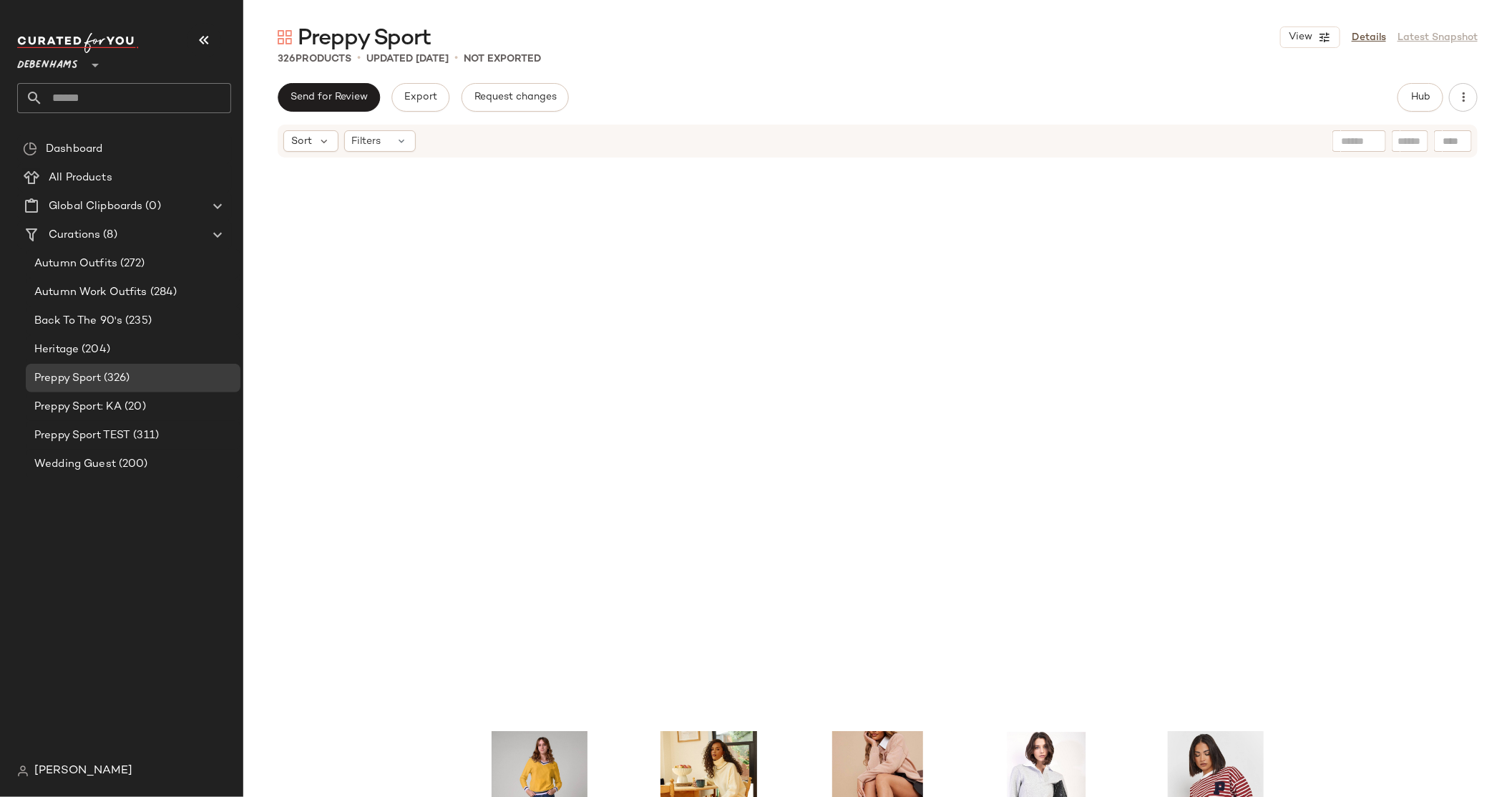
scroll to position [563, 0]
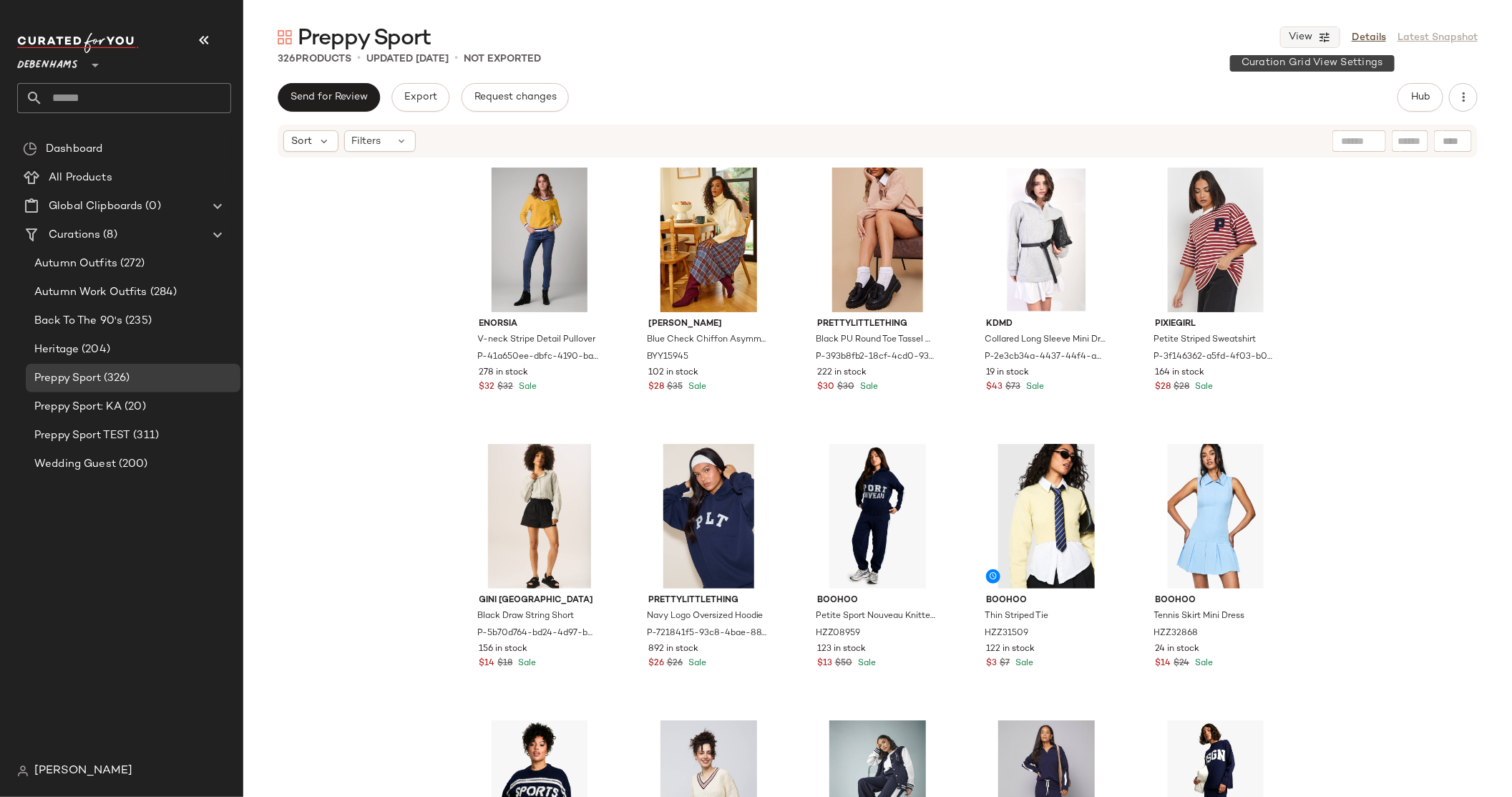
click at [1162, 33] on icon "button" at bounding box center [1324, 37] width 13 height 13
click at [1162, 154] on label "Show Card Details" at bounding box center [1240, 160] width 105 height 40
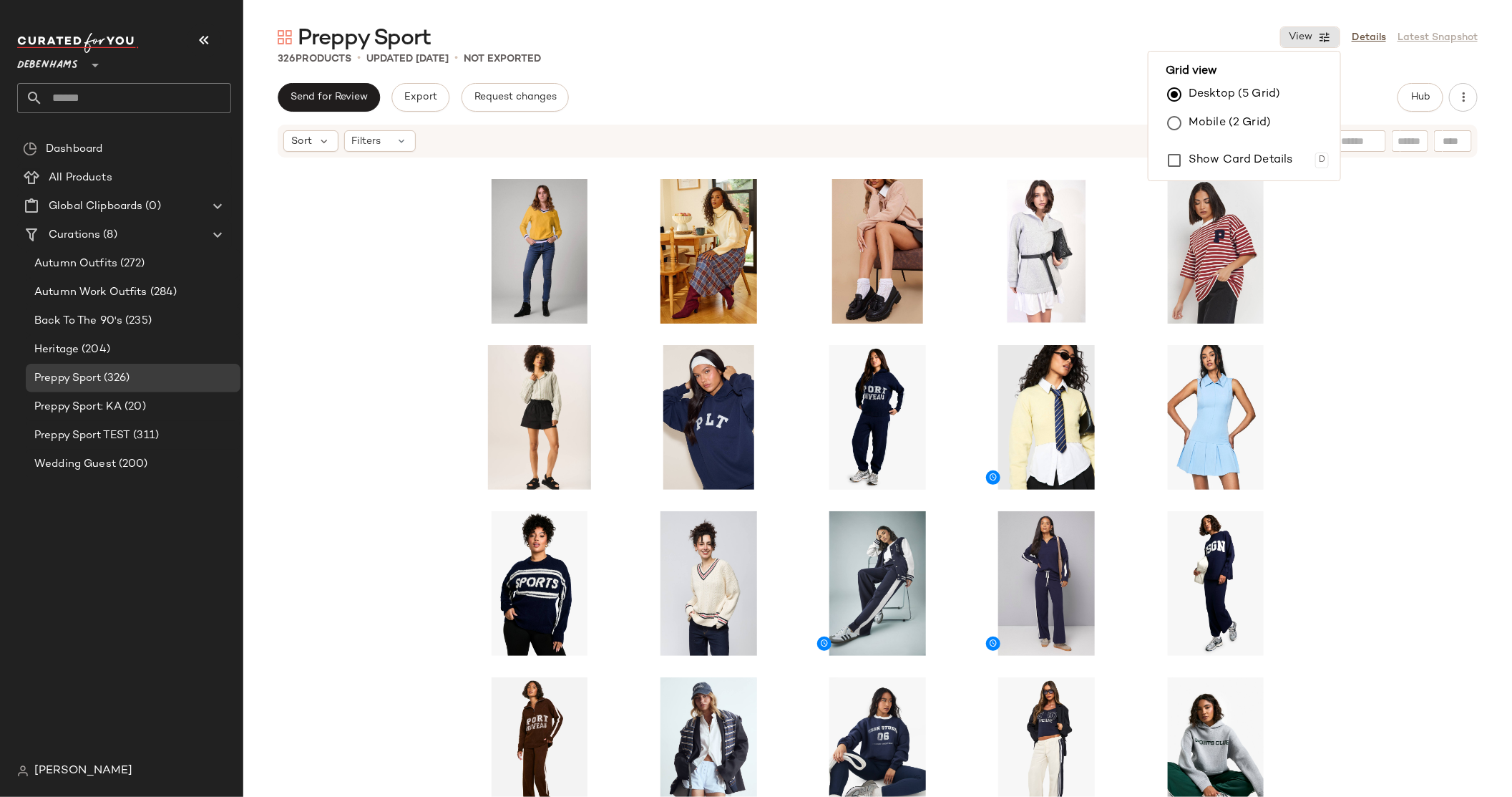
click at [1162, 125] on label "Mobile (2 Grid)" at bounding box center [1229, 124] width 82 height 29
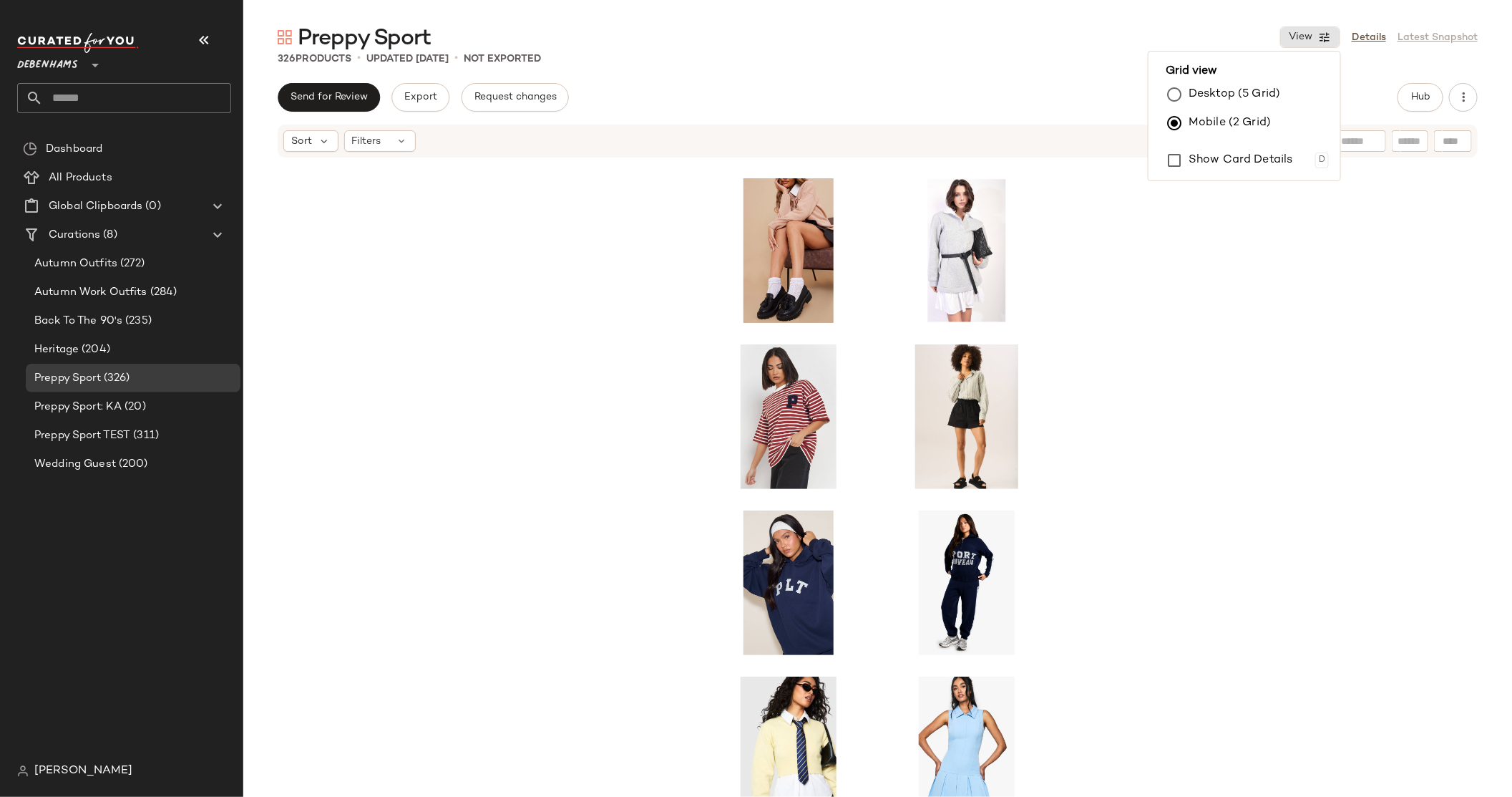
scroll to position [1495, 0]
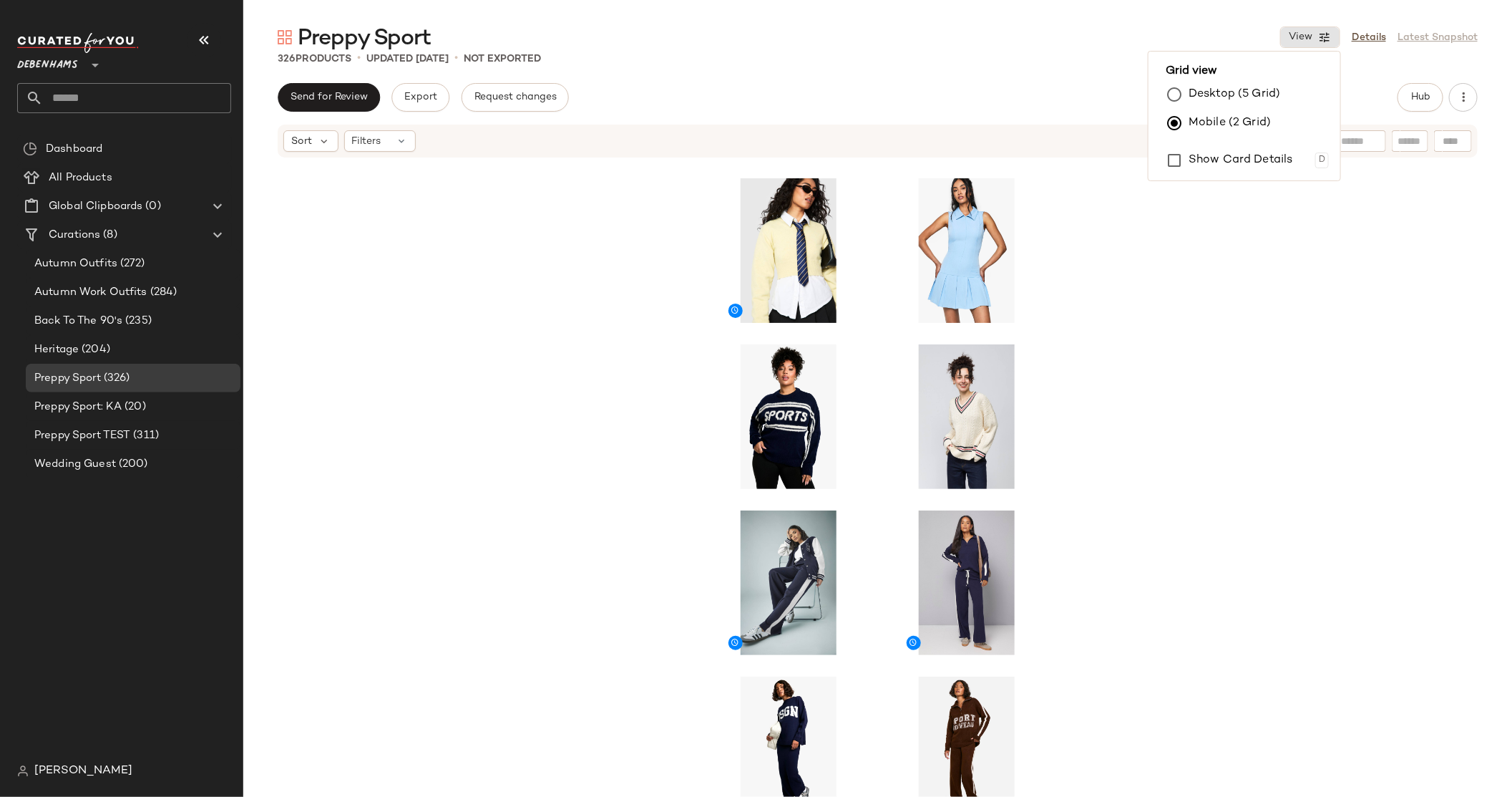
click at [1162, 306] on div "SET" at bounding box center [878, 499] width 1268 height 681
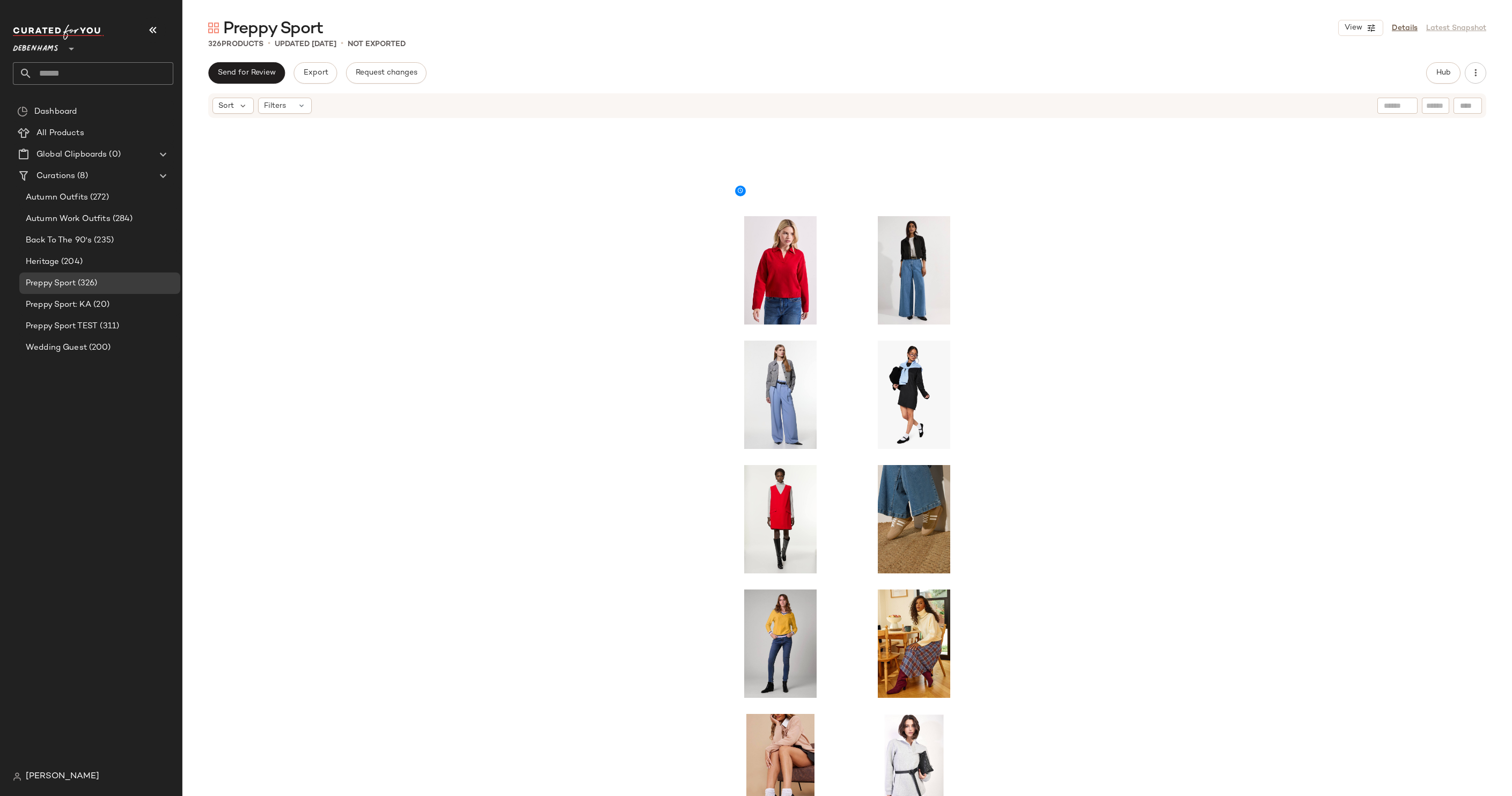
scroll to position [73, 0]
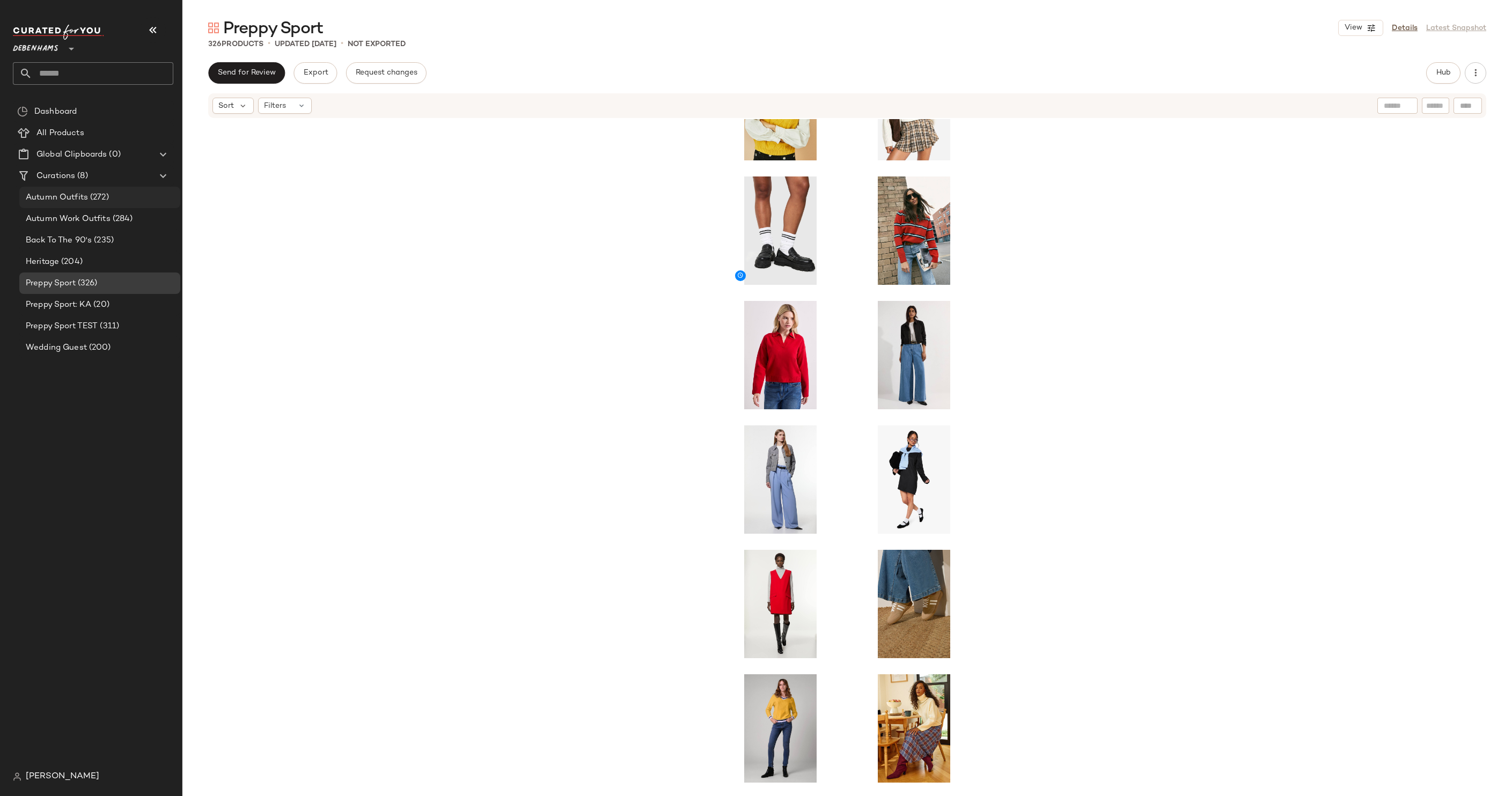
click at [82, 204] on div "Autumn Outfits (272)" at bounding box center [100, 197] width 161 height 22
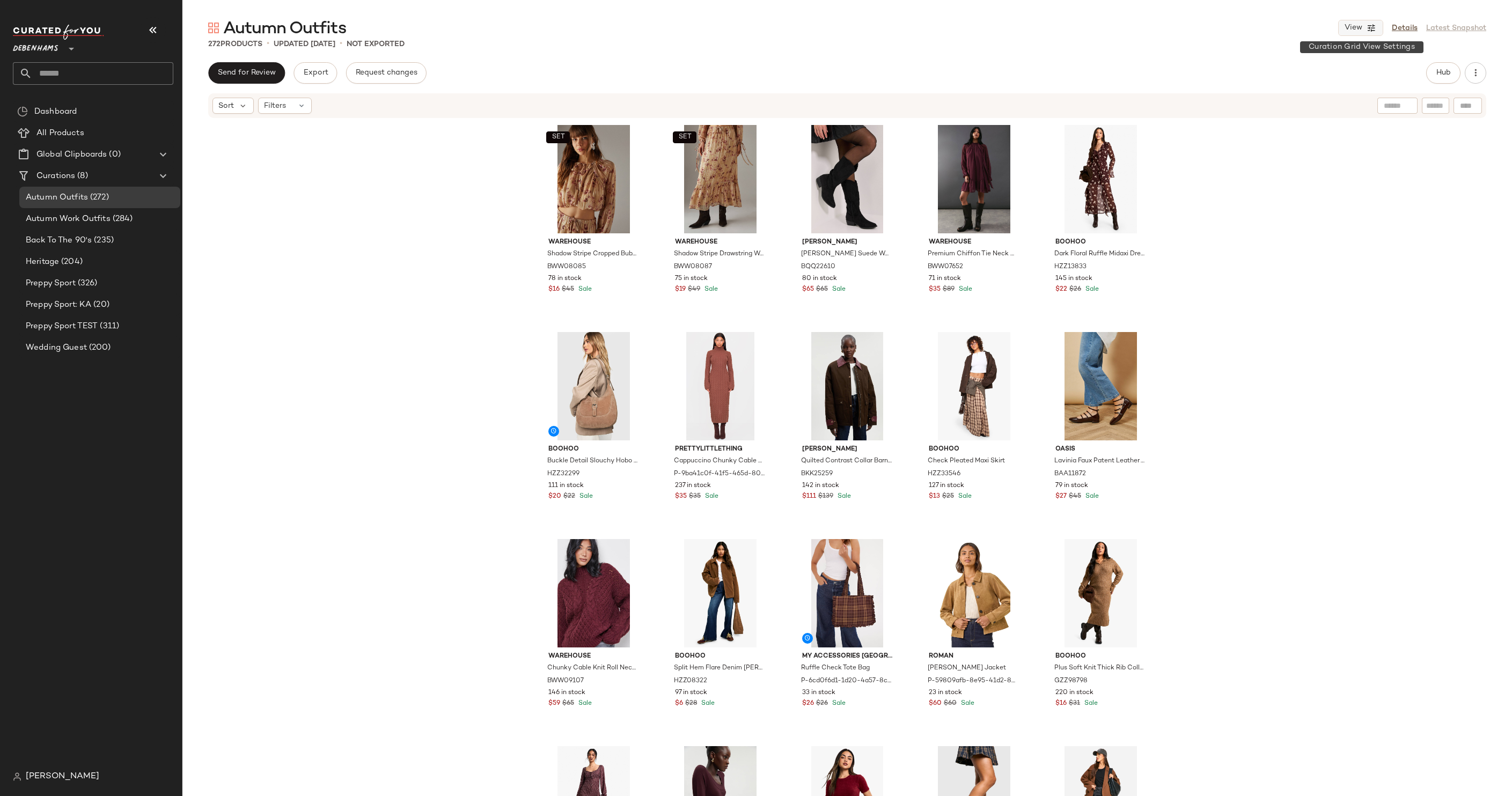
click at [871, 24] on span "View" at bounding box center [1353, 28] width 18 height 9
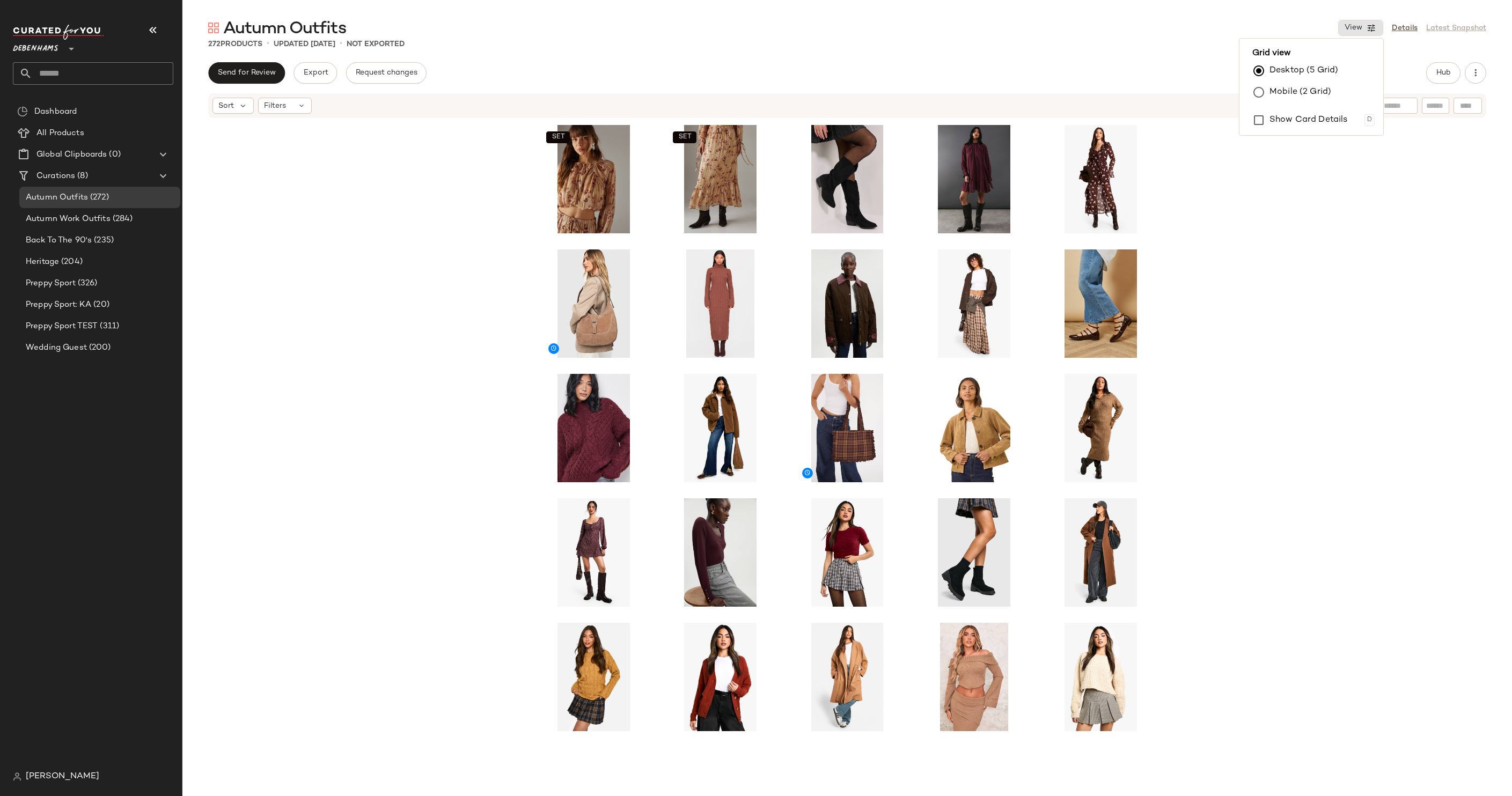
click at [871, 80] on label "Desktop (5 Grid)" at bounding box center [1304, 71] width 69 height 22
click at [871, 86] on label "Mobile (2 Grid)" at bounding box center [1300, 93] width 62 height 22
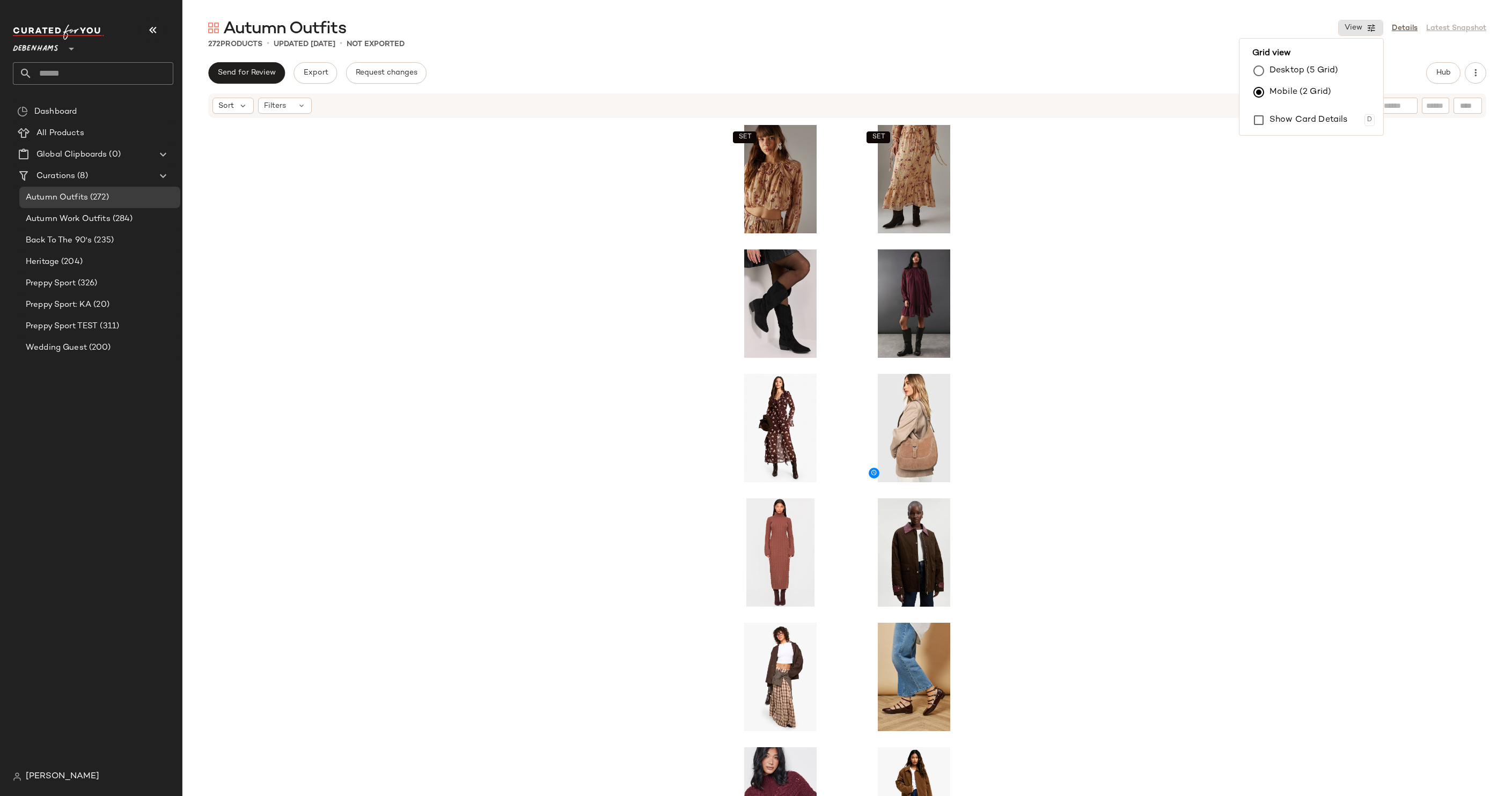
click at [871, 313] on div "SET SET" at bounding box center [847, 473] width 1329 height 709
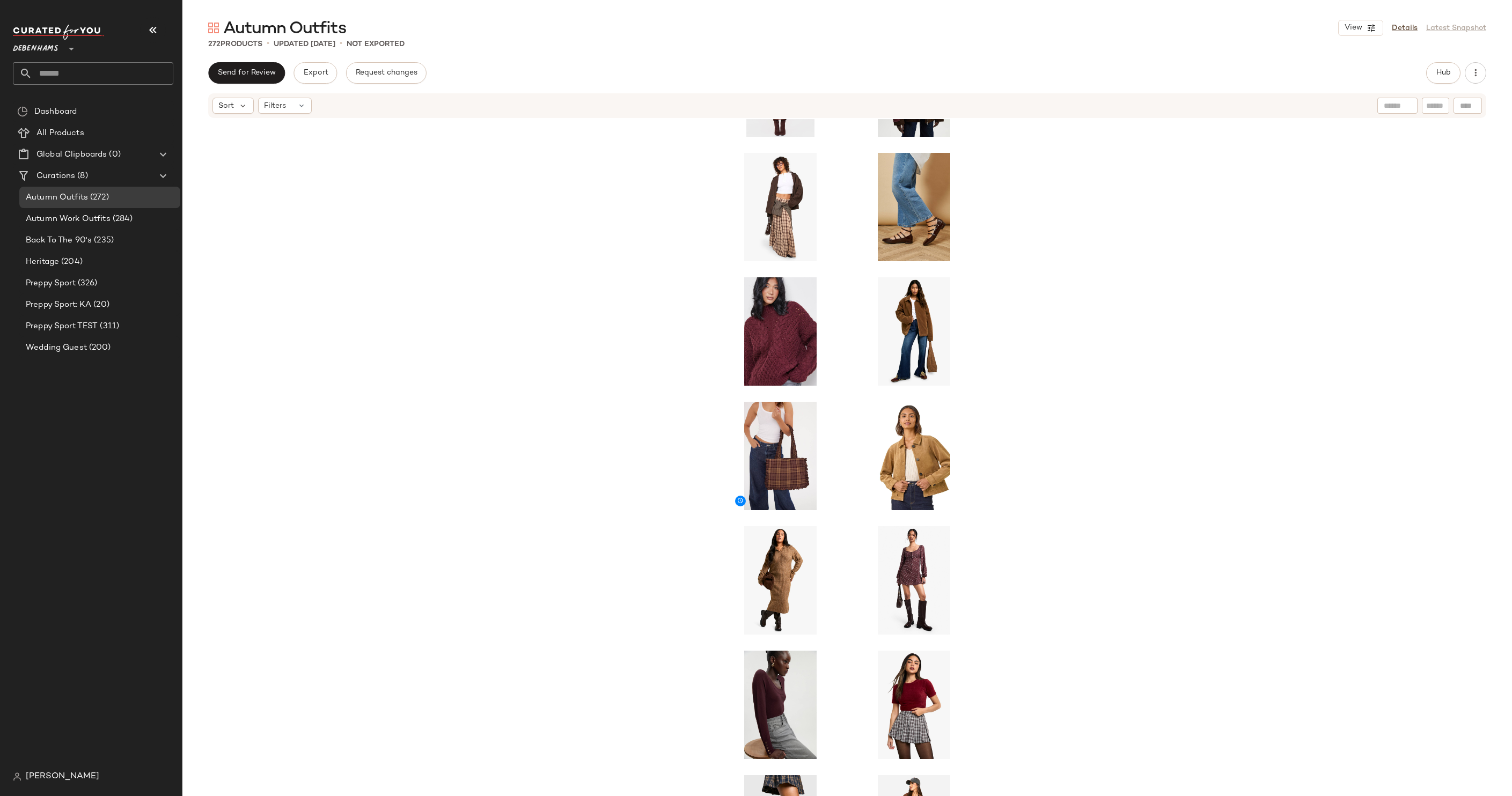
scroll to position [477, 0]
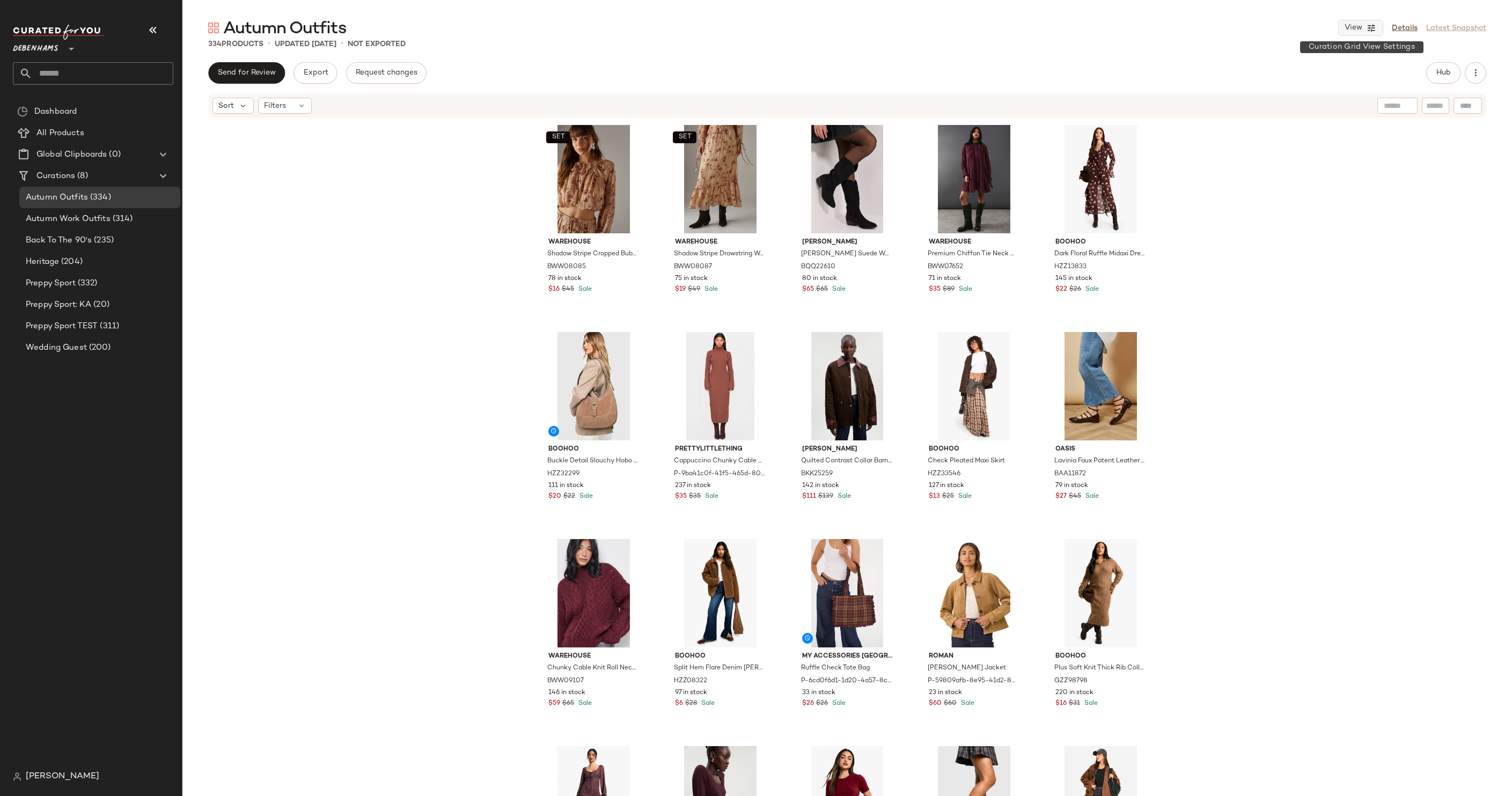
click at [1374, 23] on icon "button" at bounding box center [1371, 28] width 9 height 9
click at [1293, 113] on label "Show Card Details" at bounding box center [1309, 120] width 78 height 30
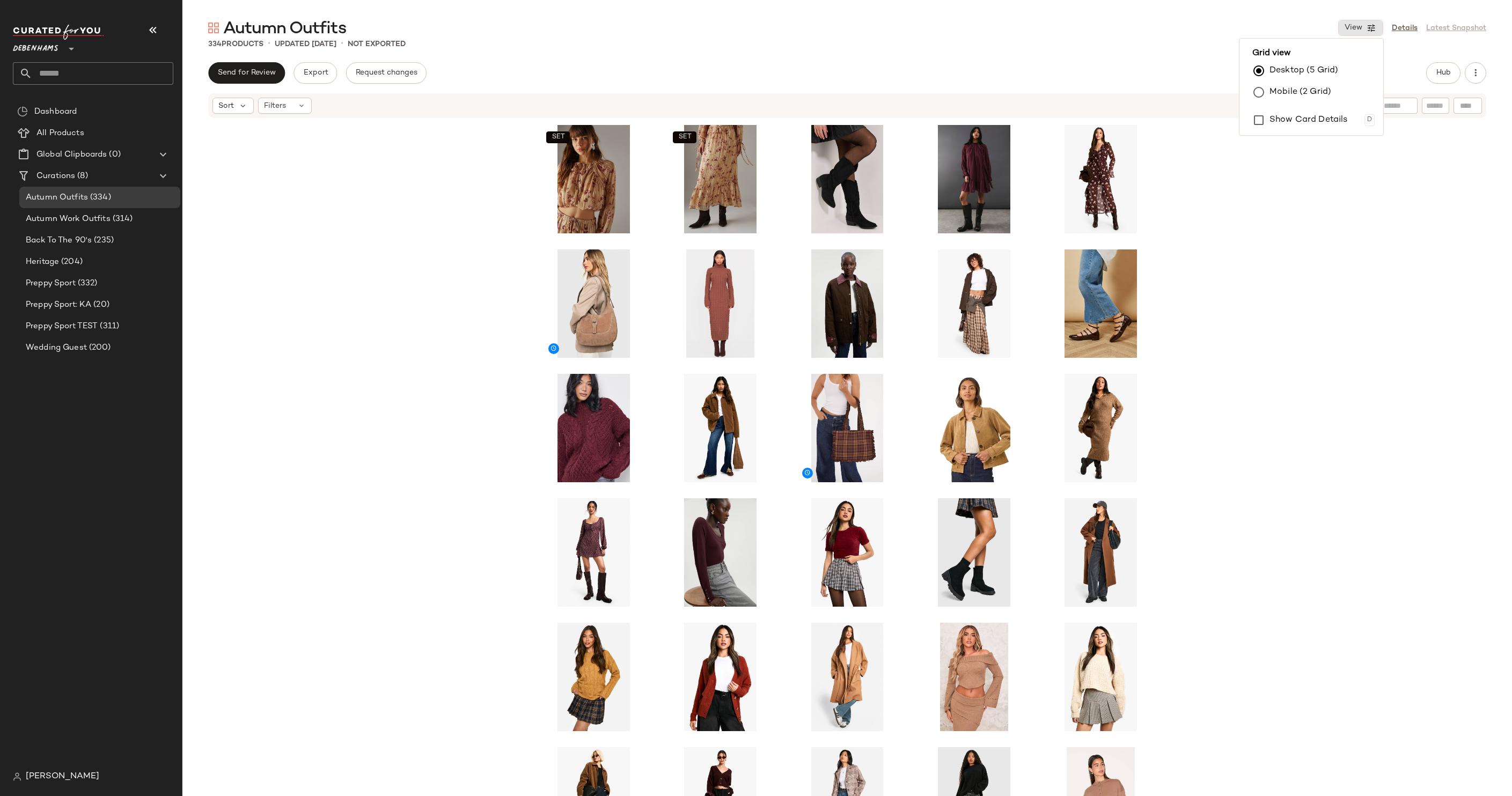
click at [1293, 96] on label "Mobile (2 Grid)" at bounding box center [1300, 93] width 62 height 22
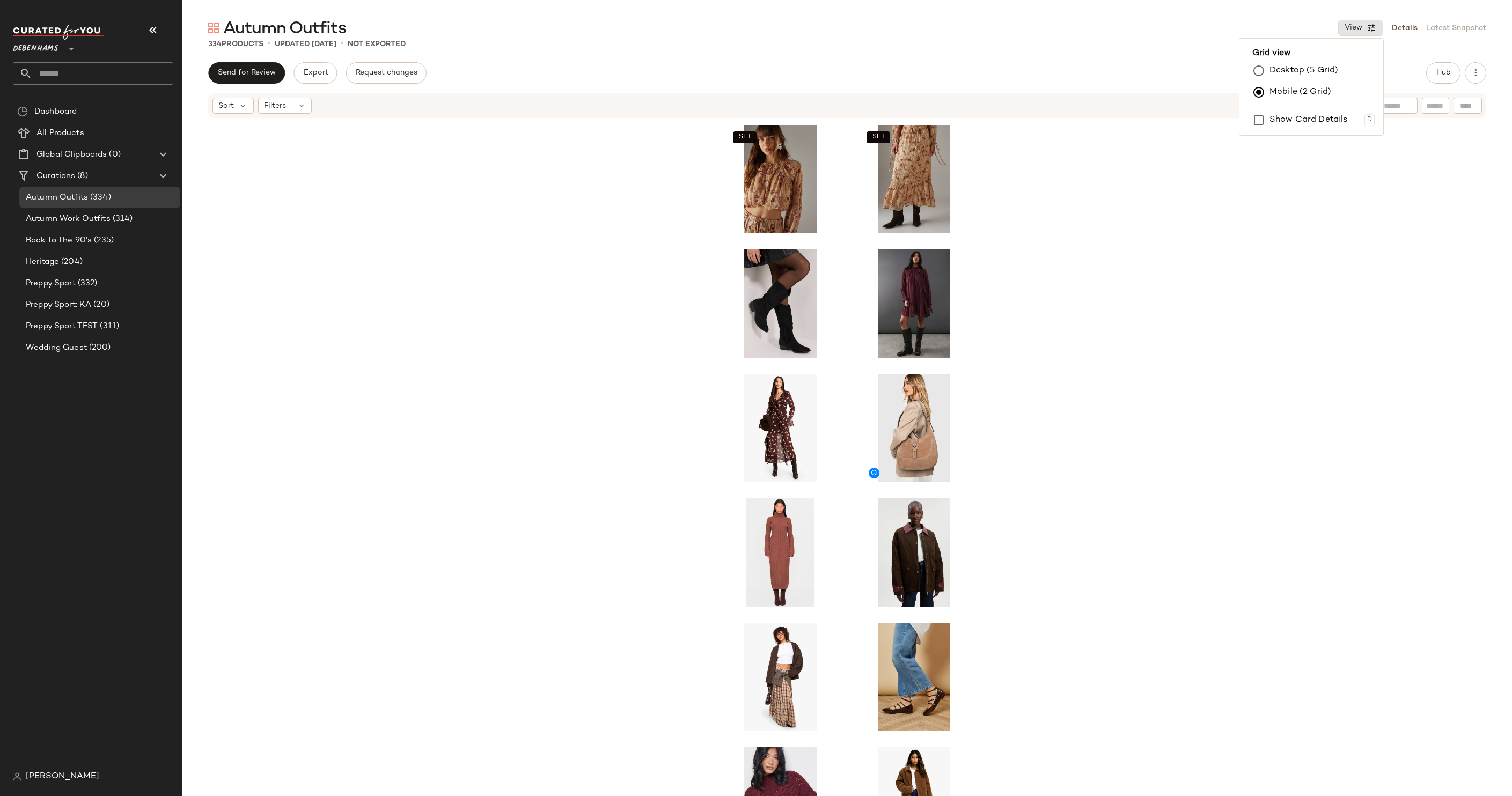
click at [1243, 307] on div "SET SET" at bounding box center [847, 473] width 1329 height 709
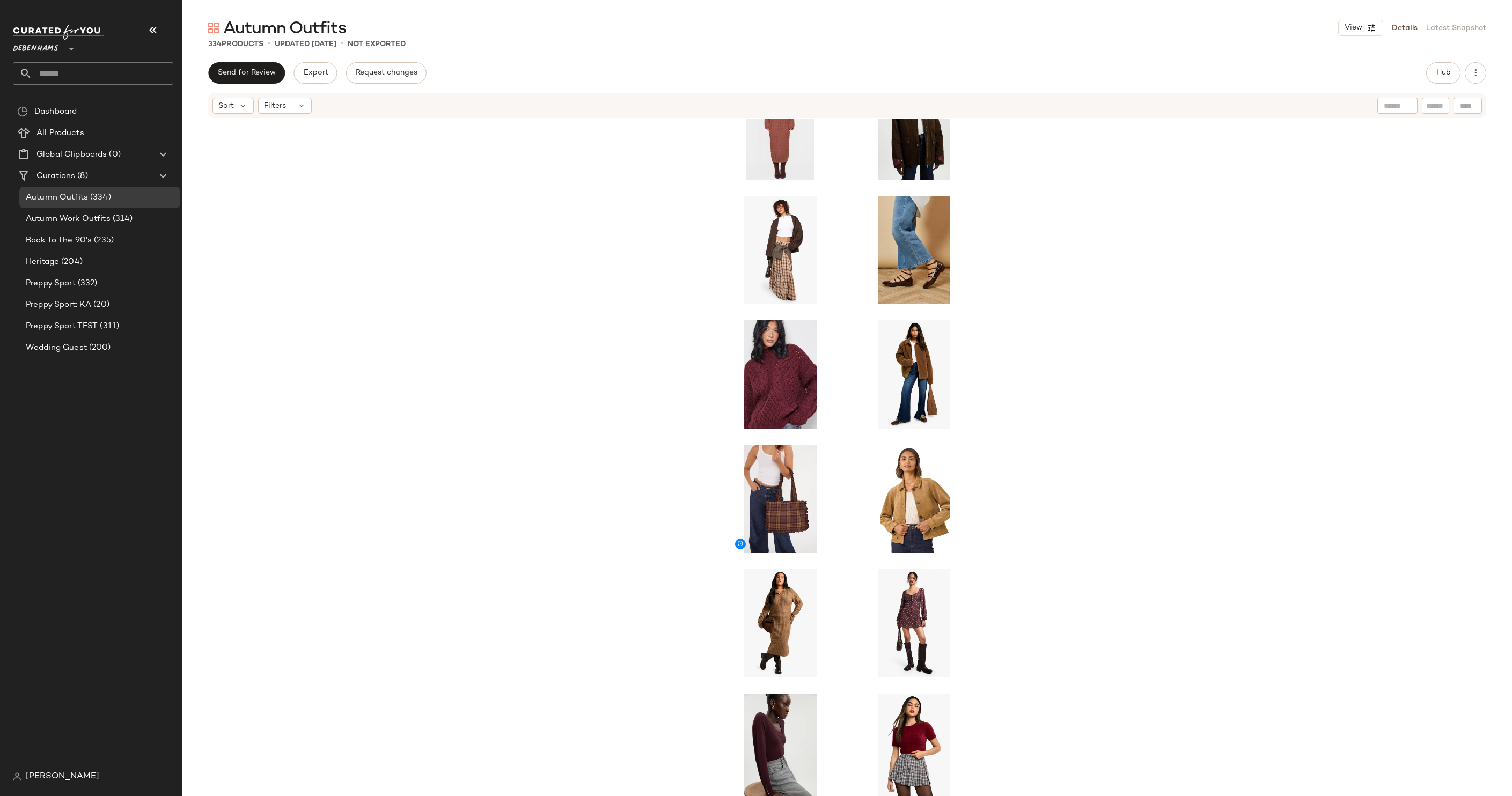
scroll to position [438, 0]
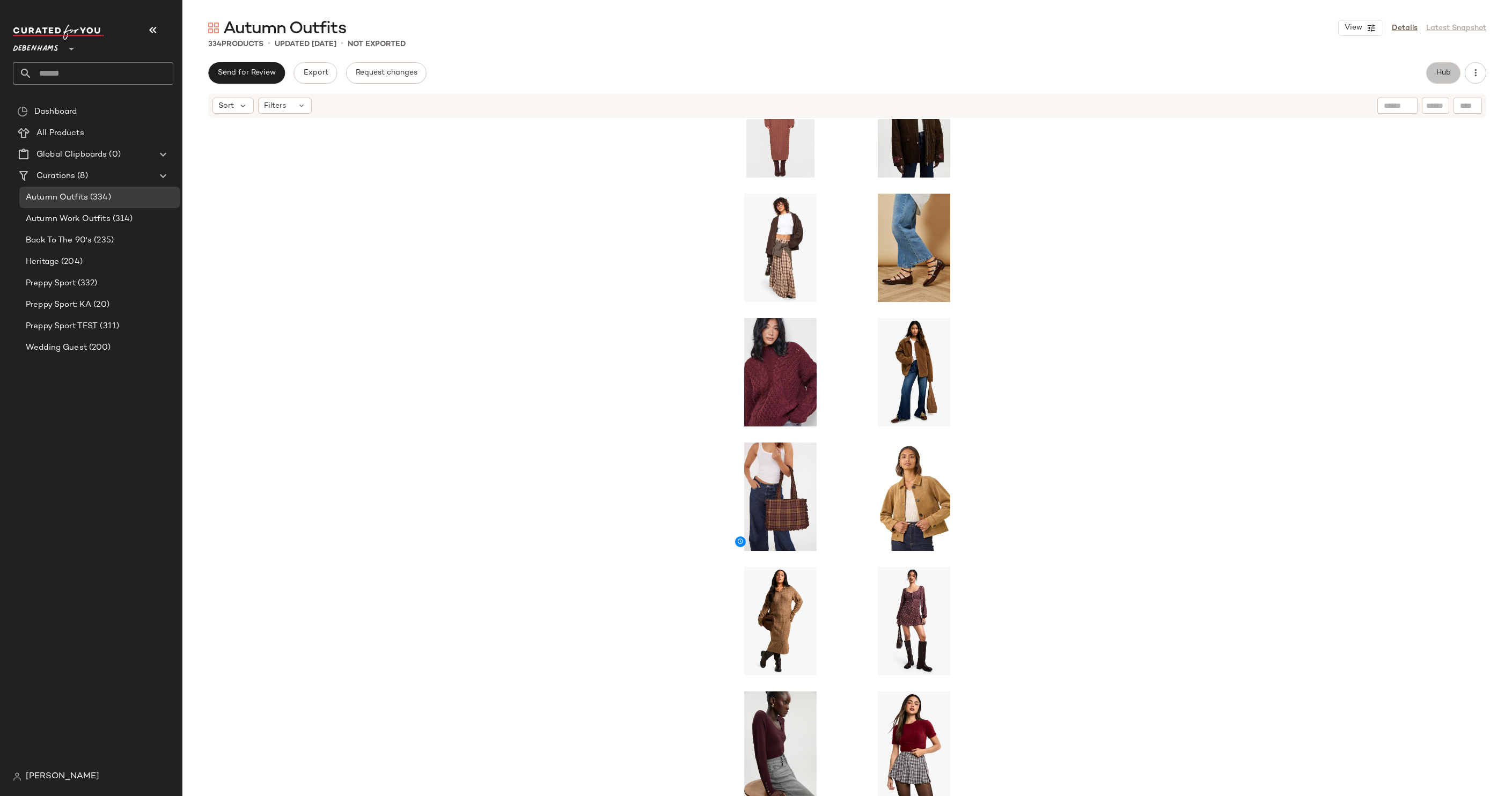
click at [1442, 69] on span "Hub" at bounding box center [1443, 73] width 15 height 9
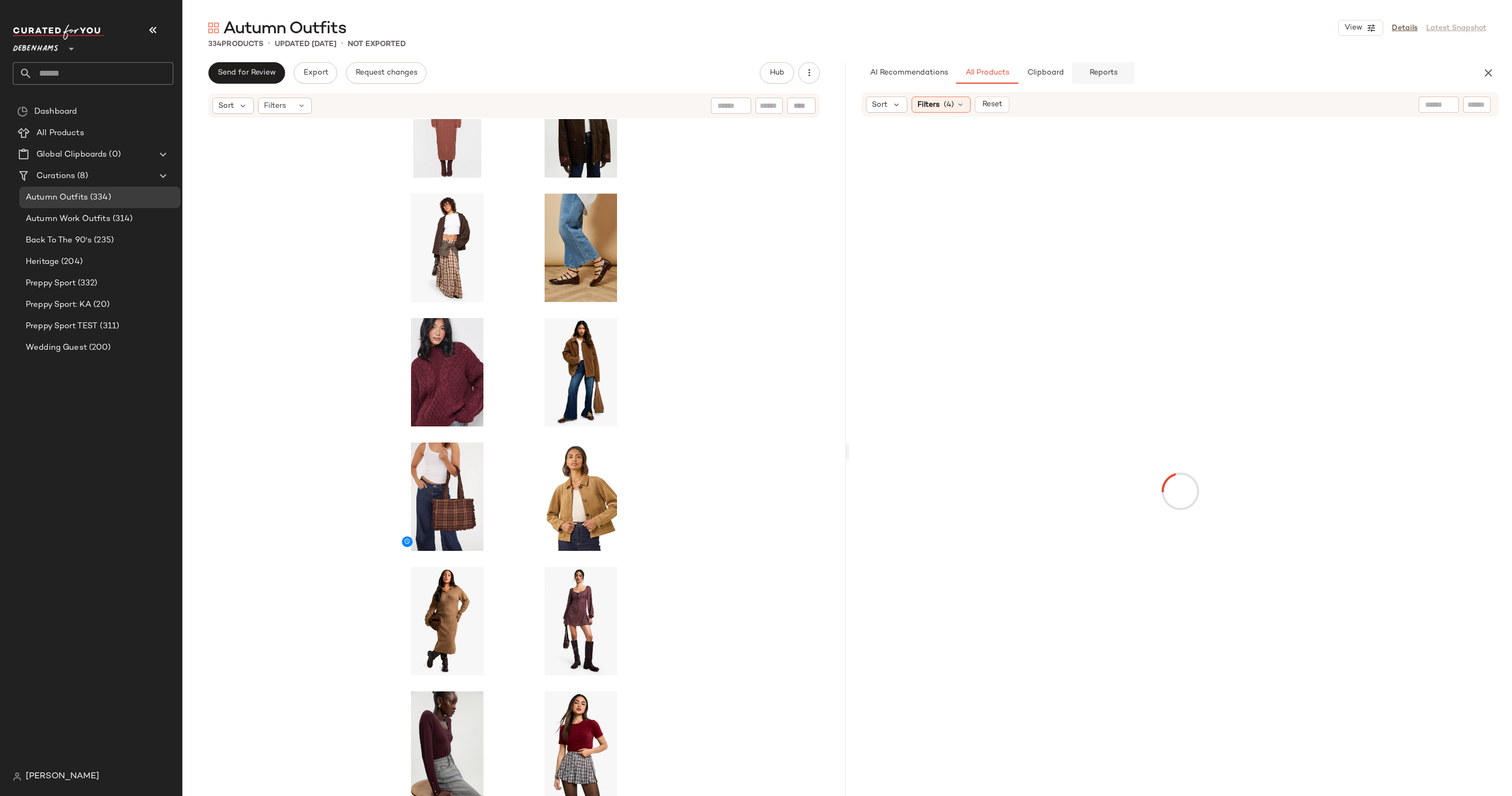
click at [1095, 74] on span "Reports" at bounding box center [1103, 73] width 28 height 9
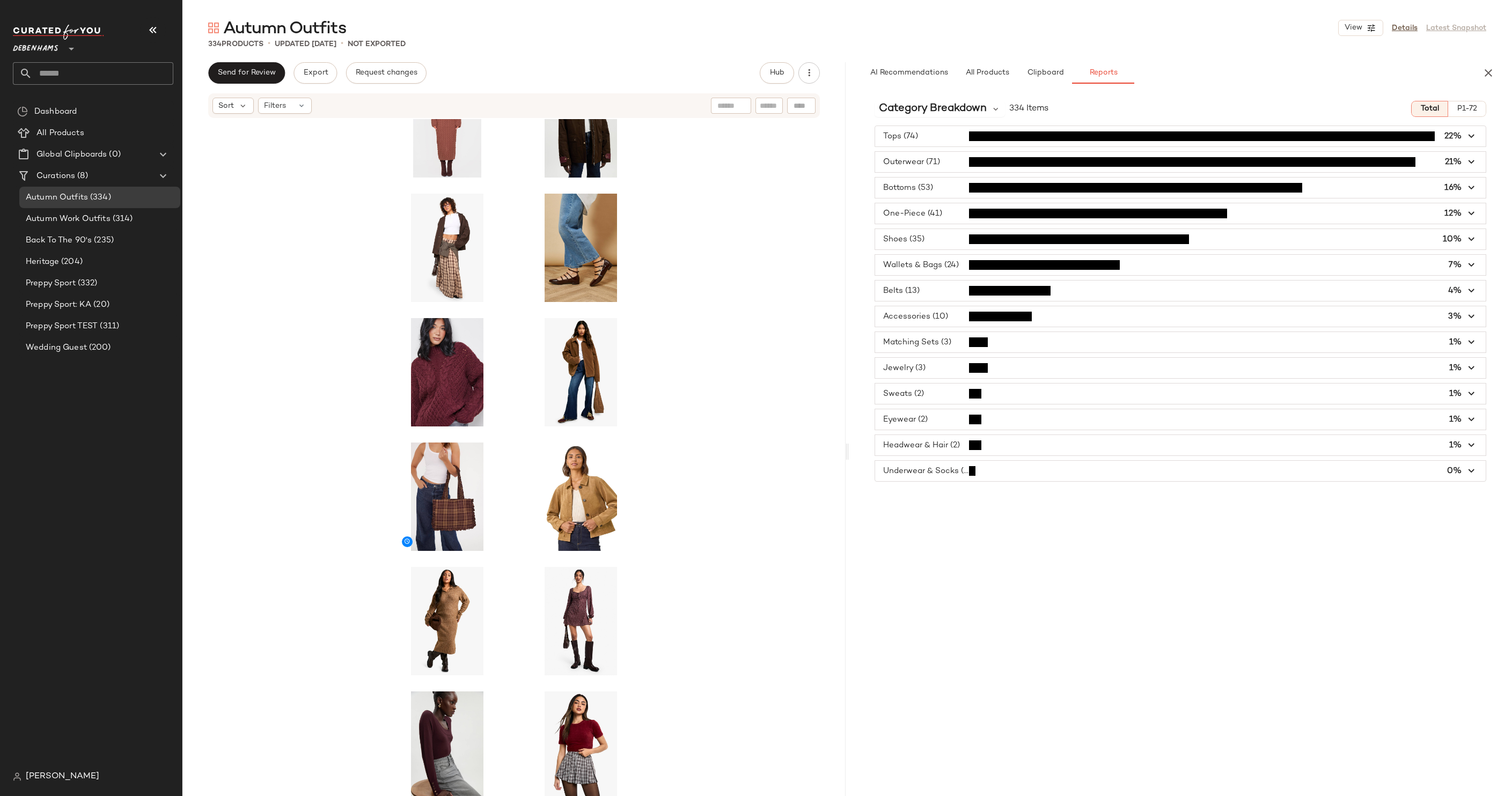
type button "report"
click at [982, 104] on span "Category Breakdown" at bounding box center [932, 109] width 108 height 16
click at [943, 166] on span "Brand Breakdown" at bounding box center [919, 166] width 73 height 9
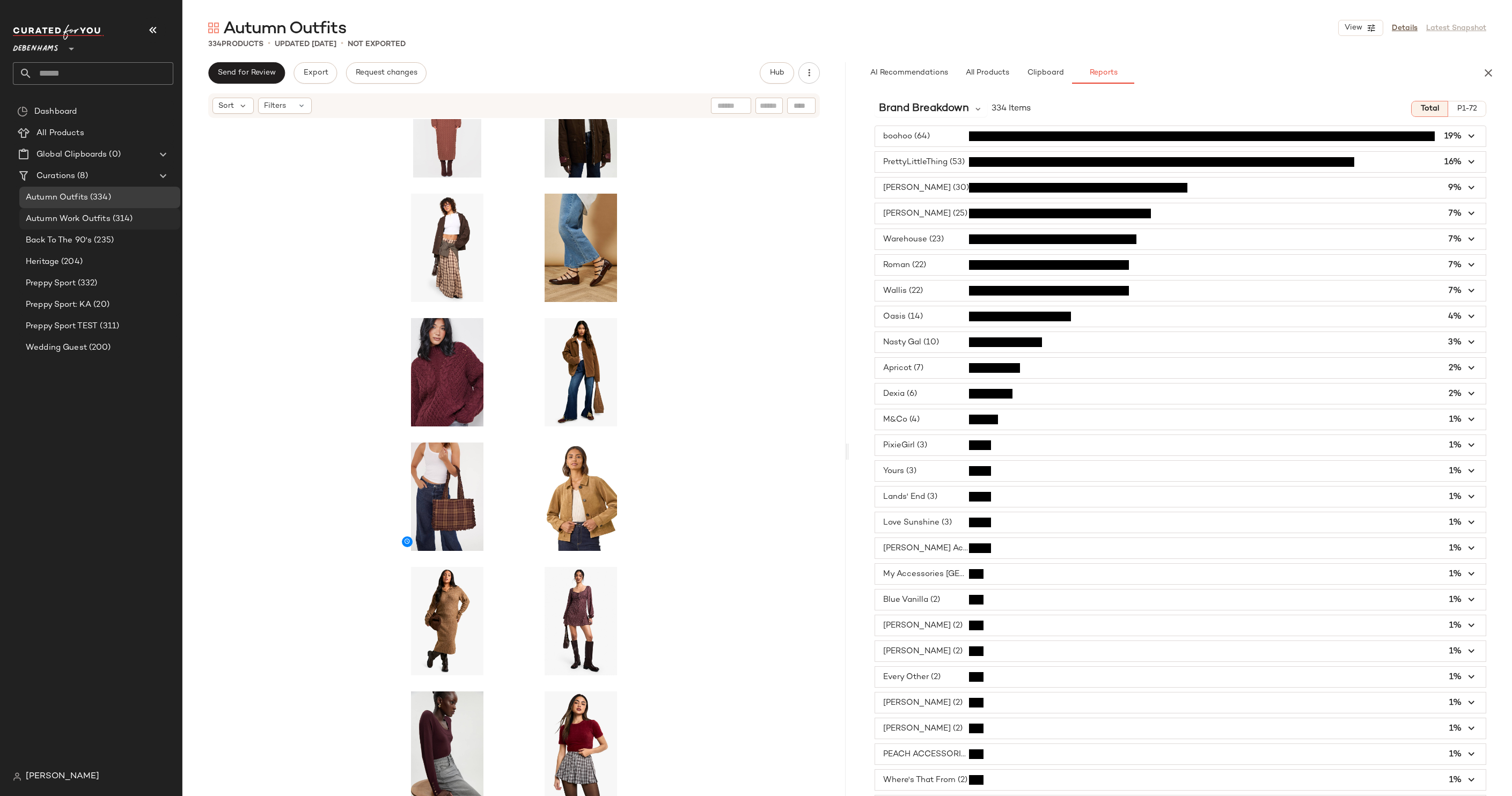
click at [76, 216] on span "Autumn Work Outfits" at bounding box center [68, 219] width 85 height 12
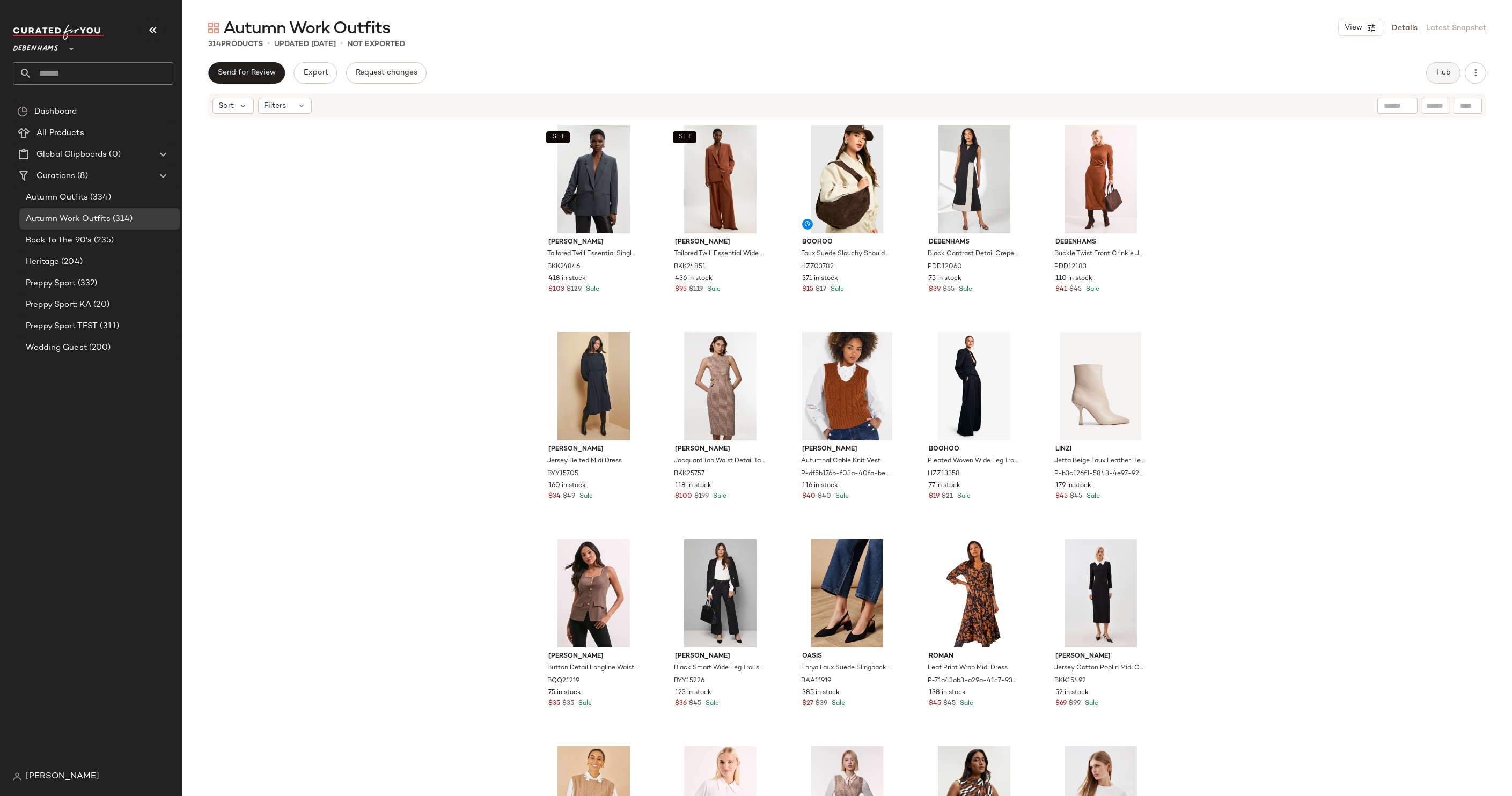
click at [1436, 66] on button "Hub" at bounding box center [1443, 73] width 35 height 22
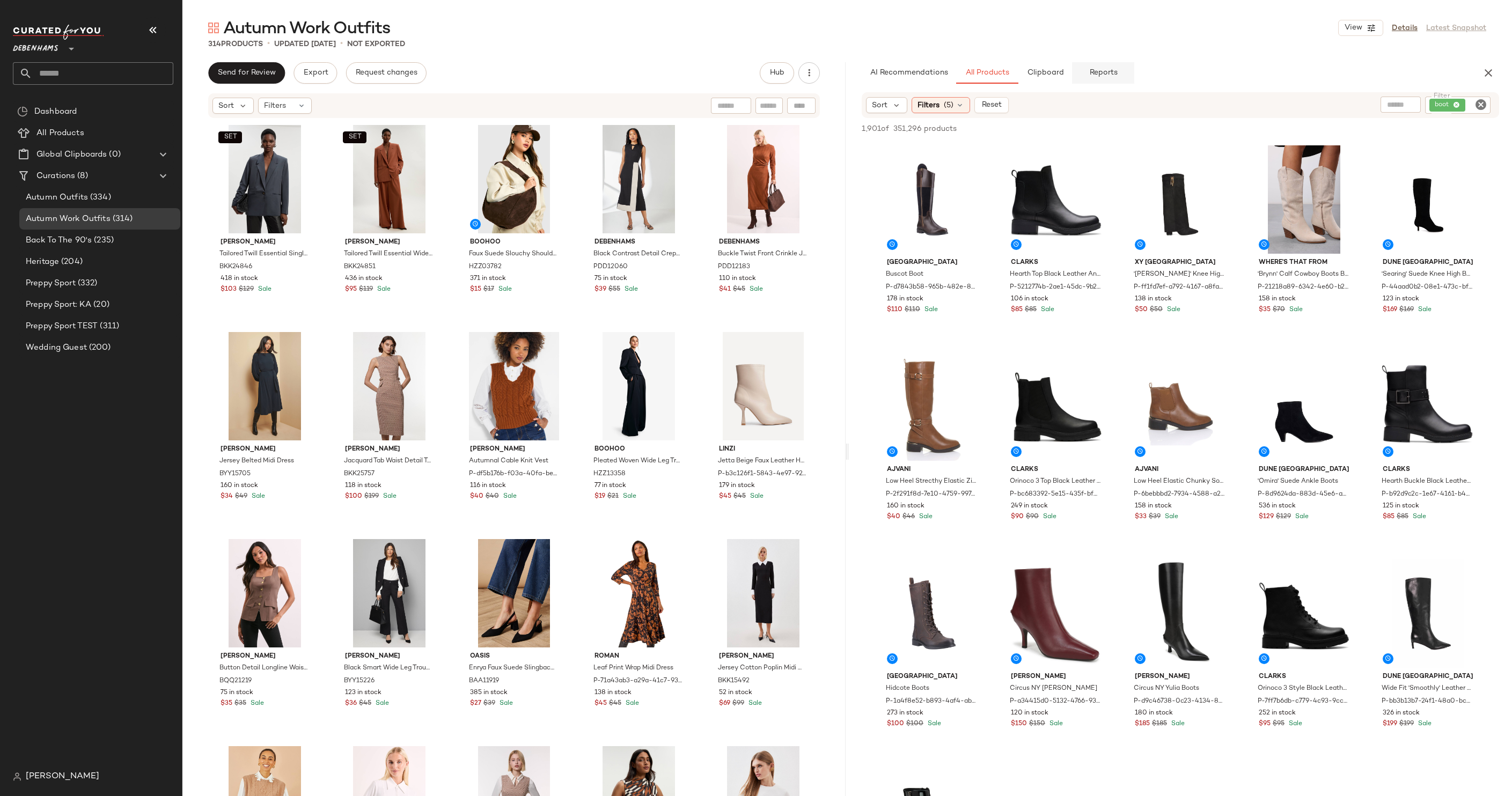
click at [1114, 75] on span "Reports" at bounding box center [1103, 73] width 28 height 9
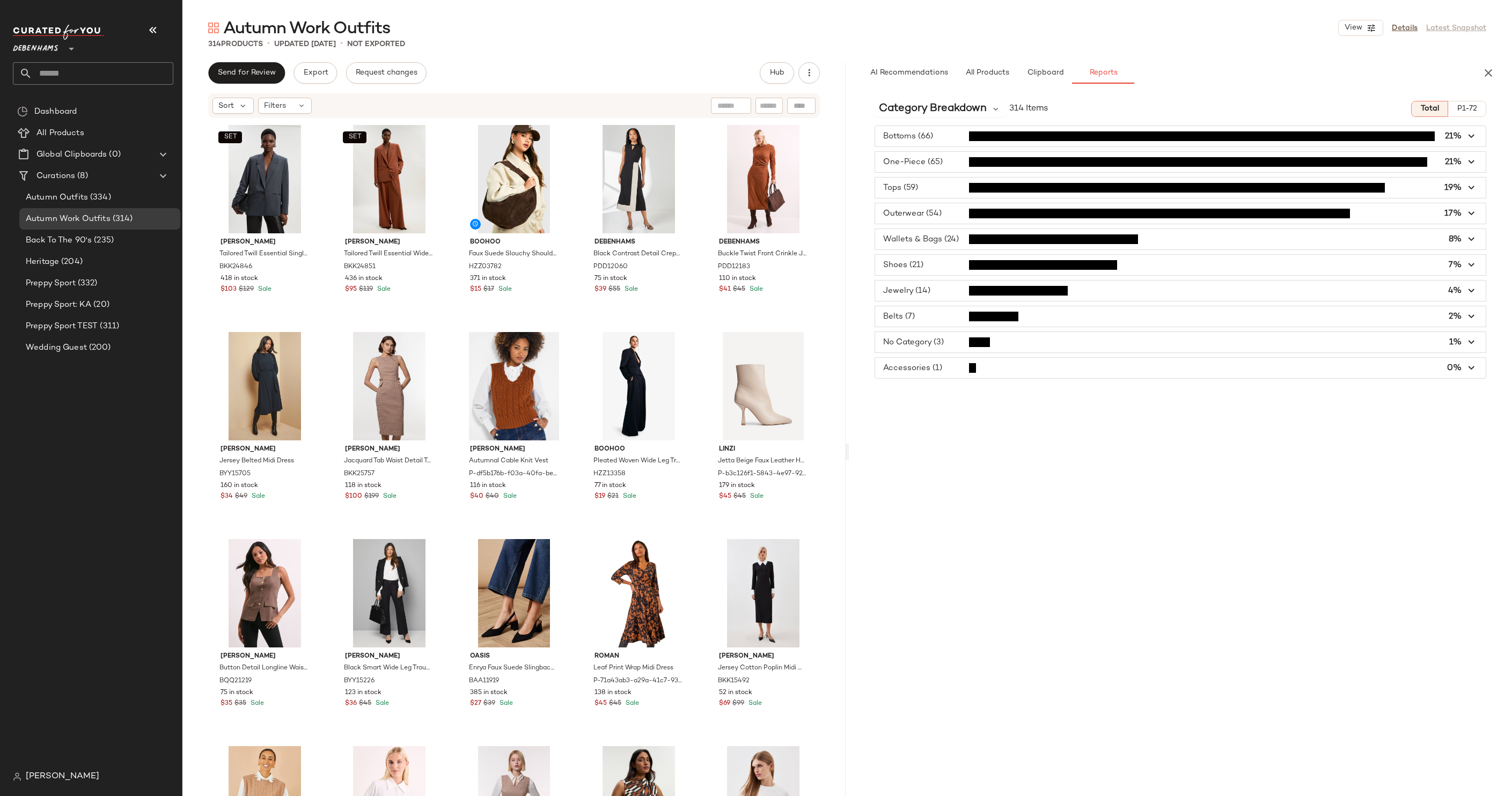
type button "report"
click at [979, 103] on span "Category Breakdown" at bounding box center [932, 109] width 108 height 16
click at [967, 160] on div "Brand Breakdown" at bounding box center [951, 166] width 137 height 13
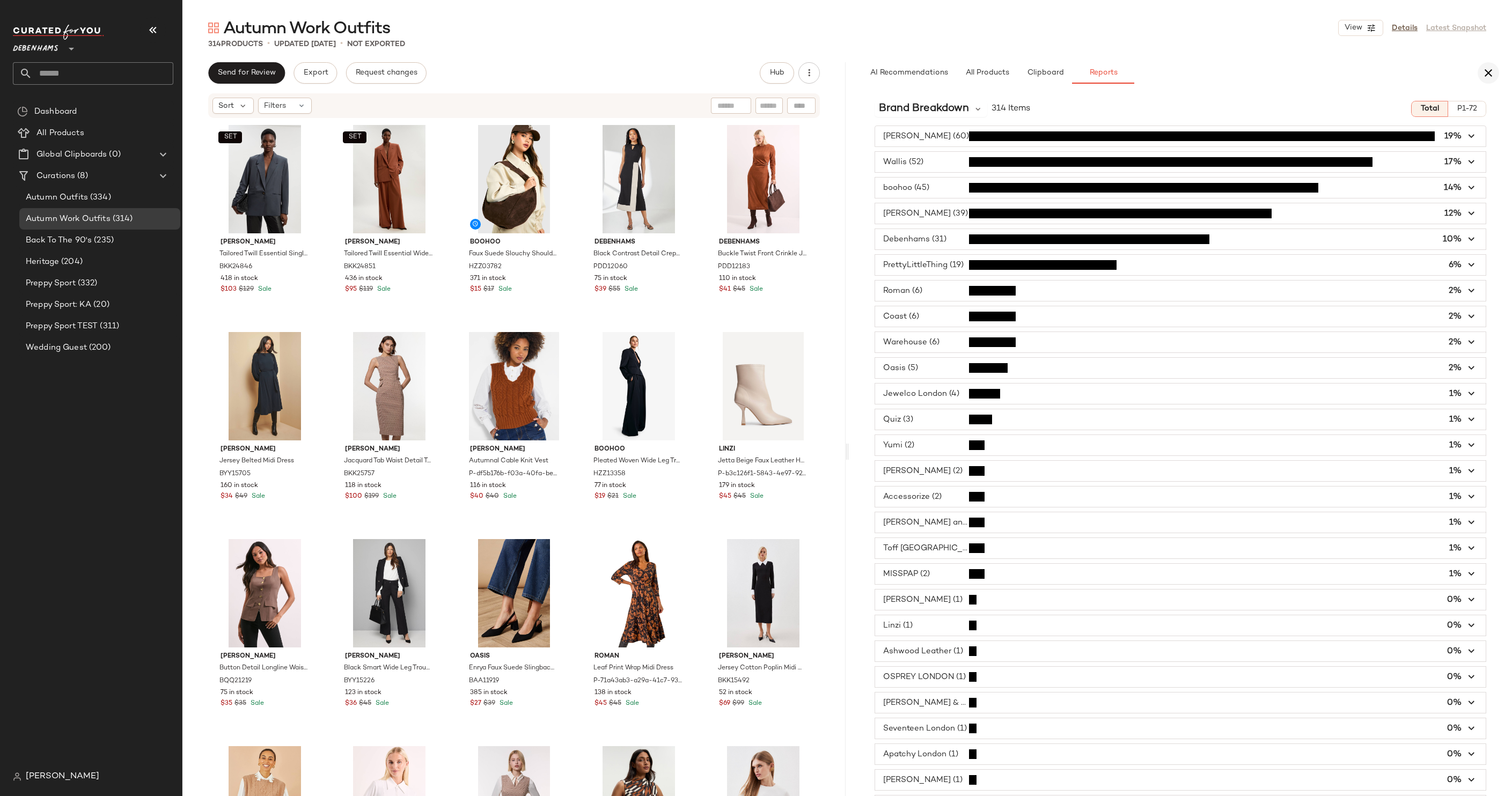
click at [1484, 69] on icon "button" at bounding box center [1488, 72] width 13 height 13
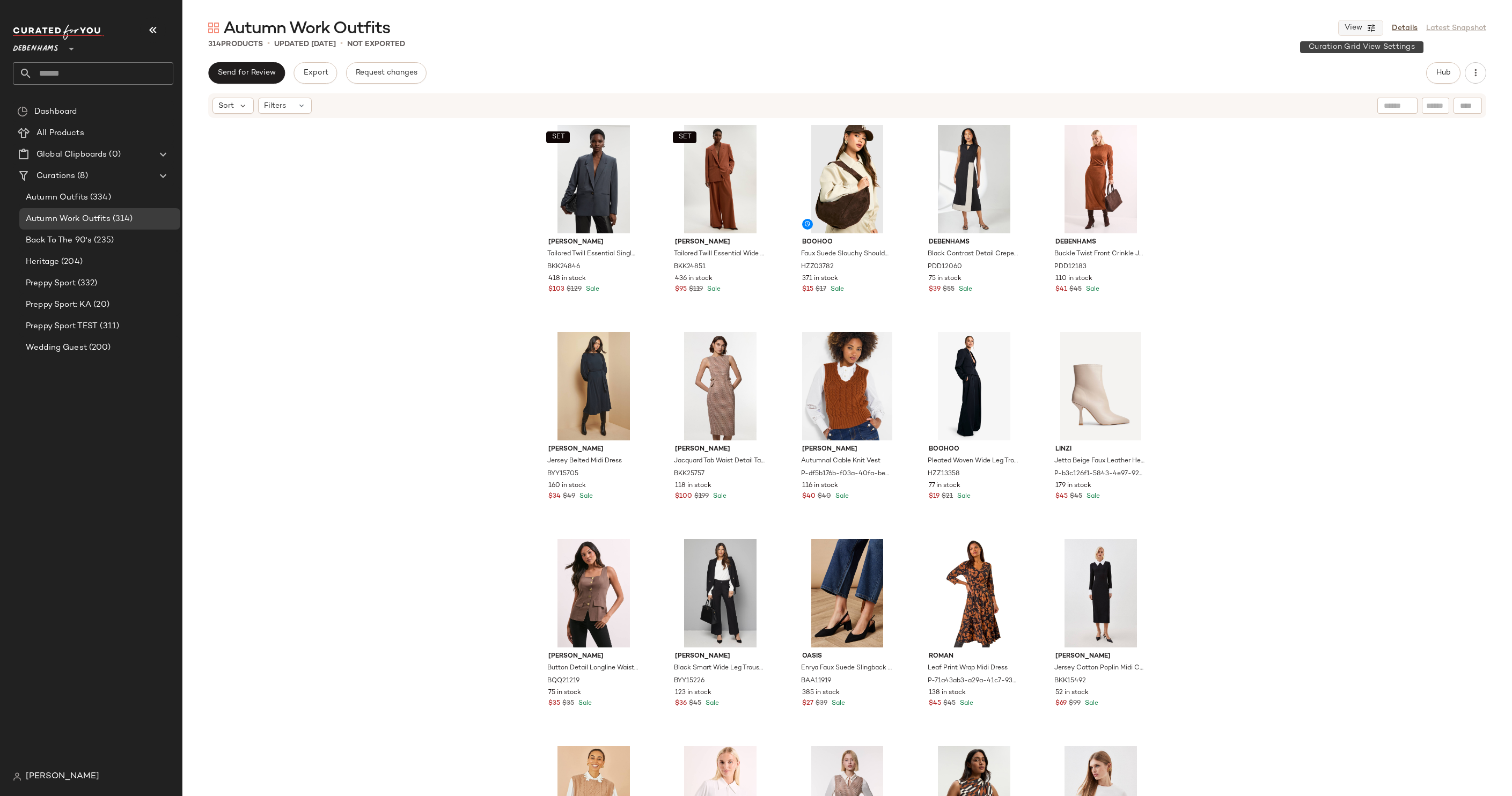
click at [1355, 20] on button "View" at bounding box center [1360, 28] width 45 height 16
click at [1294, 93] on label "Mobile (2 Grid)" at bounding box center [1300, 93] width 62 height 22
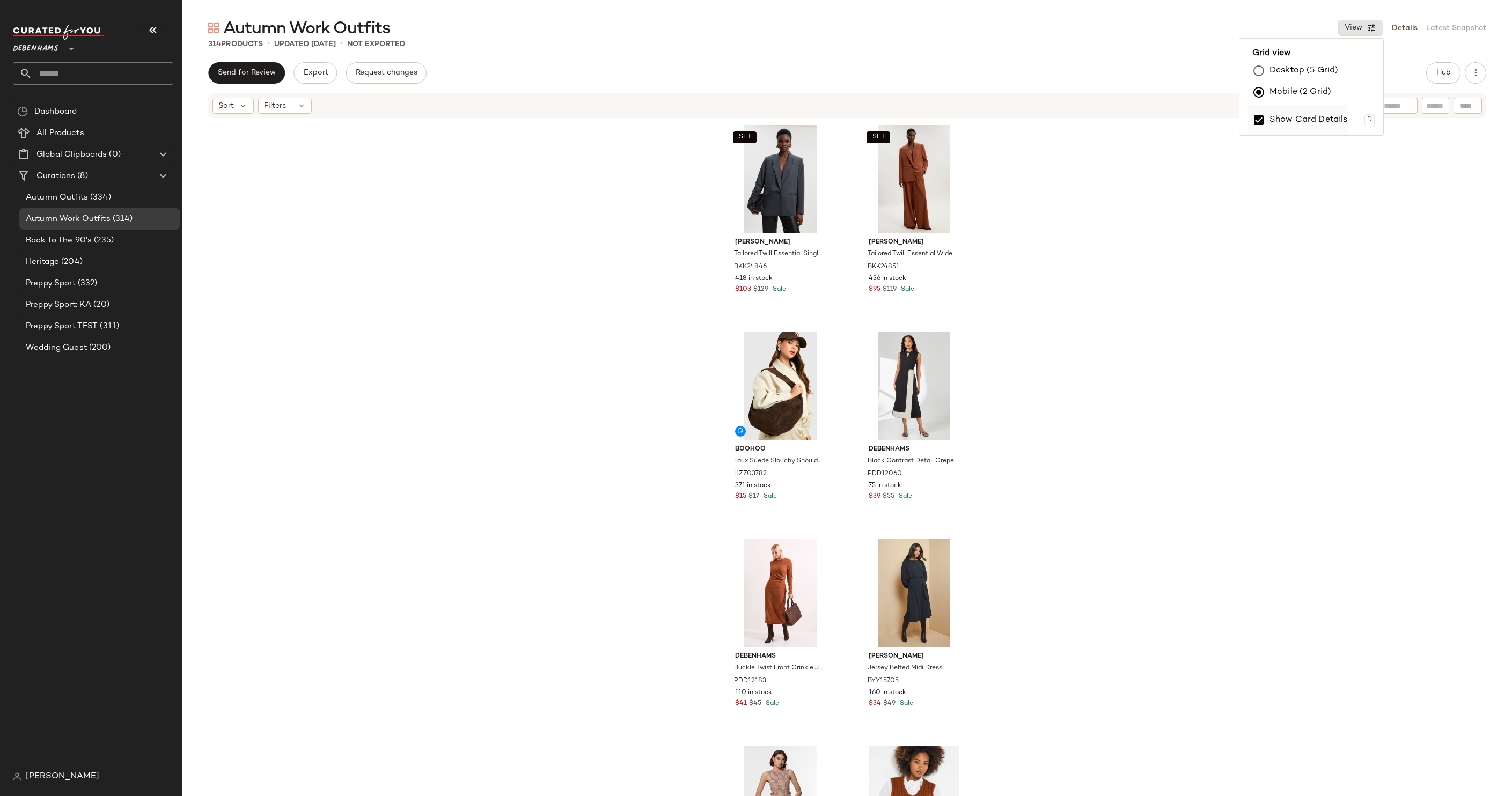
click at [1289, 120] on label "Show Card Details" at bounding box center [1309, 120] width 78 height 30
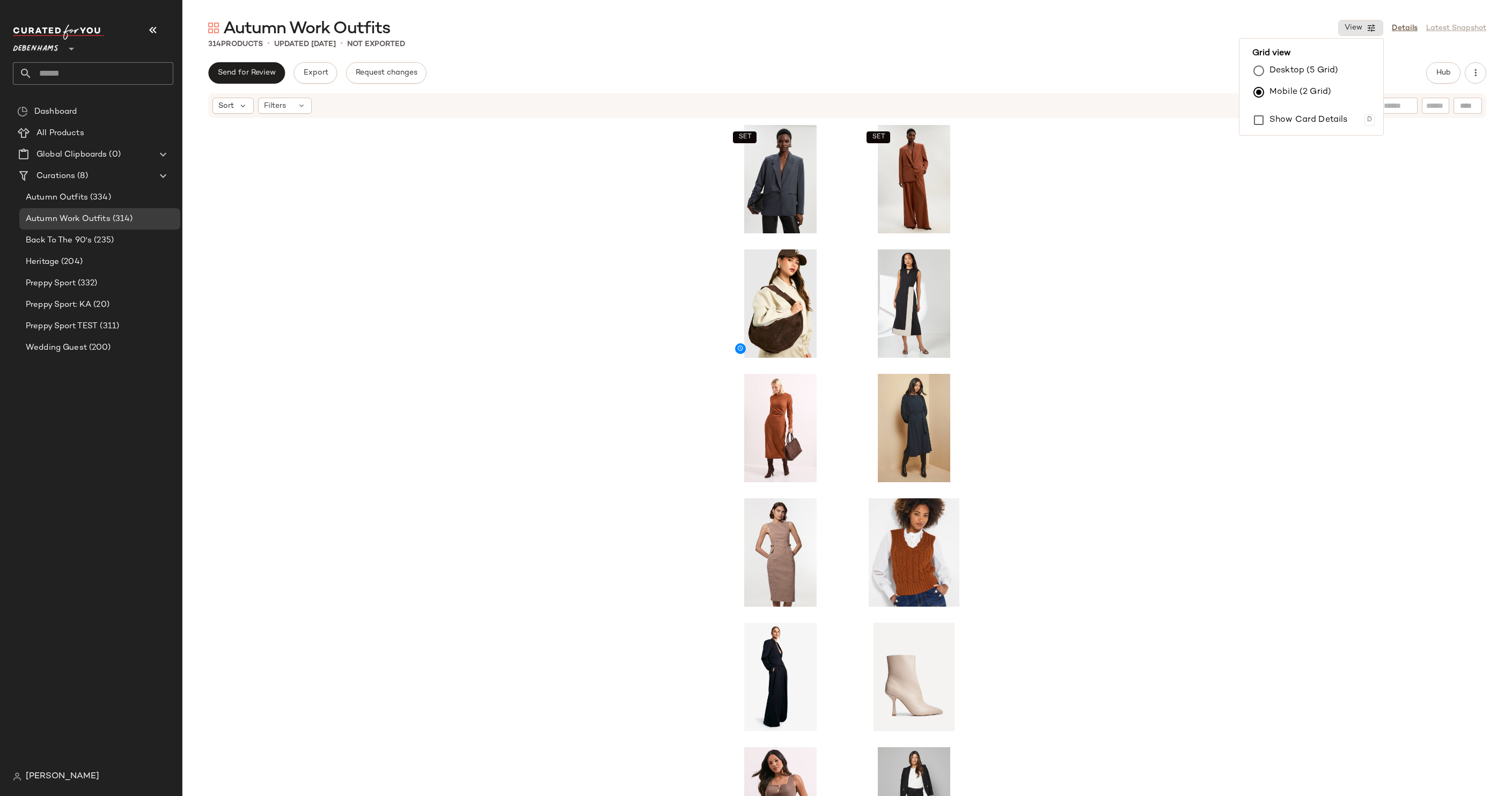
click at [1219, 317] on div "SET SET" at bounding box center [847, 473] width 1329 height 709
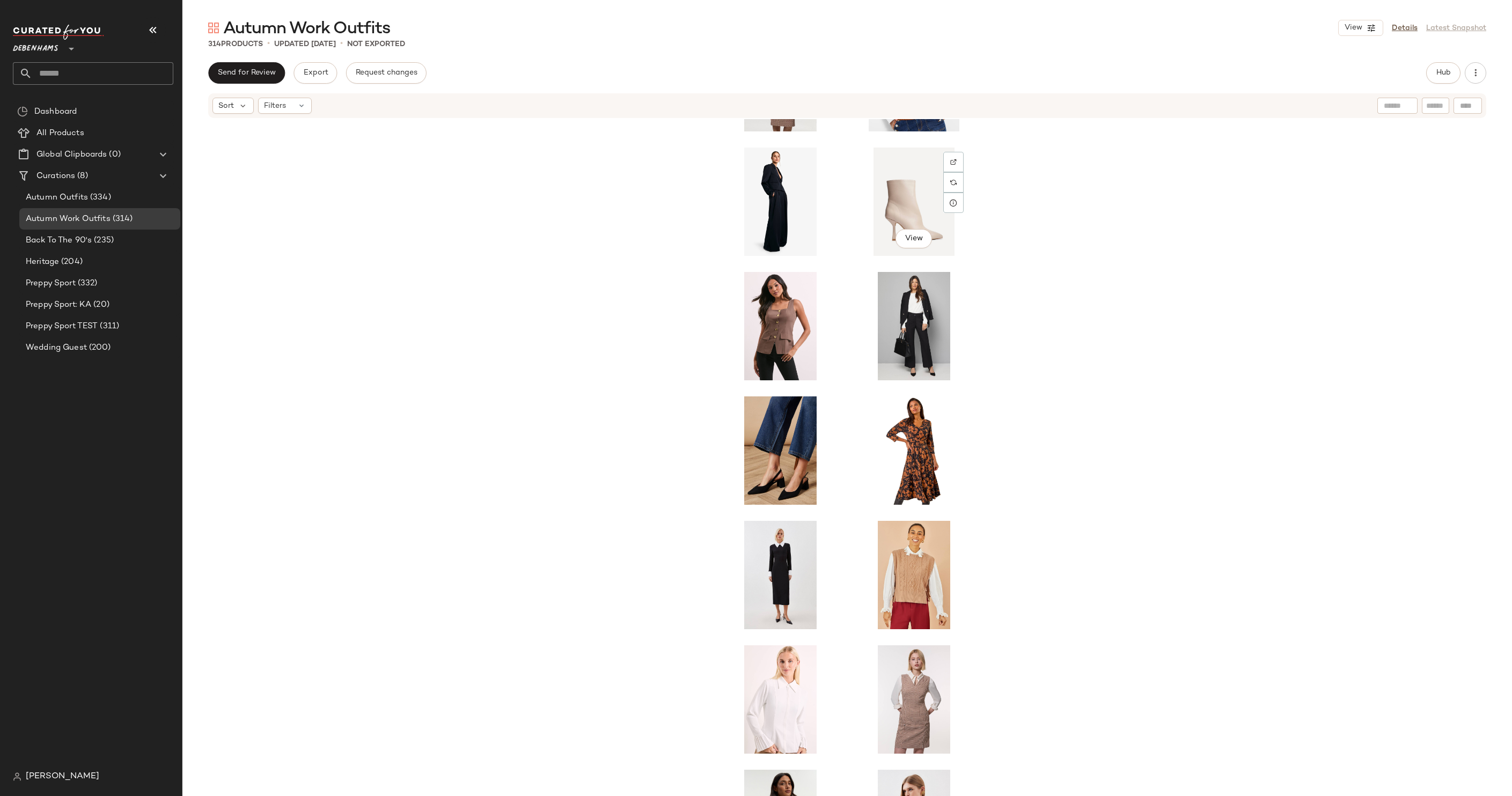
scroll to position [457, 0]
